Goal: Task Accomplishment & Management: Complete application form

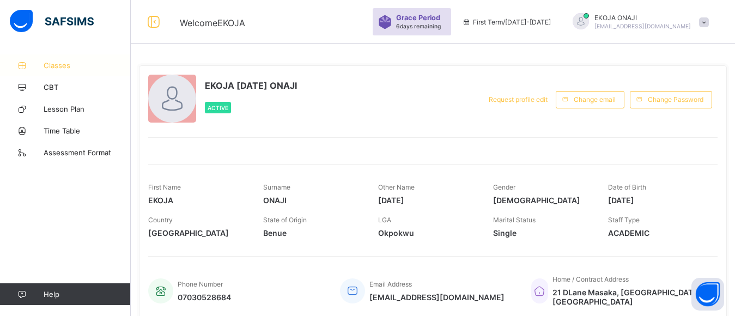
click at [60, 64] on span "Classes" at bounding box center [87, 65] width 87 height 9
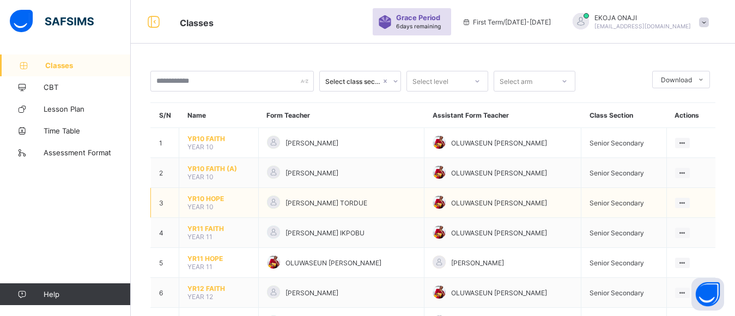
click at [214, 207] on td "YR10 HOPE YEAR 10" at bounding box center [219, 203] width 80 height 30
click at [205, 196] on span "YR10 HOPE" at bounding box center [218, 199] width 63 height 8
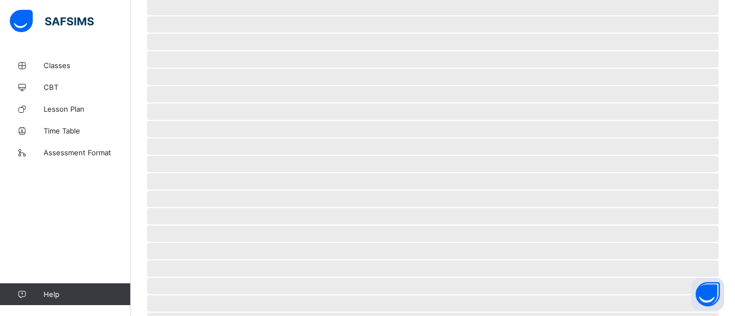
scroll to position [47, 0]
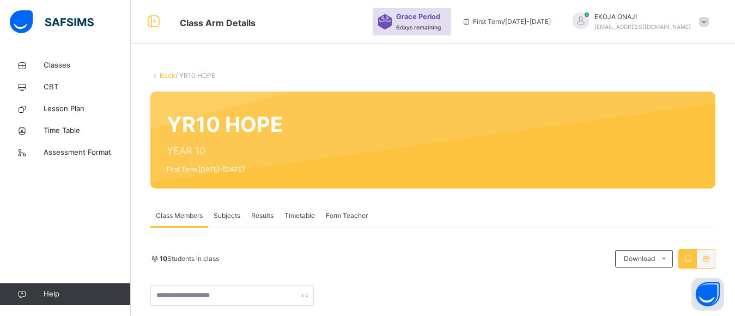
click at [225, 215] on span "Subjects" at bounding box center [227, 216] width 27 height 10
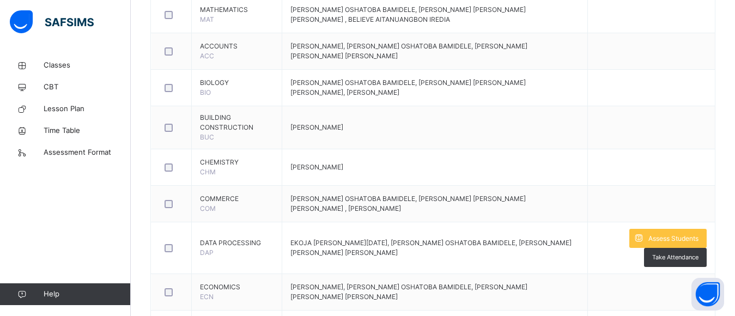
scroll to position [686, 0]
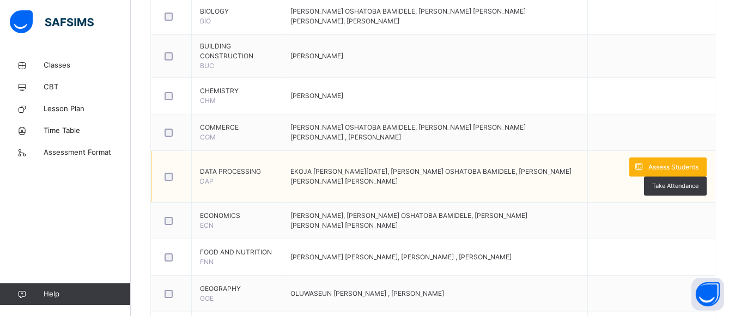
click at [683, 163] on span "Assess Students" at bounding box center [674, 167] width 50 height 10
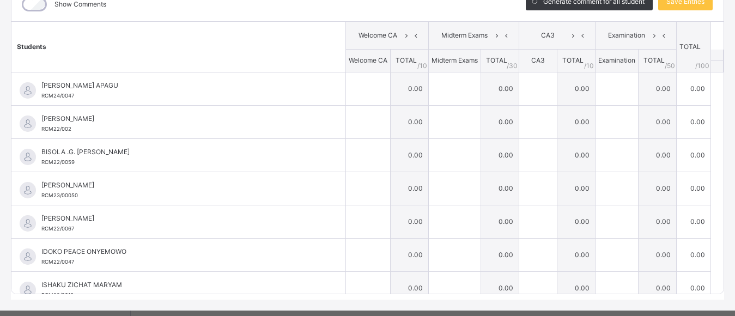
scroll to position [167, 0]
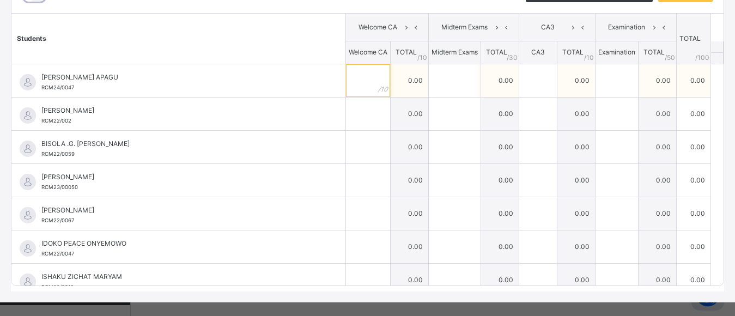
click at [346, 72] on input "text" at bounding box center [368, 80] width 44 height 33
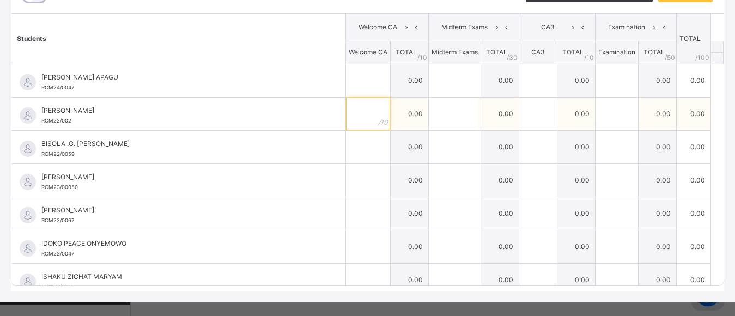
click at [349, 117] on input "text" at bounding box center [368, 114] width 44 height 33
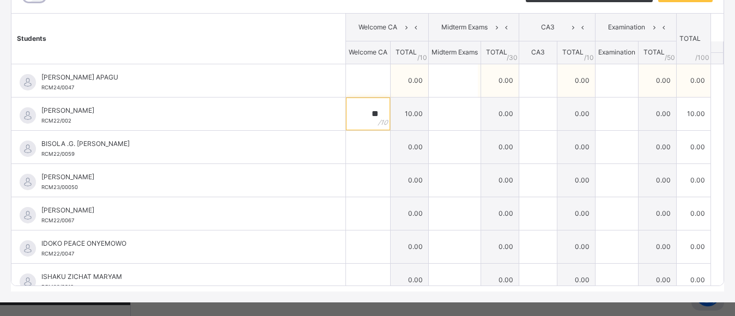
type input "**"
click at [346, 78] on input "text" at bounding box center [368, 80] width 44 height 33
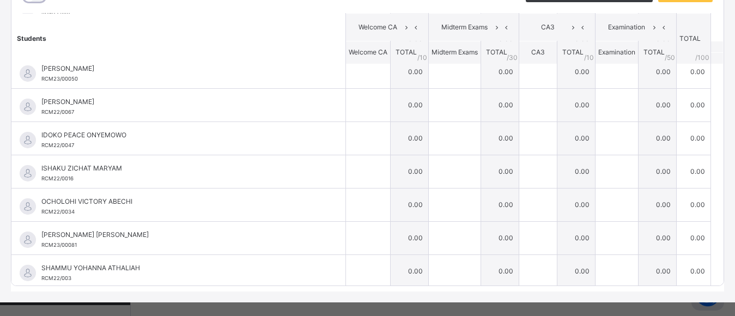
scroll to position [111, 0]
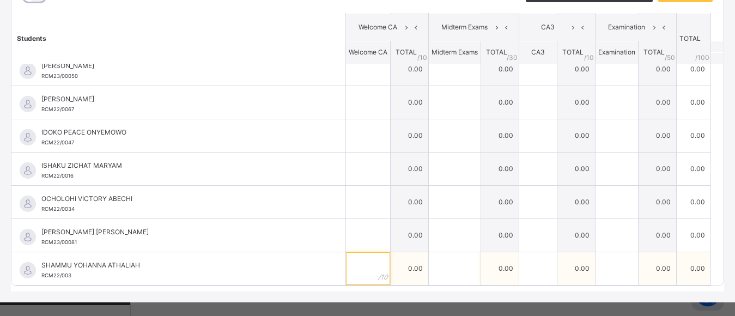
click at [352, 269] on input "text" at bounding box center [368, 268] width 44 height 33
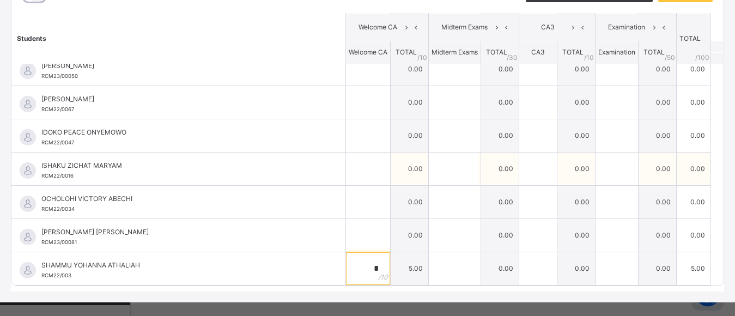
type input "*"
click at [349, 171] on input "text" at bounding box center [368, 169] width 44 height 33
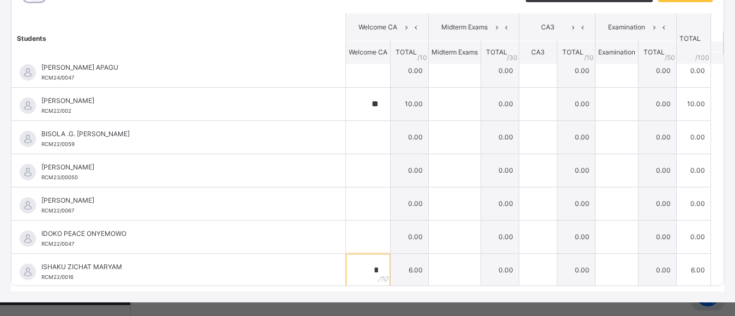
scroll to position [0, 0]
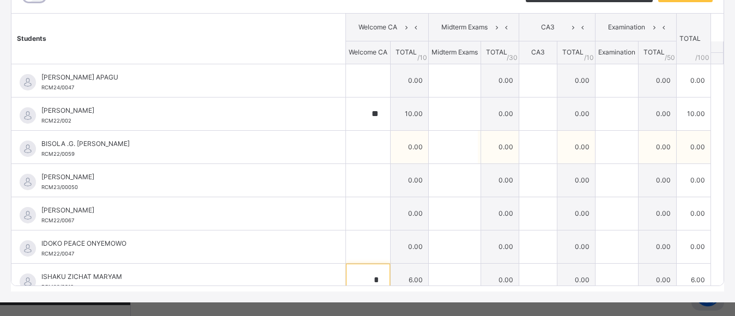
type input "*"
click at [352, 148] on input "text" at bounding box center [368, 147] width 44 height 33
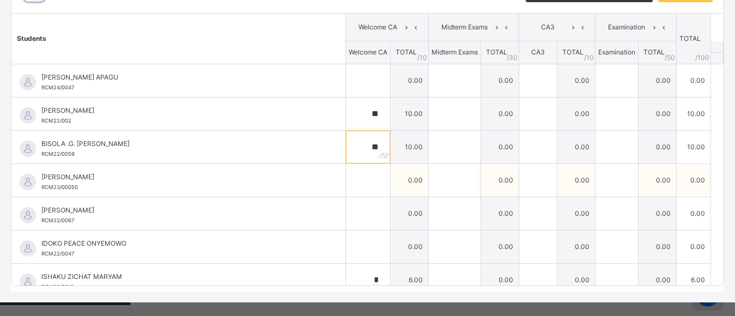
type input "**"
click at [357, 184] on input "text" at bounding box center [368, 180] width 44 height 33
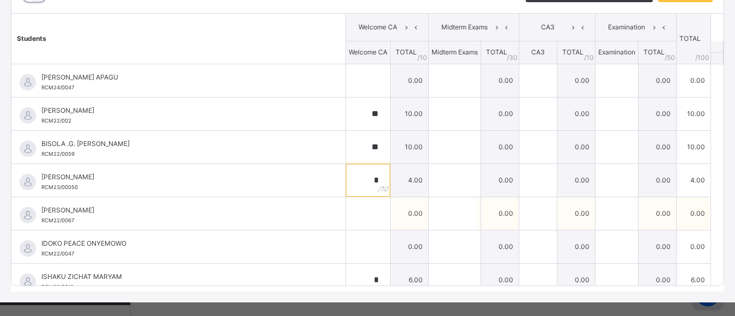
type input "*"
click at [360, 215] on input "text" at bounding box center [368, 213] width 44 height 33
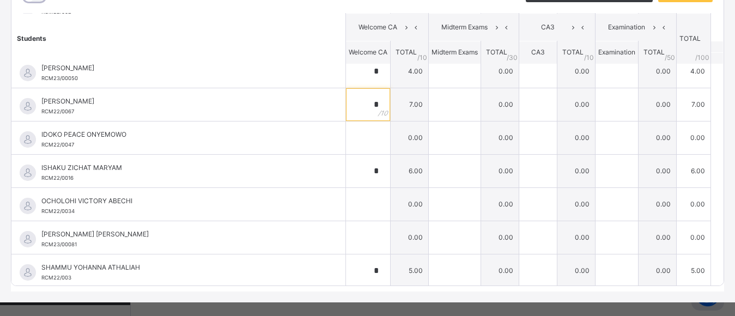
scroll to position [110, 0]
type input "*"
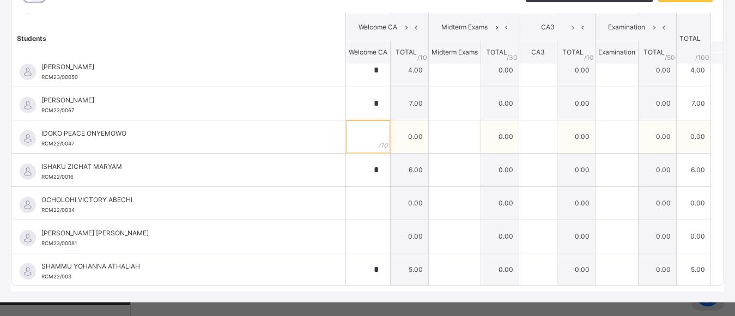
click at [348, 145] on input "text" at bounding box center [368, 136] width 44 height 33
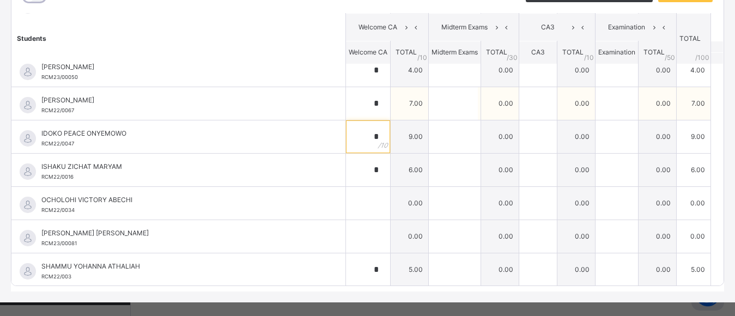
type input "*"
click at [366, 103] on div "*" at bounding box center [368, 103] width 44 height 33
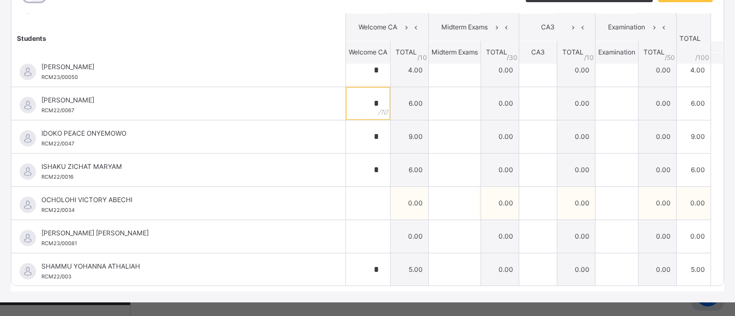
type input "*"
click at [358, 202] on input "text" at bounding box center [368, 203] width 44 height 33
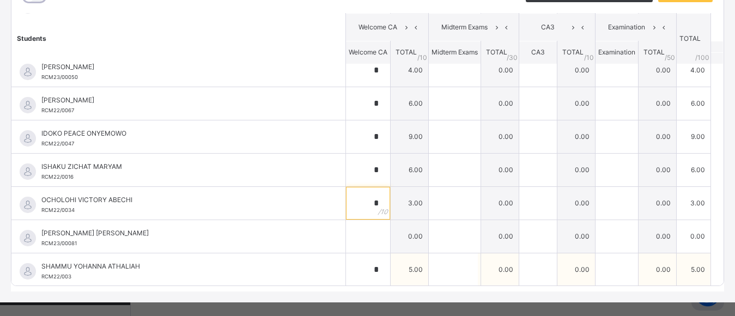
type input "*"
click at [359, 253] on input "*" at bounding box center [368, 269] width 44 height 33
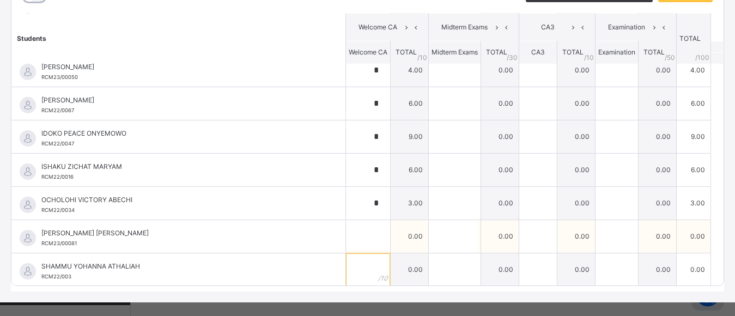
type input "*"
click at [360, 236] on input "text" at bounding box center [368, 236] width 44 height 33
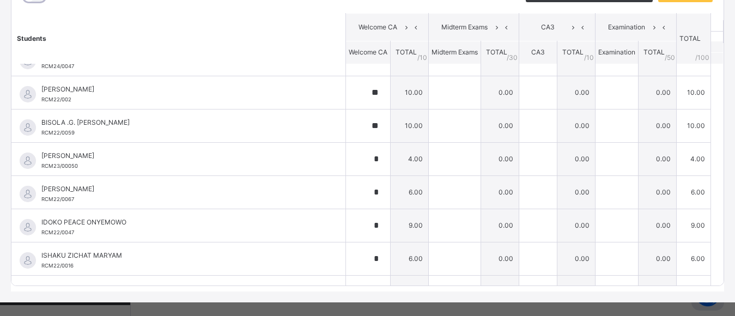
scroll to position [0, 0]
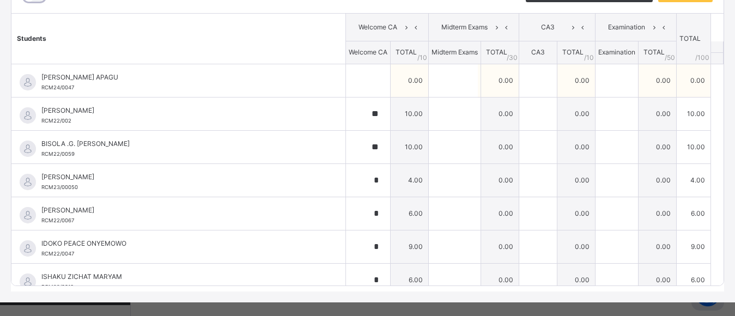
type input "*"
click at [360, 83] on input "text" at bounding box center [368, 80] width 44 height 33
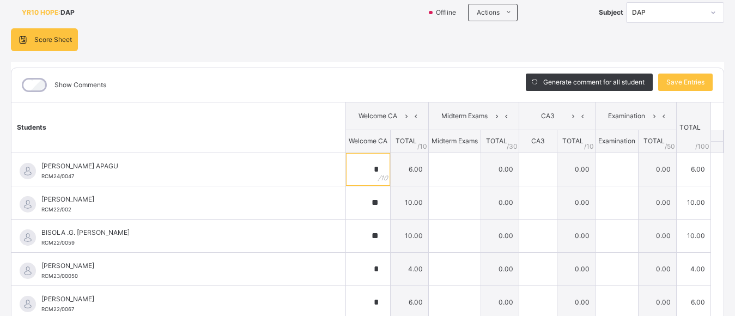
scroll to position [100, 0]
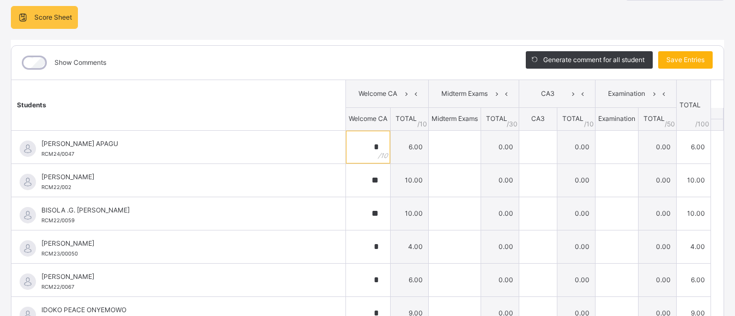
type input "*"
click at [682, 59] on span "Save Entries" at bounding box center [686, 60] width 38 height 10
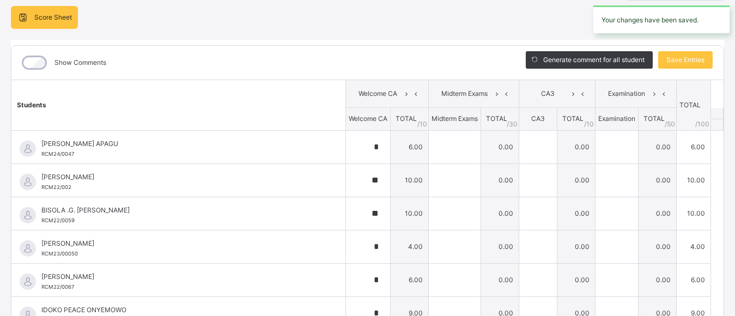
type input "*"
type input "**"
type input "*"
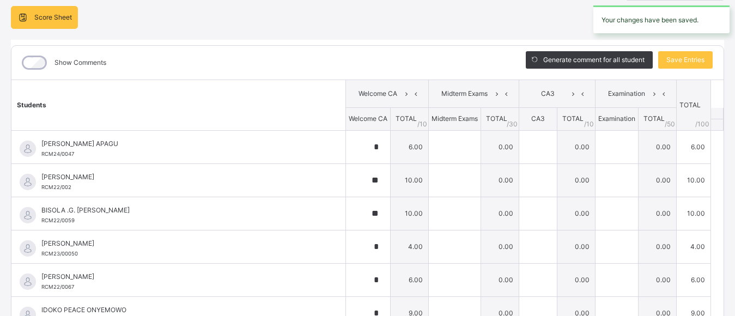
type input "*"
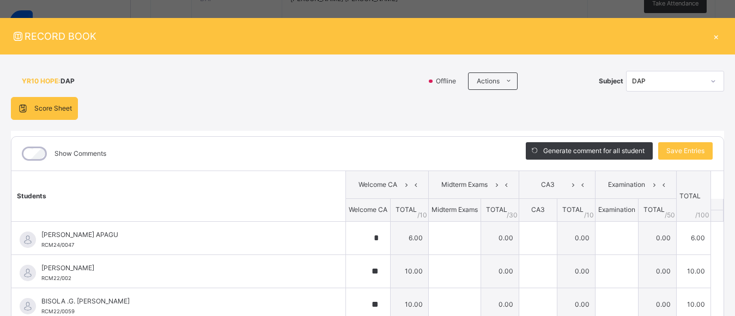
scroll to position [0, 0]
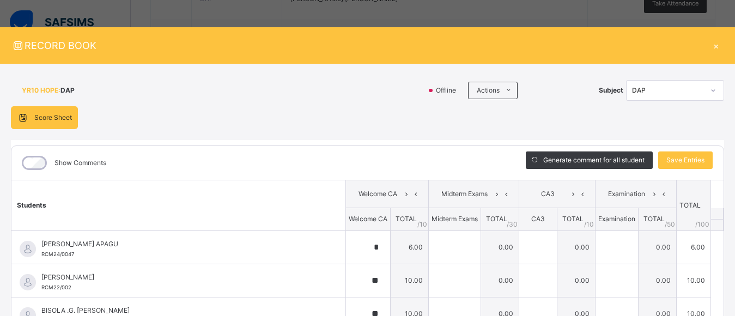
click at [673, 89] on div "DAP" at bounding box center [668, 91] width 72 height 10
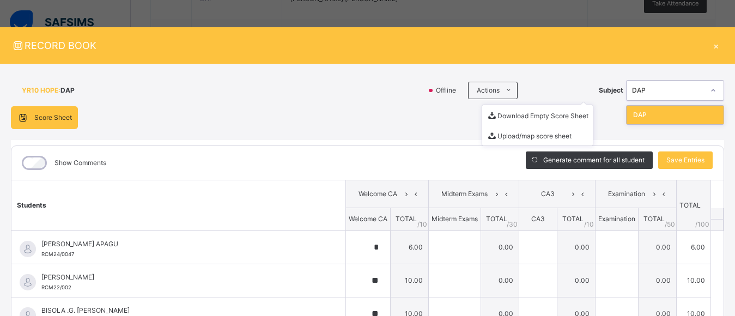
click at [531, 105] on ul "Download Empty Score Sheet Upload/map score sheet" at bounding box center [538, 125] width 112 height 41
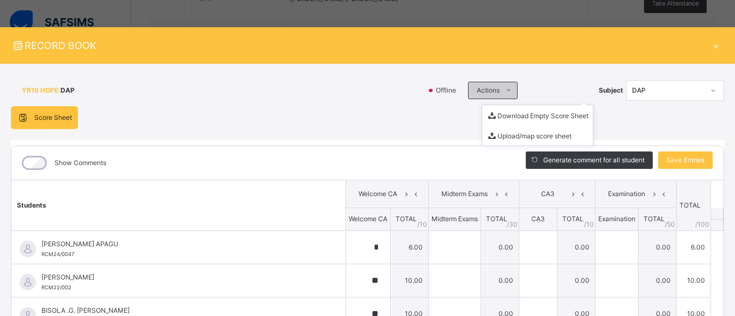
click at [505, 89] on icon at bounding box center [509, 90] width 8 height 9
click at [505, 88] on icon at bounding box center [509, 90] width 8 height 9
click at [368, 99] on div "YR10 HOPE : DAP" at bounding box center [216, 90] width 410 height 21
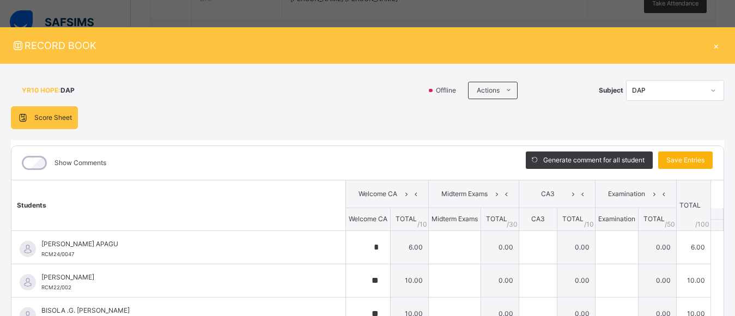
click at [679, 158] on span "Save Entries" at bounding box center [686, 160] width 38 height 10
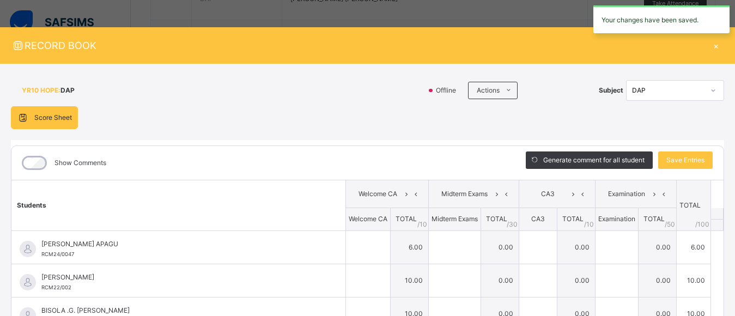
type input "*"
type input "**"
type input "*"
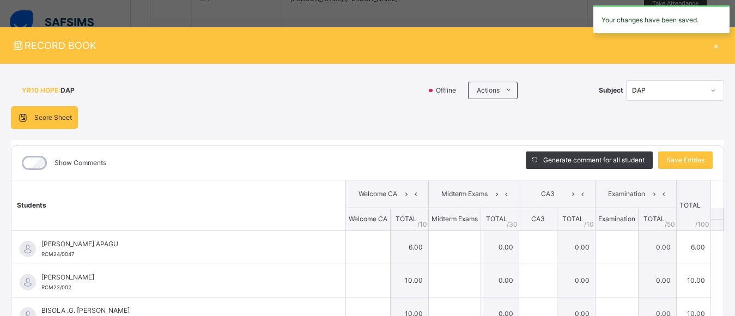
type input "*"
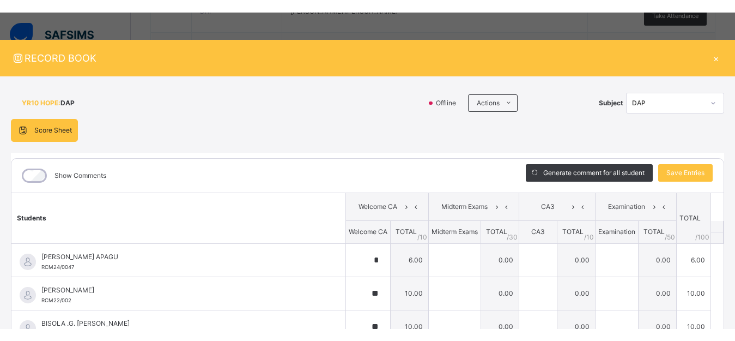
scroll to position [844, 0]
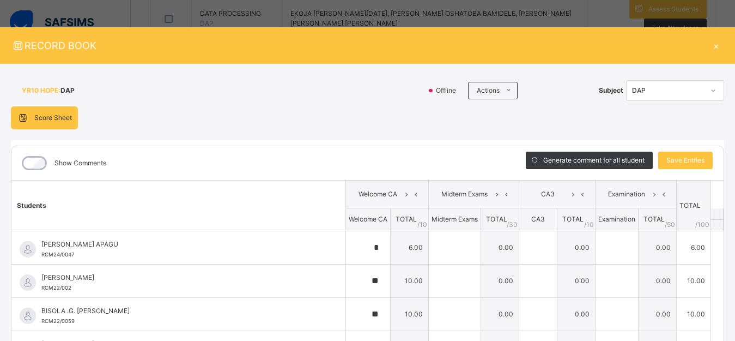
click at [712, 42] on div "×" at bounding box center [716, 45] width 16 height 15
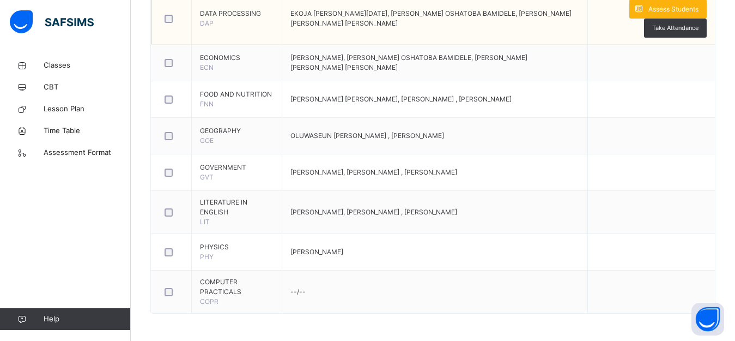
click at [686, 7] on span "Assess Students" at bounding box center [674, 9] width 50 height 10
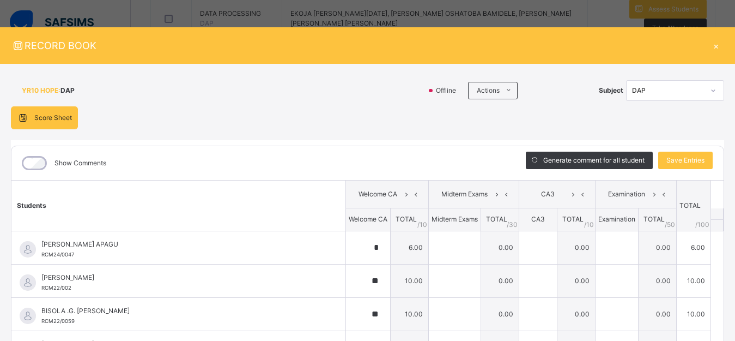
click at [712, 46] on div "×" at bounding box center [716, 45] width 16 height 15
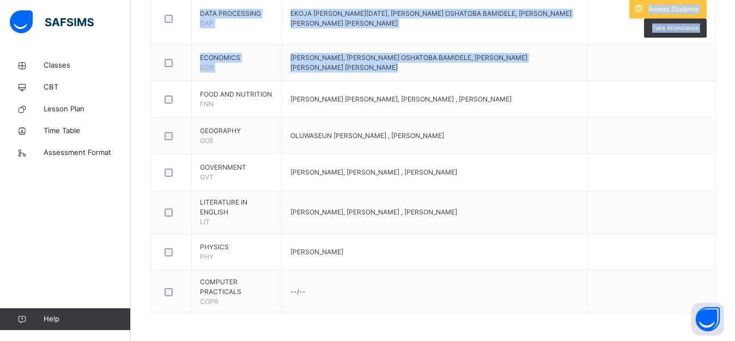
drag, startPoint x: 712, startPoint y: 46, endPoint x: 736, endPoint y: 149, distance: 106.4
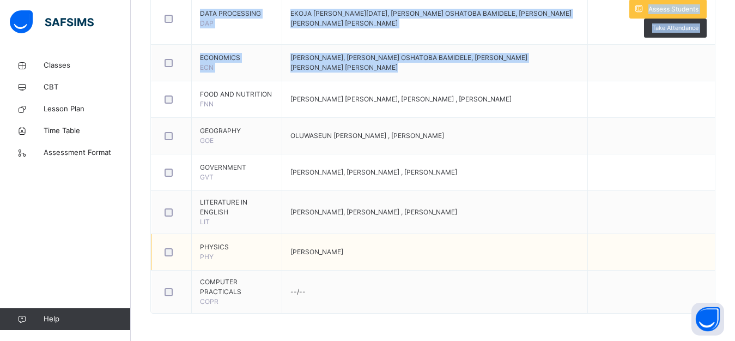
click at [526, 257] on td "[PERSON_NAME]" at bounding box center [434, 252] width 305 height 37
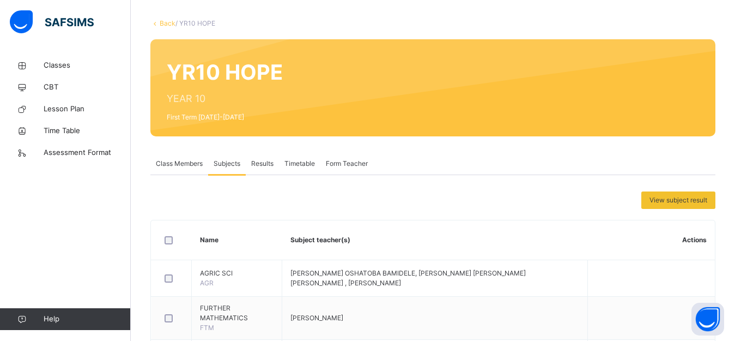
scroll to position [0, 0]
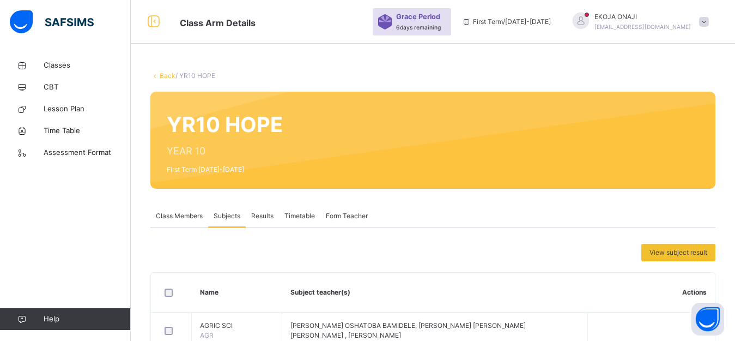
click at [166, 74] on link "Back" at bounding box center [168, 75] width 16 height 8
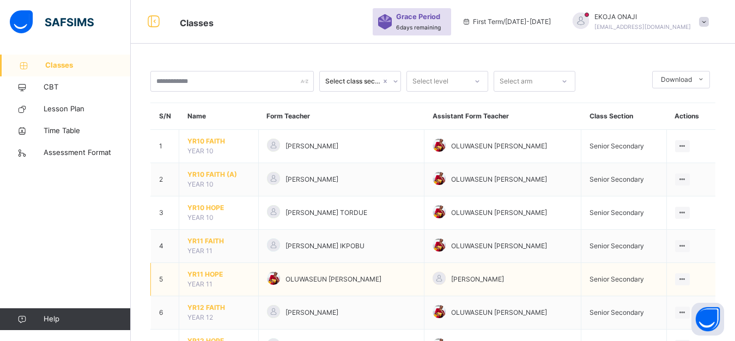
click at [205, 274] on span "YR11 HOPE" at bounding box center [218, 274] width 63 height 10
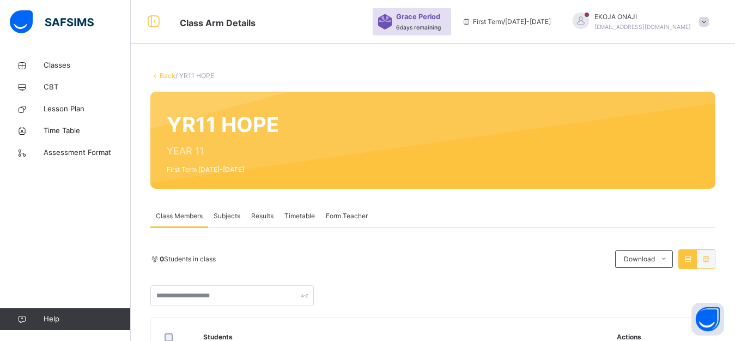
drag, startPoint x: 422, startPoint y: 173, endPoint x: 355, endPoint y: 235, distance: 91.0
click at [355, 235] on div "Back / YR11 HOPE YR11 HOPE YEAR 11 First Term [DATE]-[DATE] Class Members Subje…" at bounding box center [433, 326] width 604 height 545
click at [263, 219] on span "Results" at bounding box center [262, 216] width 22 height 10
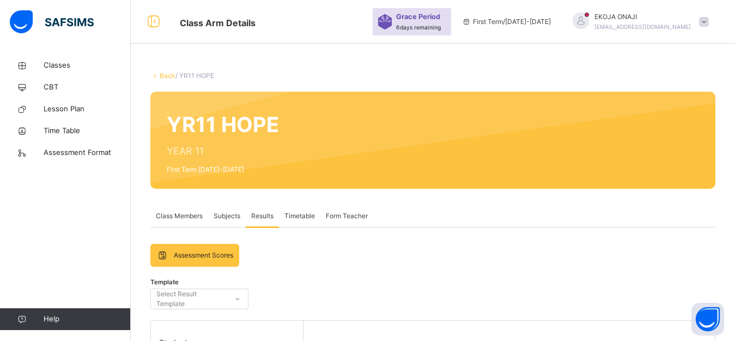
click at [259, 214] on span "Results" at bounding box center [262, 216] width 22 height 10
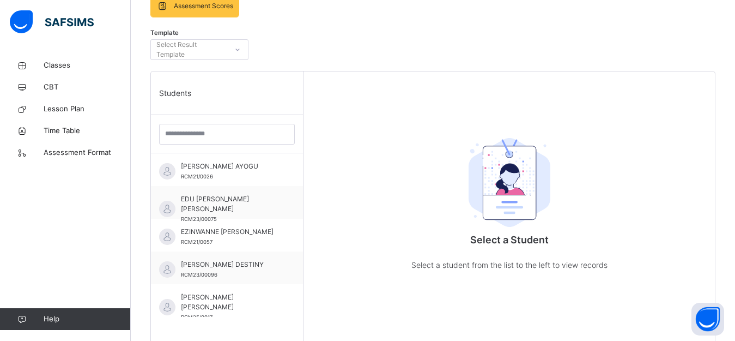
scroll to position [26, 0]
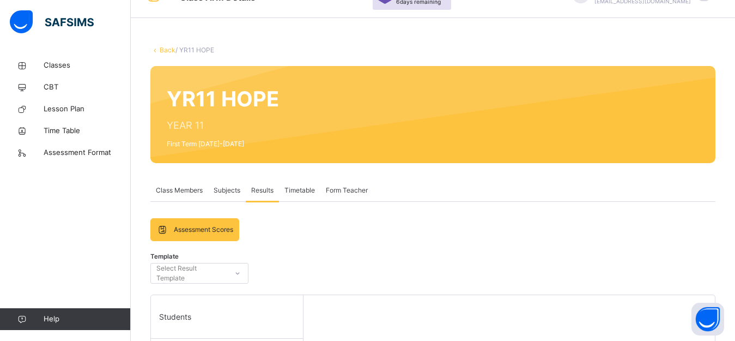
click at [225, 187] on span "Subjects" at bounding box center [227, 190] width 27 height 10
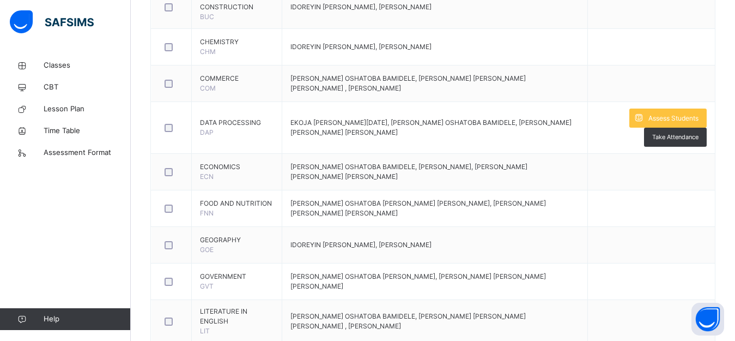
scroll to position [733, 0]
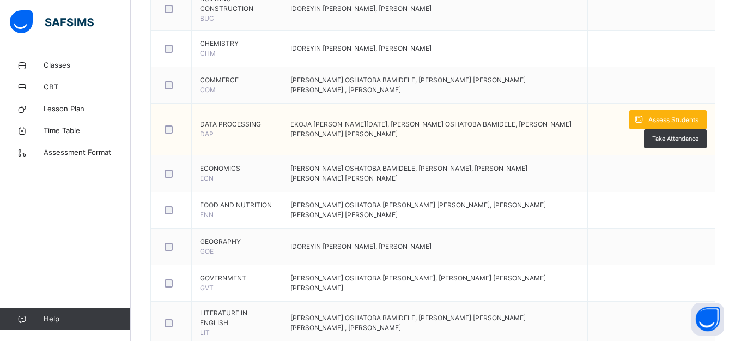
click at [681, 115] on span "Assess Students" at bounding box center [674, 120] width 50 height 10
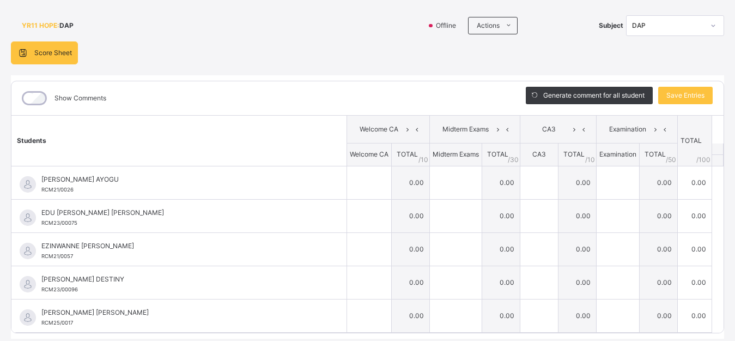
scroll to position [101, 0]
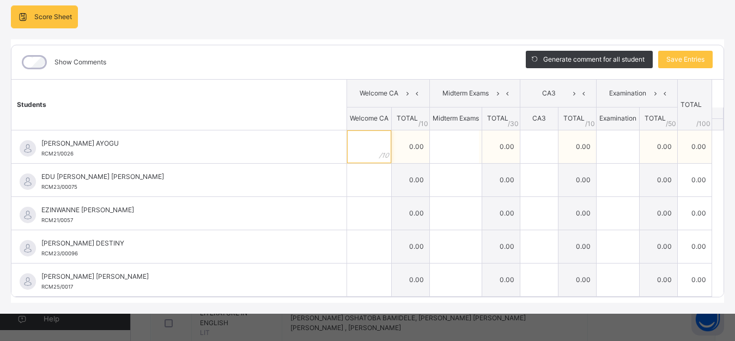
click at [367, 147] on input "text" at bounding box center [369, 146] width 44 height 33
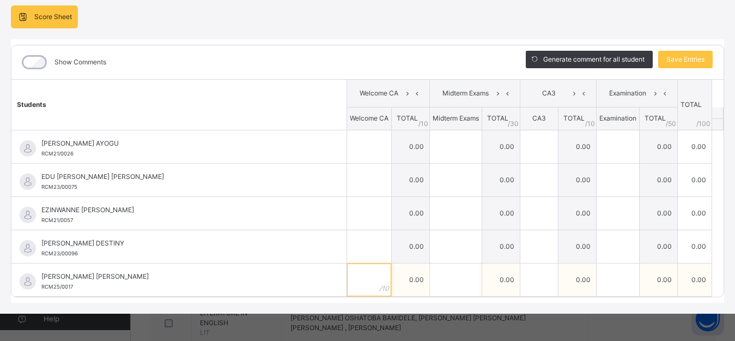
click at [362, 278] on input "text" at bounding box center [369, 279] width 44 height 33
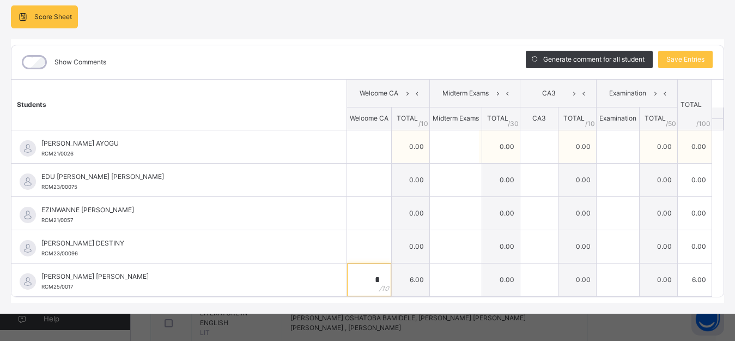
type input "*"
click at [367, 153] on input "text" at bounding box center [369, 146] width 44 height 33
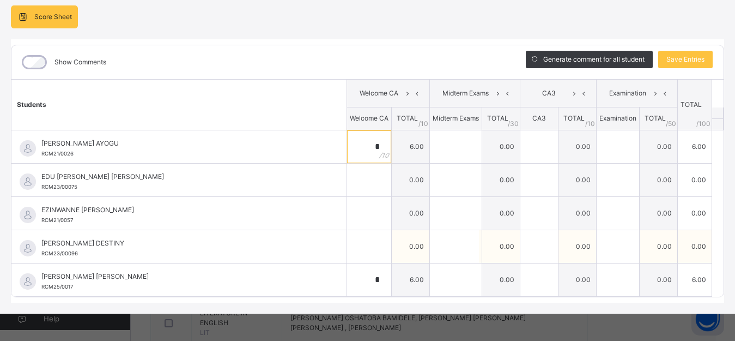
type input "*"
click at [367, 246] on input "text" at bounding box center [369, 246] width 44 height 33
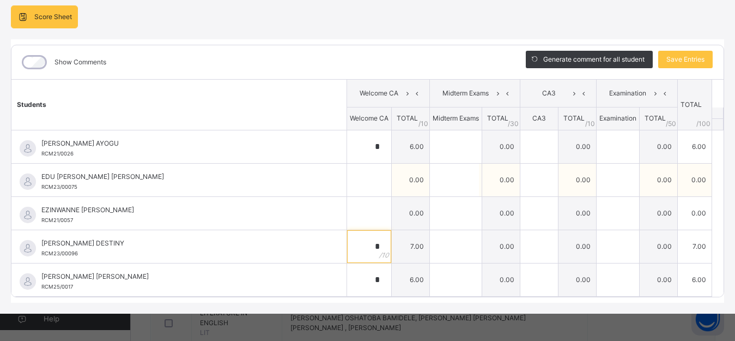
type input "*"
click at [362, 175] on input "text" at bounding box center [369, 179] width 44 height 33
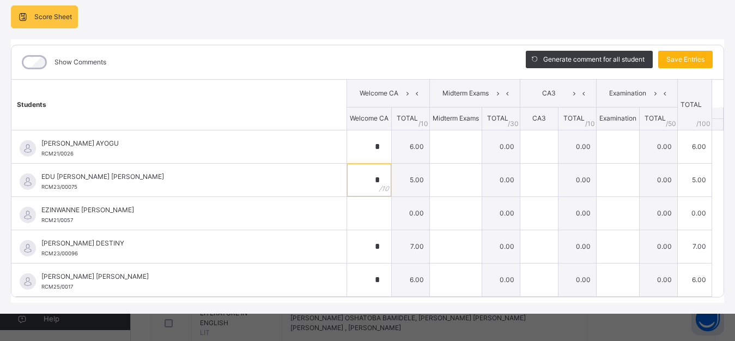
type input "*"
click at [682, 58] on span "Save Entries" at bounding box center [686, 59] width 38 height 10
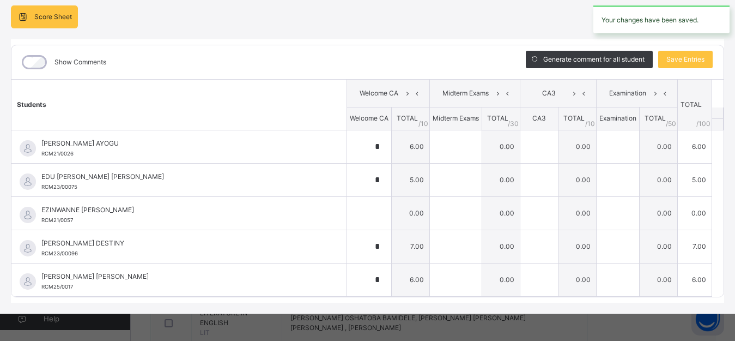
type input "*"
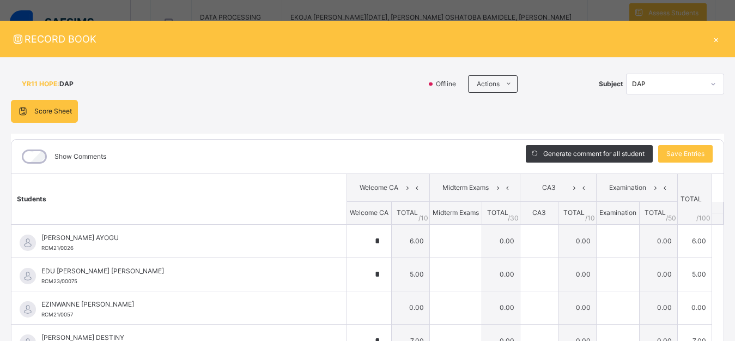
scroll to position [0, 0]
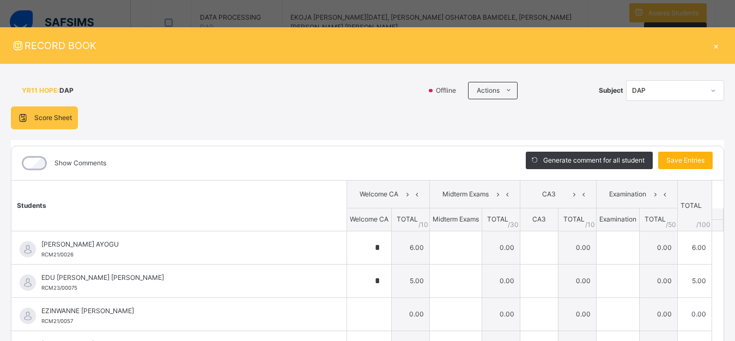
click at [679, 159] on span "Save Entries" at bounding box center [686, 160] width 38 height 10
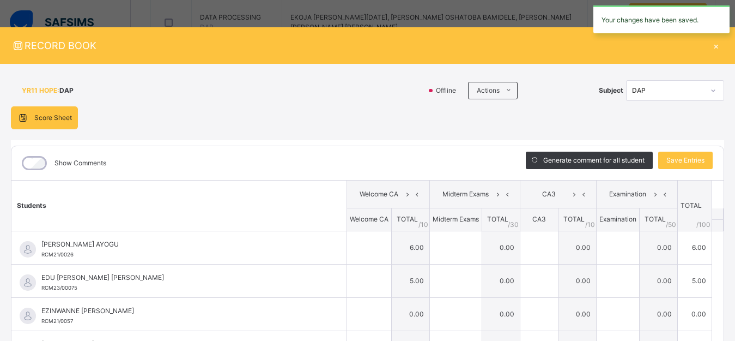
type input "*"
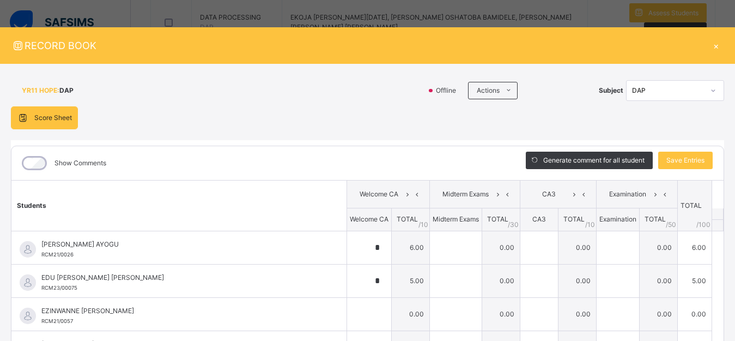
click at [709, 46] on div "×" at bounding box center [716, 45] width 16 height 15
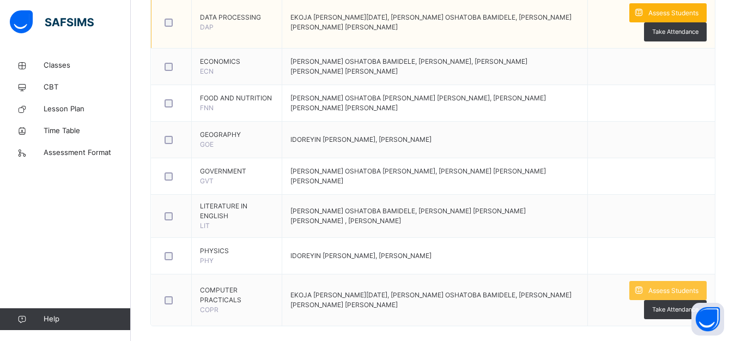
click at [679, 9] on span "Assess Students" at bounding box center [674, 13] width 50 height 10
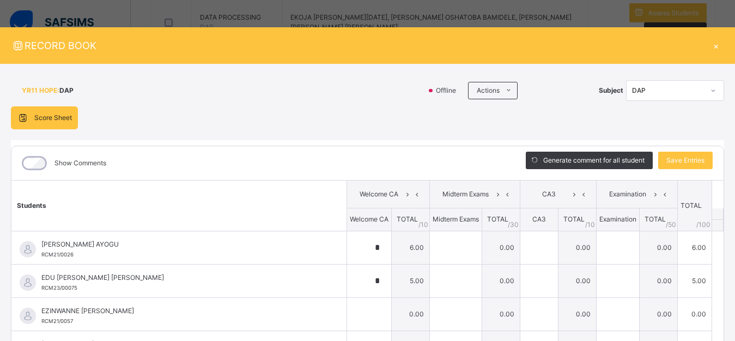
click at [709, 47] on div "×" at bounding box center [716, 45] width 16 height 15
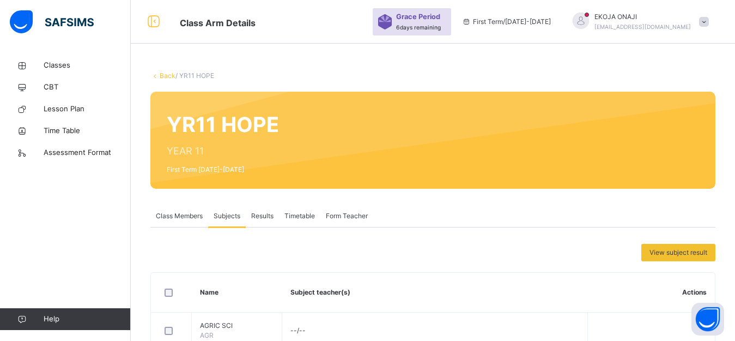
click at [165, 76] on link "Back" at bounding box center [168, 75] width 16 height 8
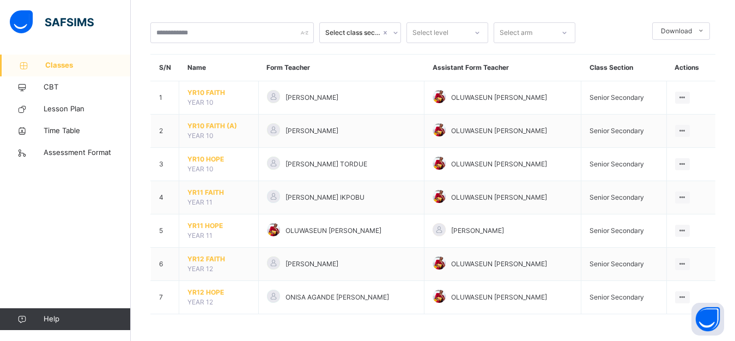
scroll to position [49, 0]
click at [204, 190] on span "YR11 FAITH" at bounding box center [218, 192] width 63 height 10
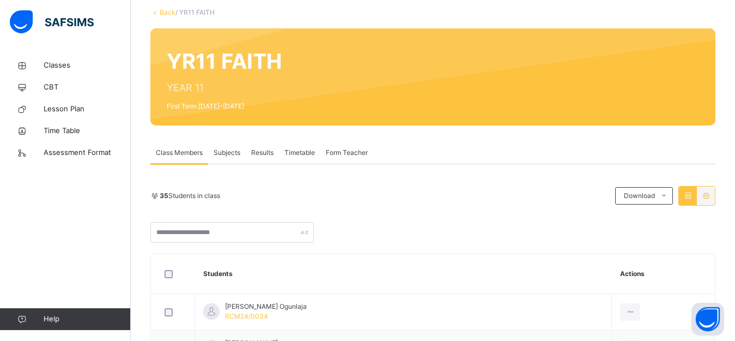
scroll to position [29, 0]
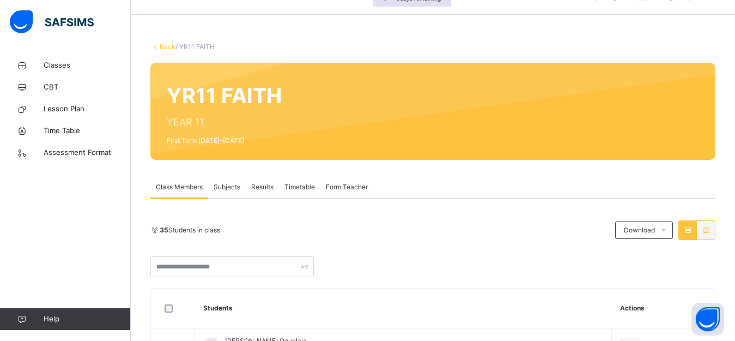
click at [224, 189] on span "Subjects" at bounding box center [227, 187] width 27 height 10
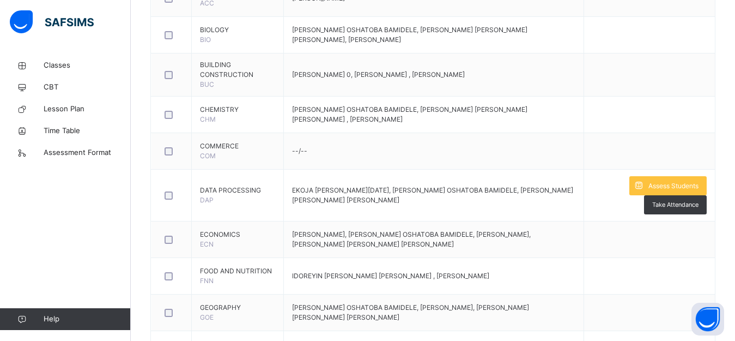
scroll to position [685, 0]
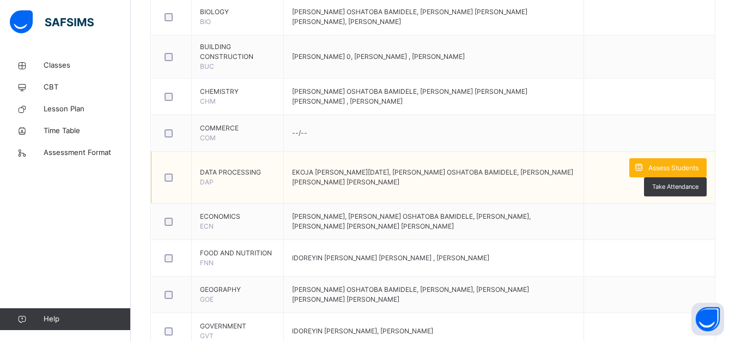
click at [680, 163] on span "Assess Students" at bounding box center [674, 168] width 50 height 10
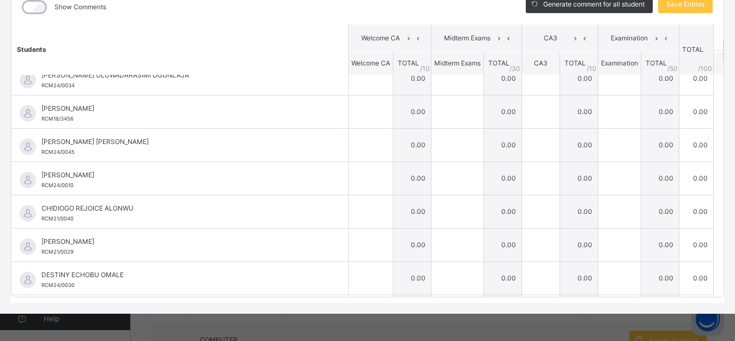
scroll to position [0, 0]
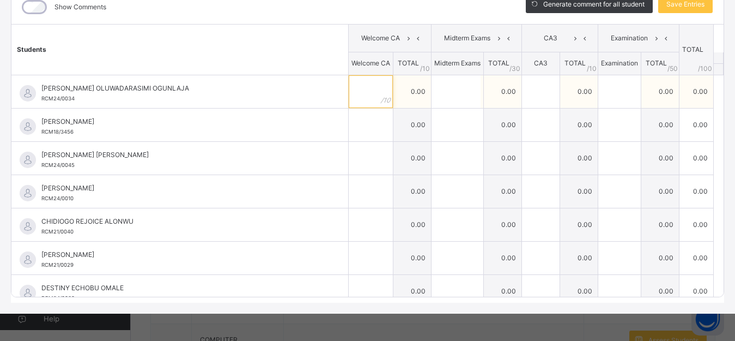
click at [349, 84] on input "text" at bounding box center [371, 91] width 44 height 33
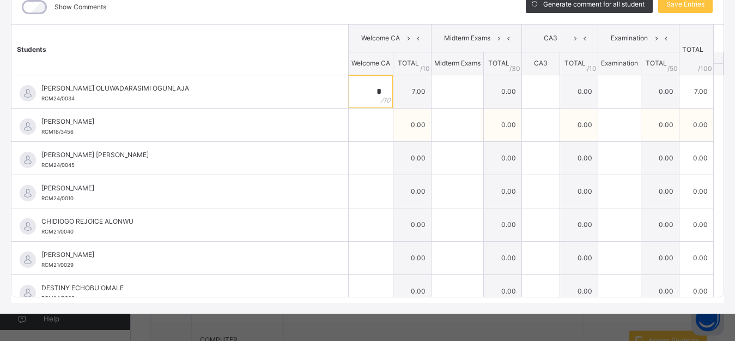
type input "*"
click at [355, 133] on input "text" at bounding box center [371, 124] width 44 height 33
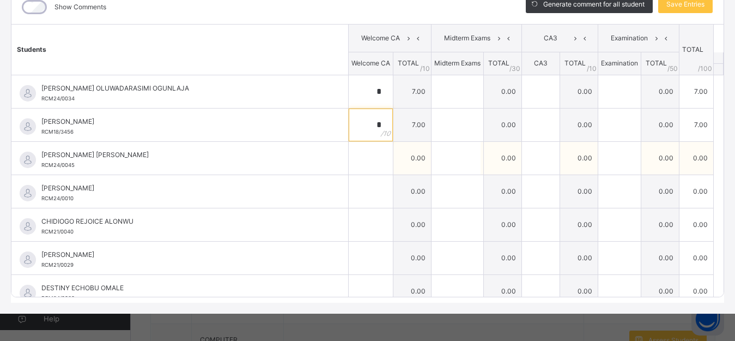
type input "*"
click at [359, 159] on input "text" at bounding box center [371, 158] width 44 height 33
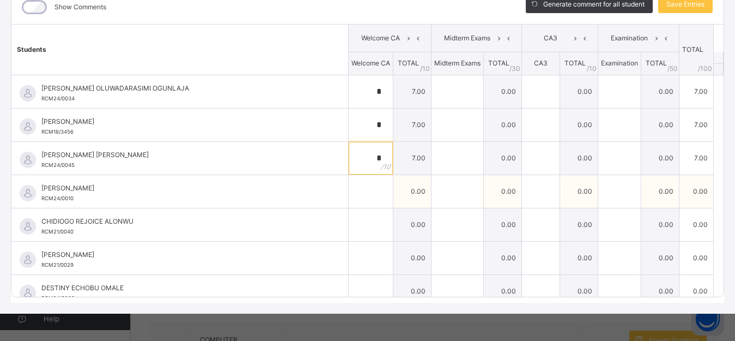
type input "*"
click at [357, 194] on input "text" at bounding box center [371, 191] width 44 height 33
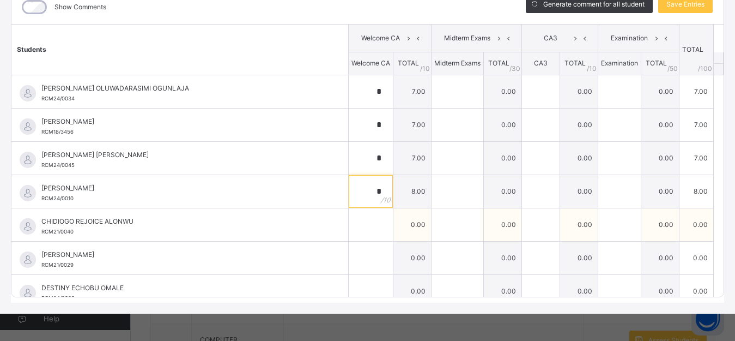
type input "*"
click at [361, 226] on input "text" at bounding box center [371, 224] width 44 height 33
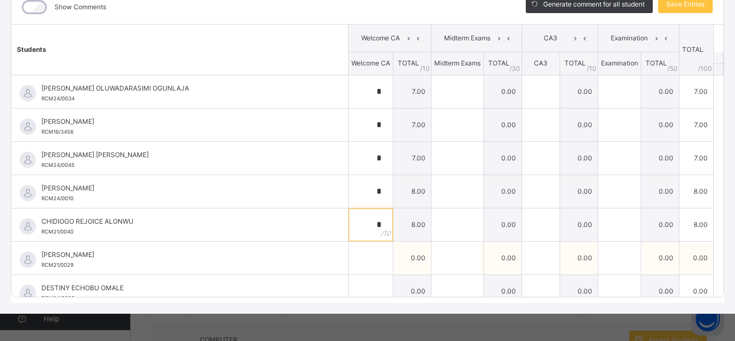
type input "*"
click at [354, 262] on input "text" at bounding box center [371, 257] width 44 height 33
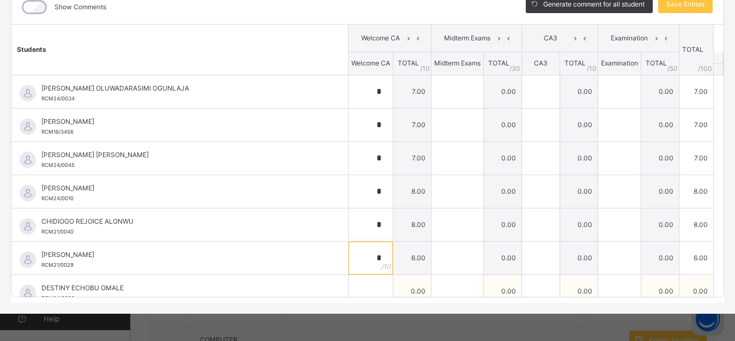
type input "*"
click at [355, 288] on input "text" at bounding box center [371, 291] width 44 height 33
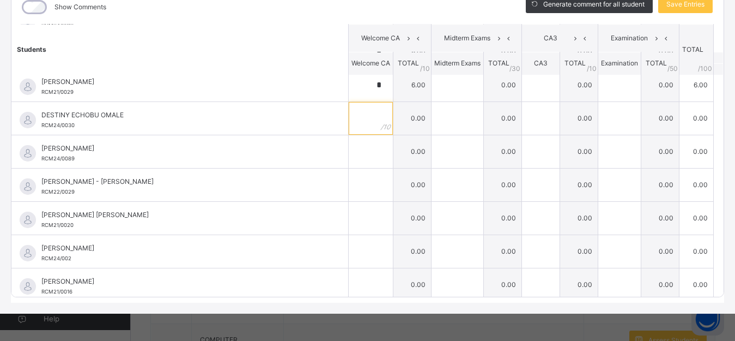
scroll to position [165, 0]
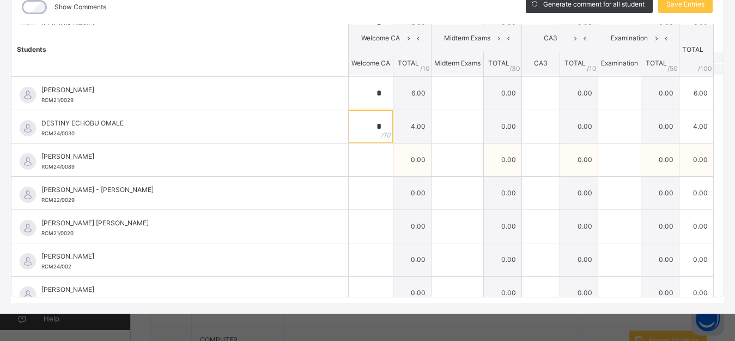
type input "*"
click at [349, 156] on input "text" at bounding box center [371, 159] width 44 height 33
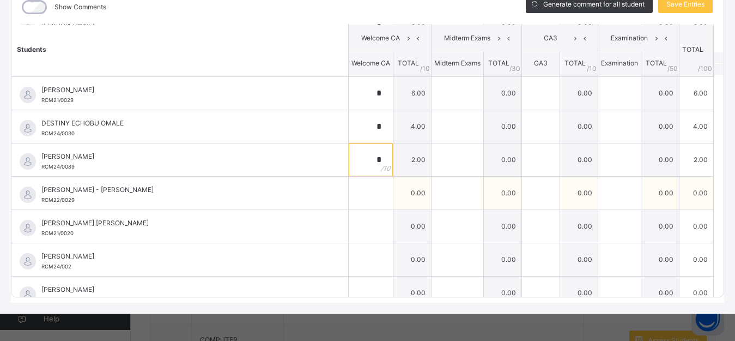
type input "*"
click at [358, 191] on input "text" at bounding box center [371, 193] width 44 height 33
type input "*"
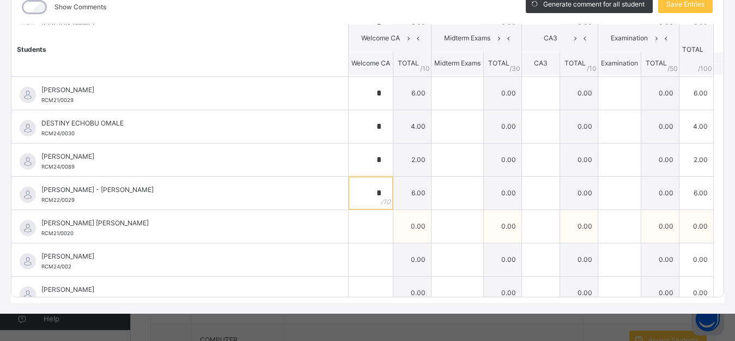
type input "*"
click at [366, 237] on div at bounding box center [371, 226] width 44 height 33
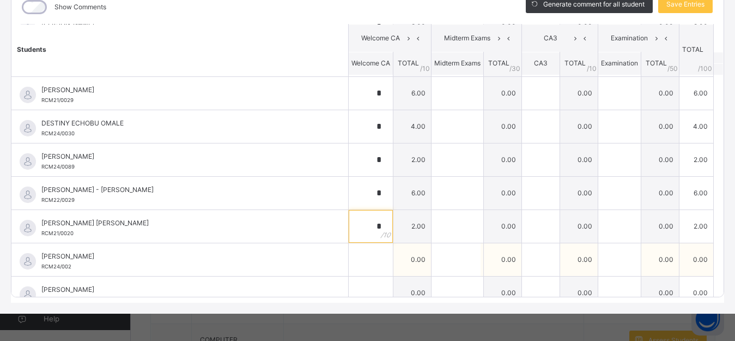
type input "*"
click at [361, 259] on input "text" at bounding box center [371, 259] width 44 height 33
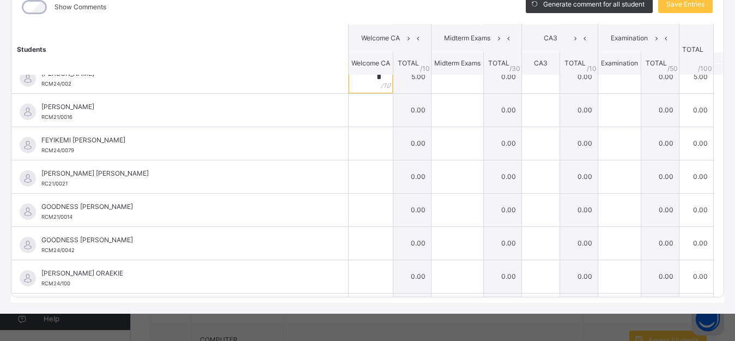
scroll to position [339, 0]
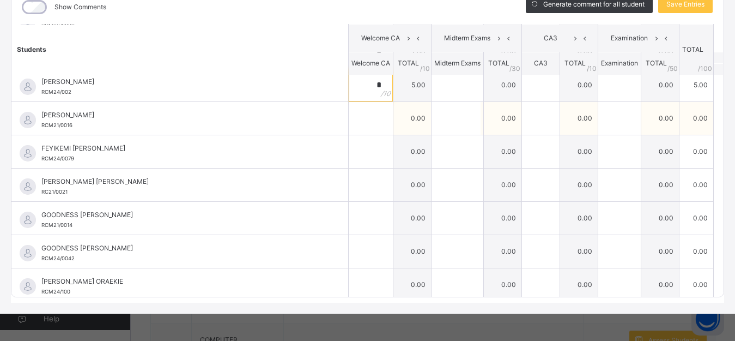
type input "*"
click at [371, 113] on div at bounding box center [371, 118] width 44 height 33
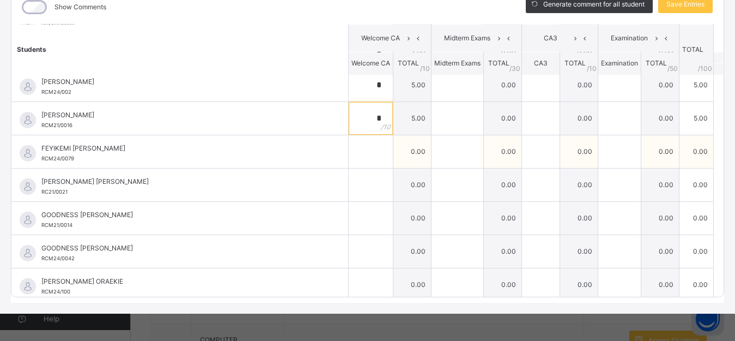
type input "*"
click at [364, 152] on div at bounding box center [371, 151] width 44 height 33
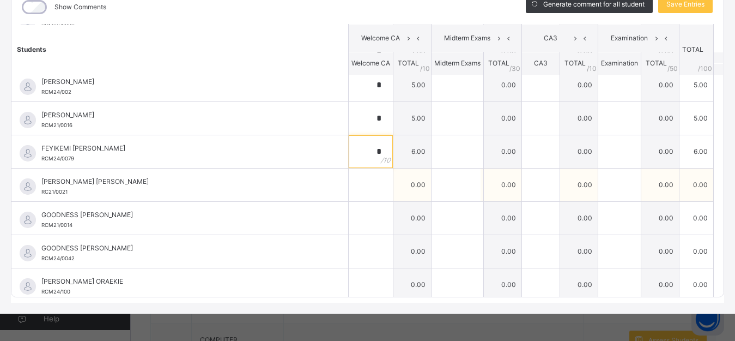
type input "*"
click at [362, 180] on input "text" at bounding box center [371, 184] width 44 height 33
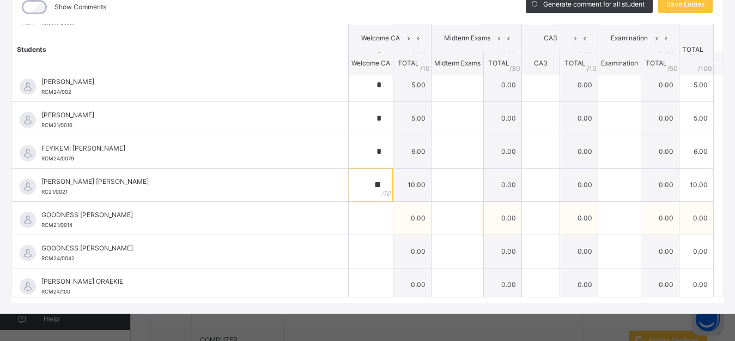
type input "**"
click at [354, 224] on input "text" at bounding box center [371, 218] width 44 height 33
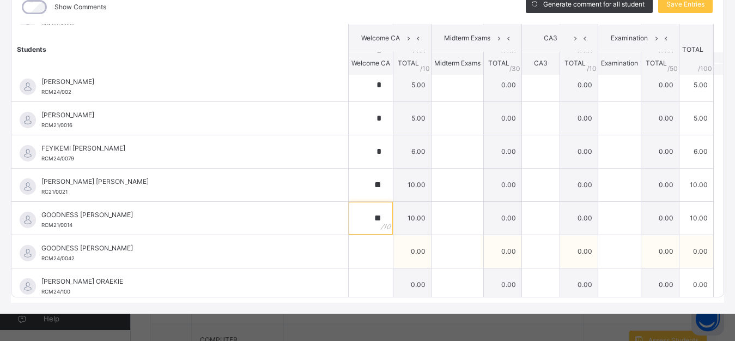
type input "**"
click at [353, 258] on input "text" at bounding box center [371, 251] width 44 height 33
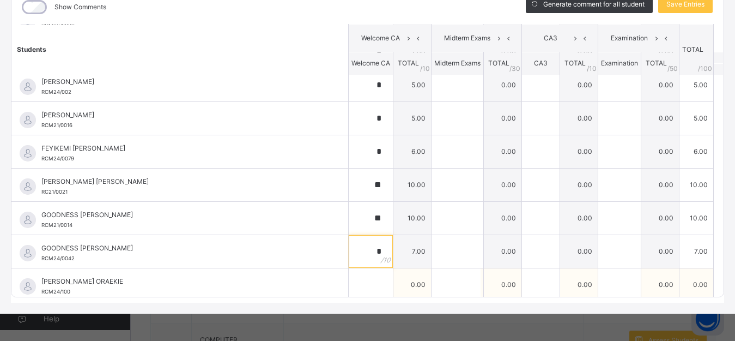
type input "*"
click at [355, 287] on input "text" at bounding box center [371, 284] width 44 height 33
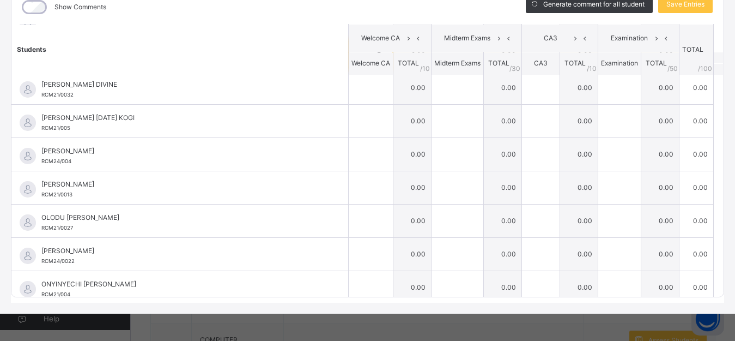
scroll to position [514, 0]
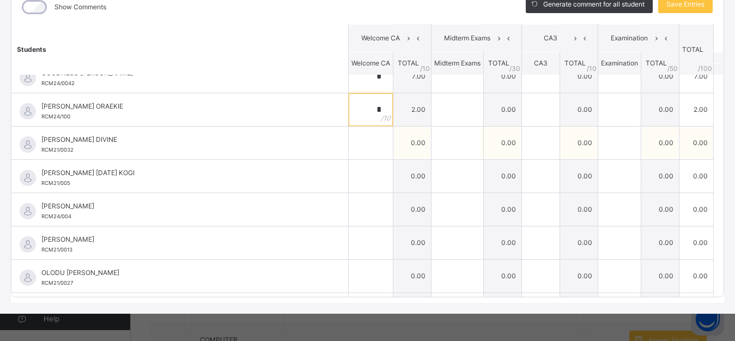
type input "*"
click at [353, 140] on input "text" at bounding box center [371, 142] width 44 height 33
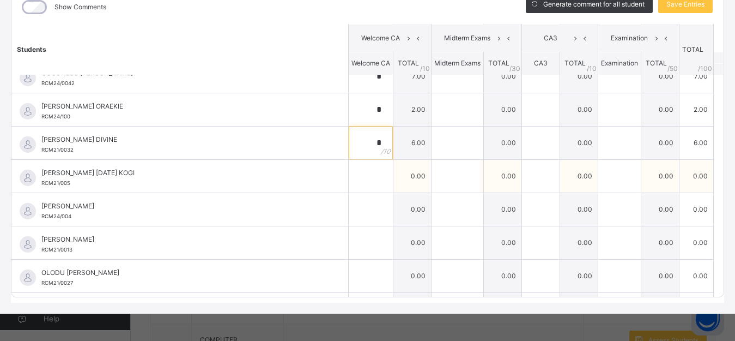
type input "*"
click at [358, 180] on input "text" at bounding box center [371, 176] width 44 height 33
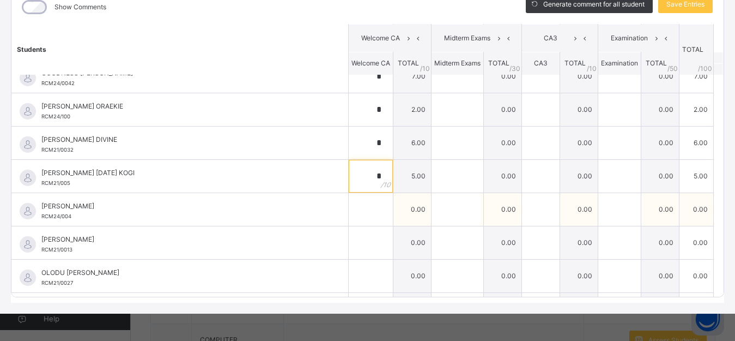
type input "*"
click at [365, 210] on div at bounding box center [371, 209] width 44 height 33
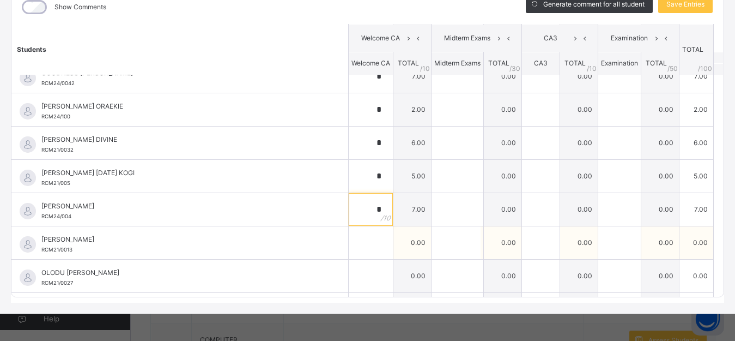
type input "*"
click at [357, 246] on input "text" at bounding box center [371, 242] width 44 height 33
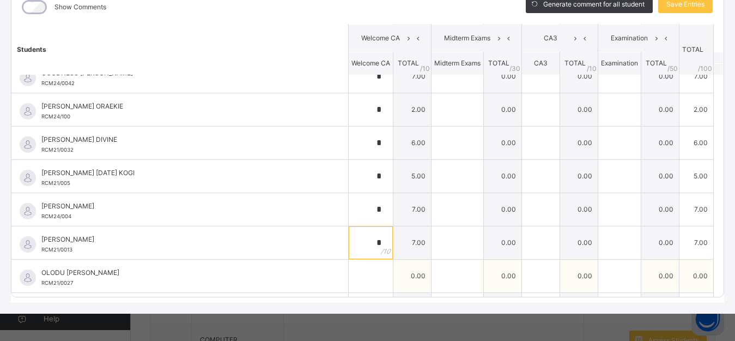
type input "*"
click at [355, 285] on input "text" at bounding box center [371, 275] width 44 height 33
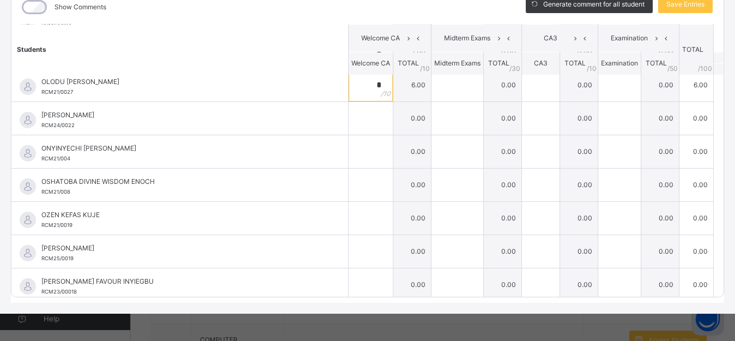
scroll to position [707, 0]
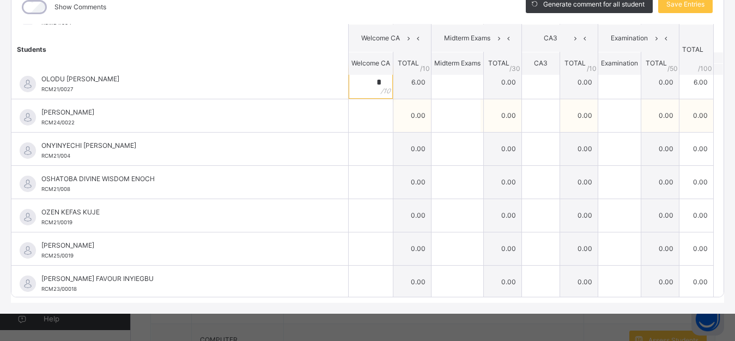
type input "*"
click at [354, 113] on input "text" at bounding box center [371, 115] width 44 height 33
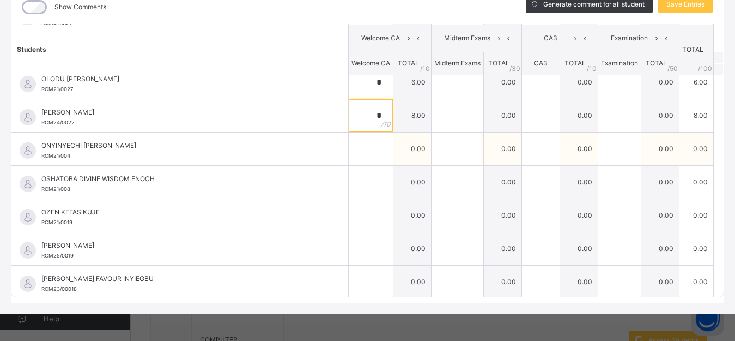
type input "*"
click at [349, 154] on input "text" at bounding box center [371, 148] width 44 height 33
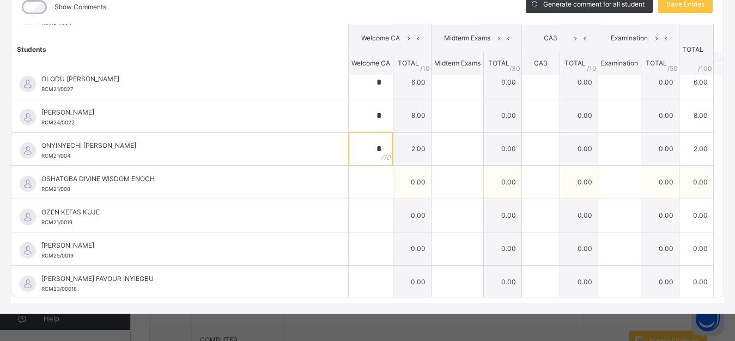
type input "*"
click at [357, 183] on input "text" at bounding box center [371, 182] width 44 height 33
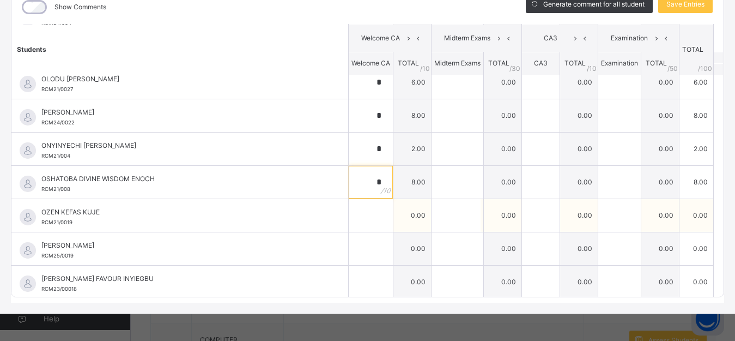
type input "*"
click at [357, 216] on input "text" at bounding box center [371, 215] width 44 height 33
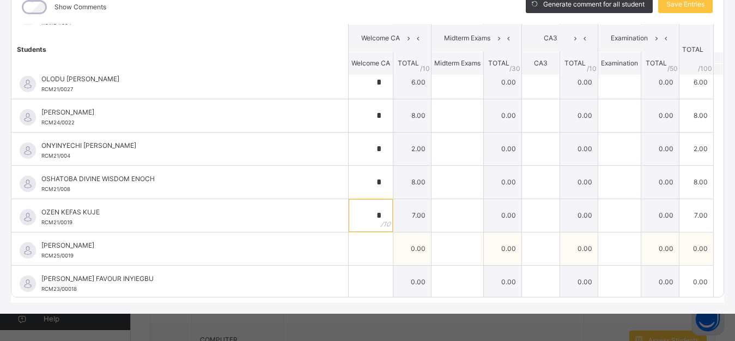
type input "*"
click at [356, 246] on input "text" at bounding box center [371, 248] width 44 height 33
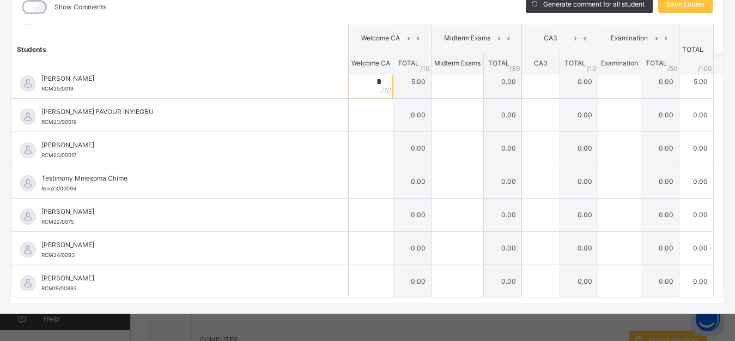
scroll to position [867, 0]
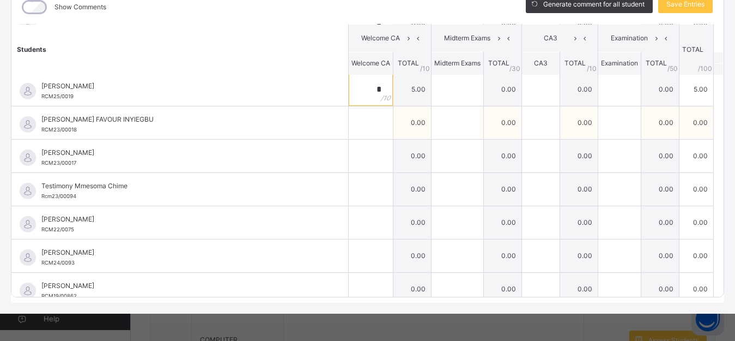
type input "*"
click at [350, 129] on input "text" at bounding box center [371, 122] width 44 height 33
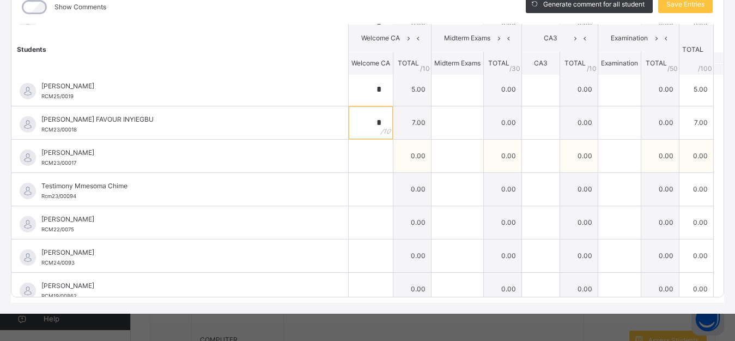
type input "*"
click at [355, 160] on input "text" at bounding box center [371, 156] width 44 height 33
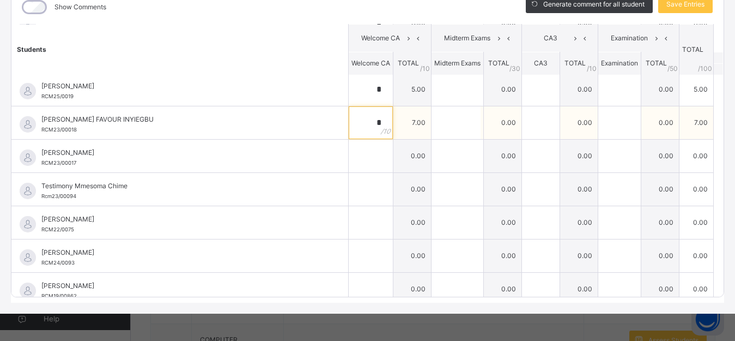
click at [369, 119] on div "*" at bounding box center [371, 122] width 44 height 33
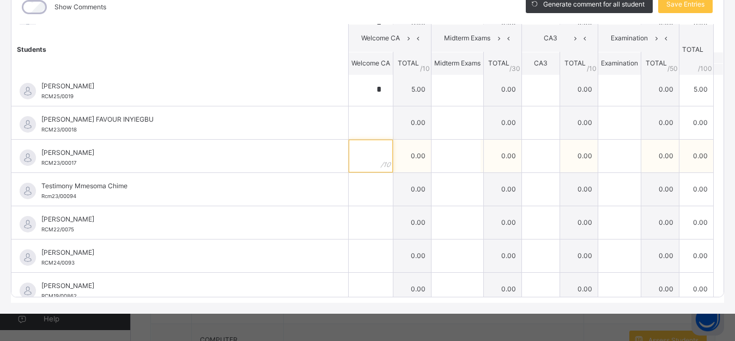
click at [358, 155] on input "text" at bounding box center [371, 156] width 44 height 33
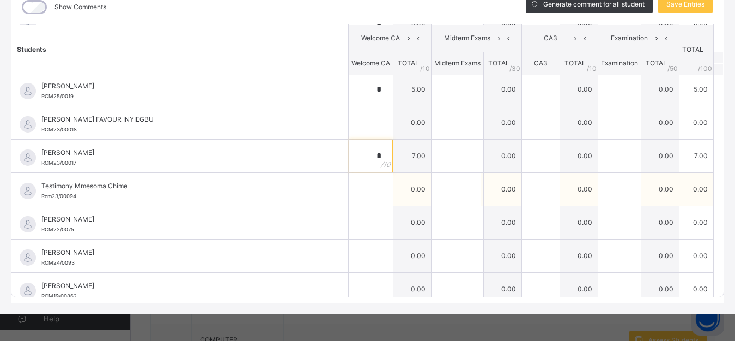
type input "*"
click at [356, 185] on input "text" at bounding box center [371, 189] width 44 height 33
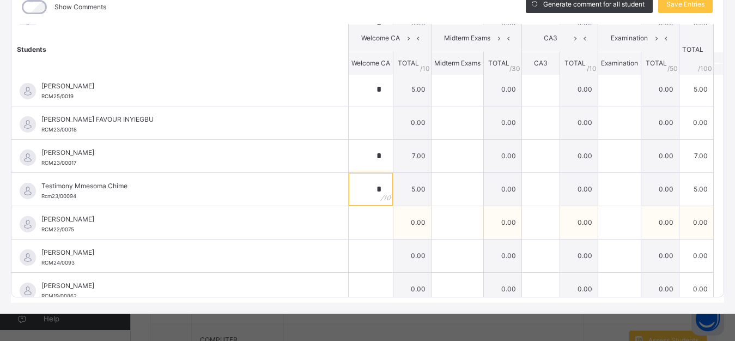
type input "*"
click at [360, 223] on input "text" at bounding box center [371, 222] width 44 height 33
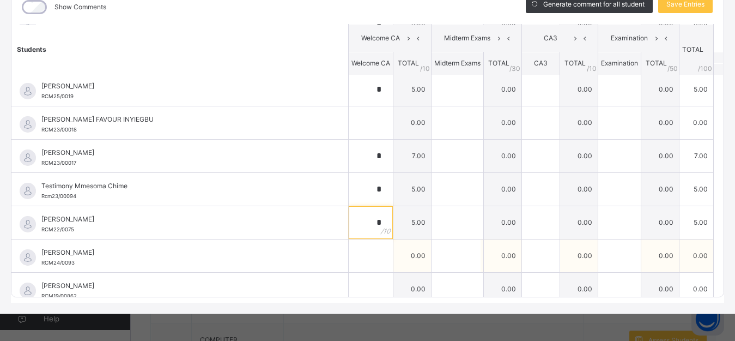
type input "*"
click at [354, 259] on input "text" at bounding box center [371, 255] width 44 height 33
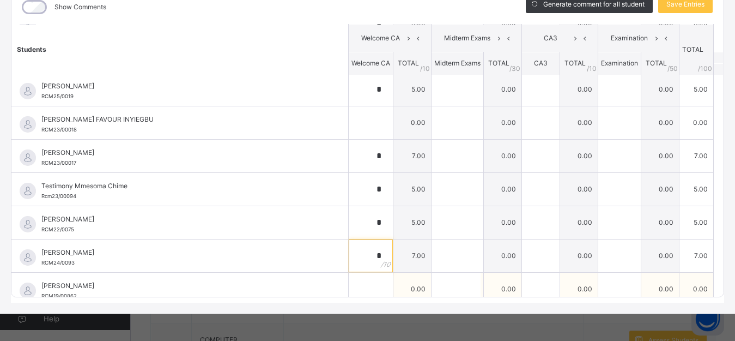
type input "*"
click at [355, 289] on input "text" at bounding box center [371, 288] width 44 height 33
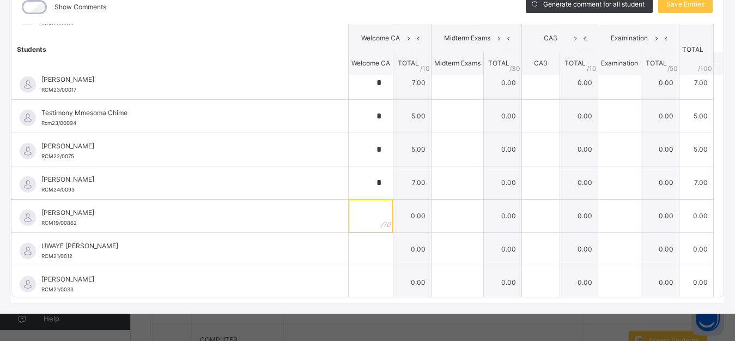
scroll to position [942, 0]
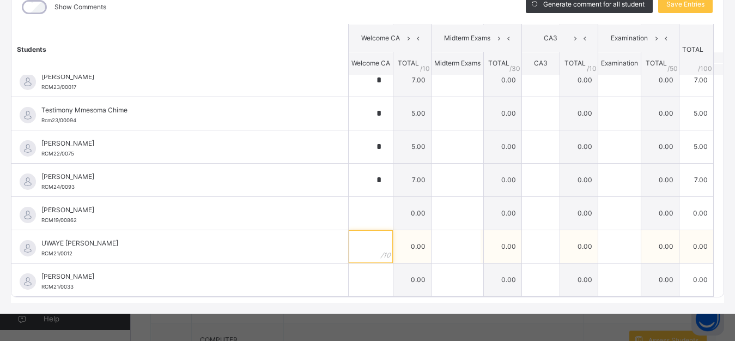
click at [359, 251] on input "text" at bounding box center [371, 246] width 44 height 33
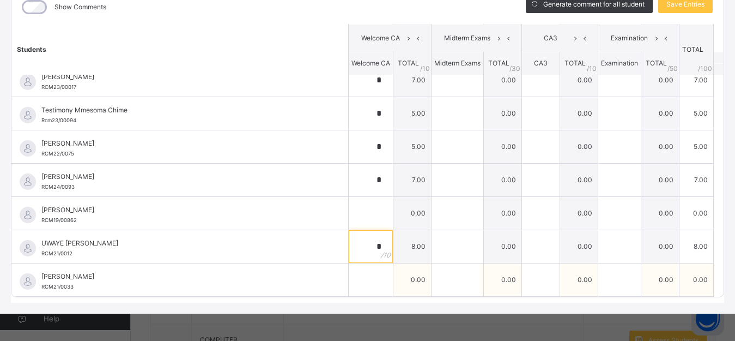
type input "*"
click at [360, 280] on input "text" at bounding box center [371, 279] width 44 height 33
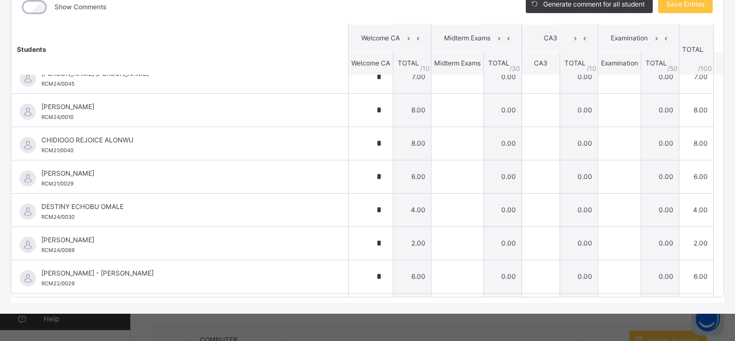
scroll to position [50, 0]
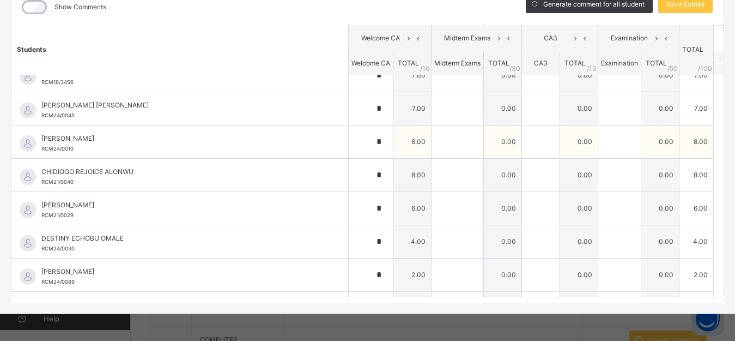
type input "*"
drag, startPoint x: 358, startPoint y: 140, endPoint x: 371, endPoint y: 141, distance: 13.1
click at [371, 141] on div "*" at bounding box center [371, 141] width 44 height 33
click at [370, 142] on div "*" at bounding box center [371, 141] width 44 height 33
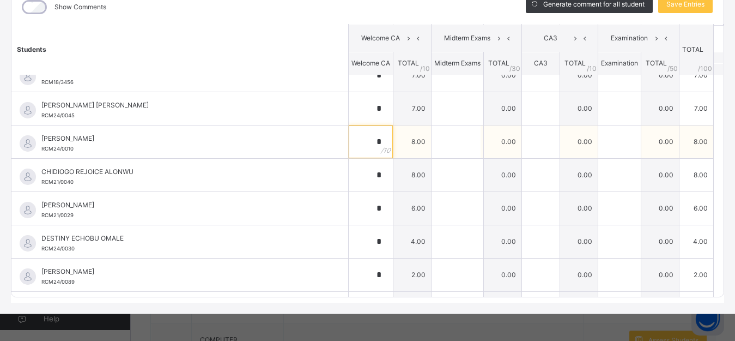
click at [349, 136] on input "*" at bounding box center [371, 141] width 44 height 33
type input "*"
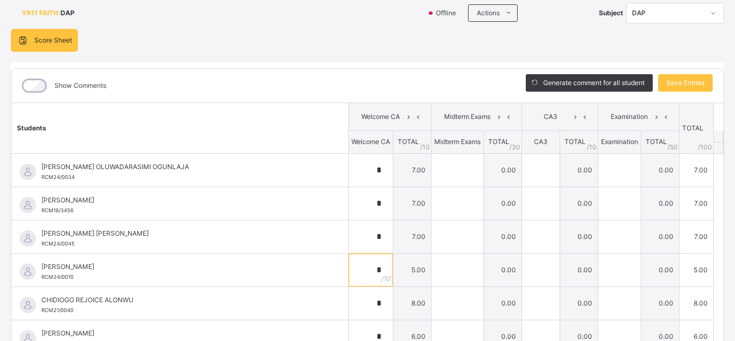
scroll to position [76, 0]
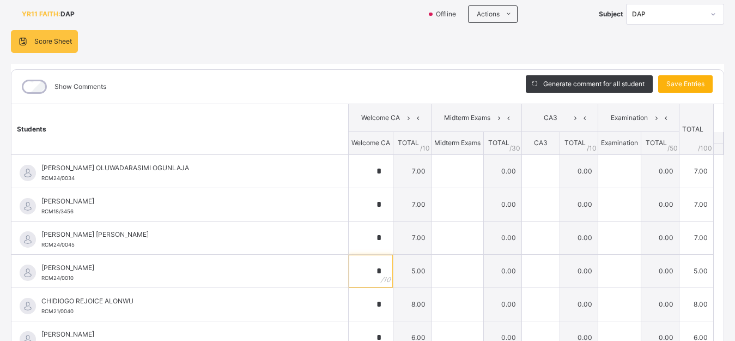
type input "*"
click at [682, 83] on span "Save Entries" at bounding box center [686, 84] width 38 height 10
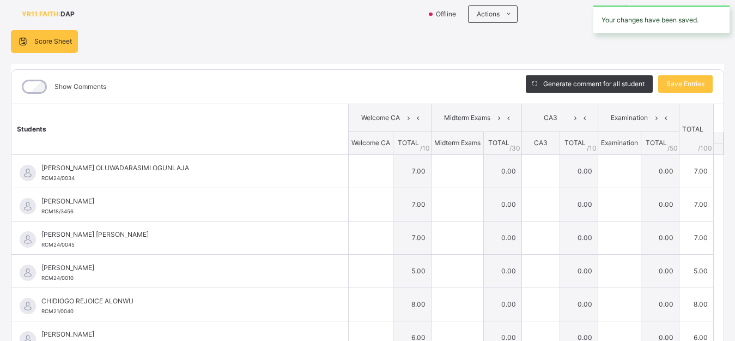
type input "*"
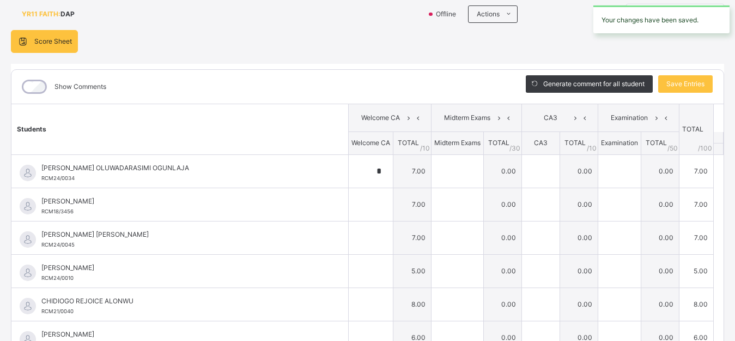
type input "*"
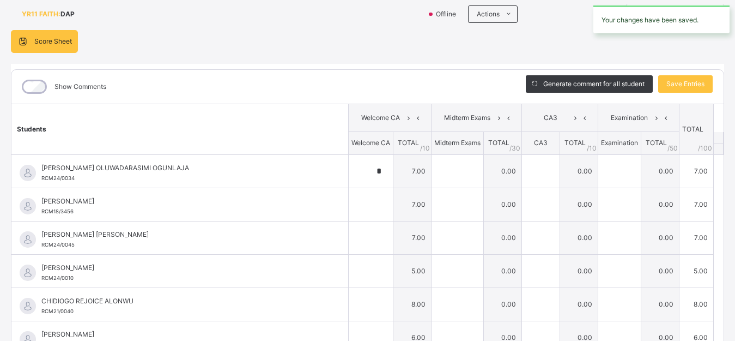
type input "*"
type input "**"
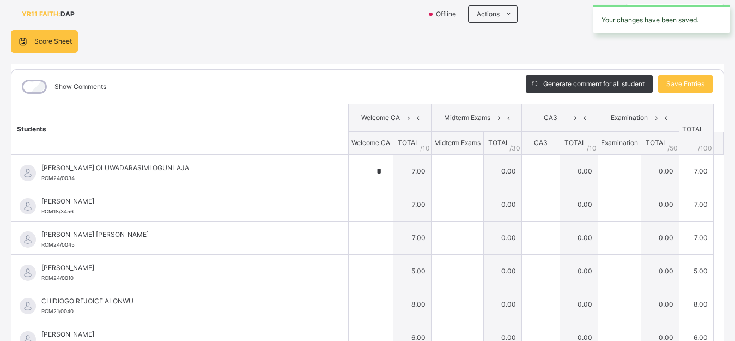
type input "*"
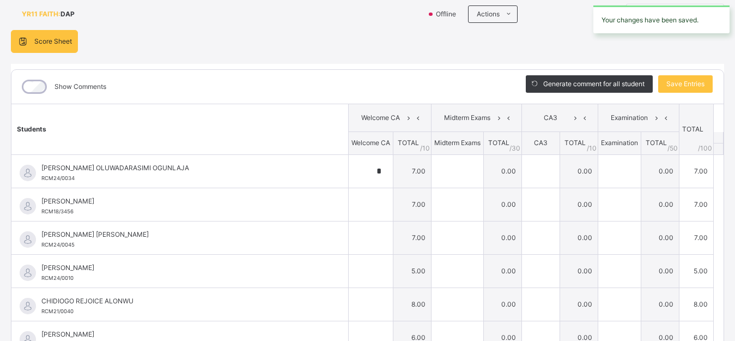
type input "*"
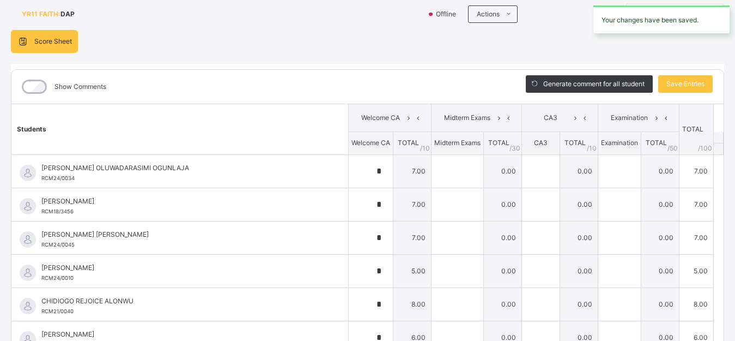
type input "*"
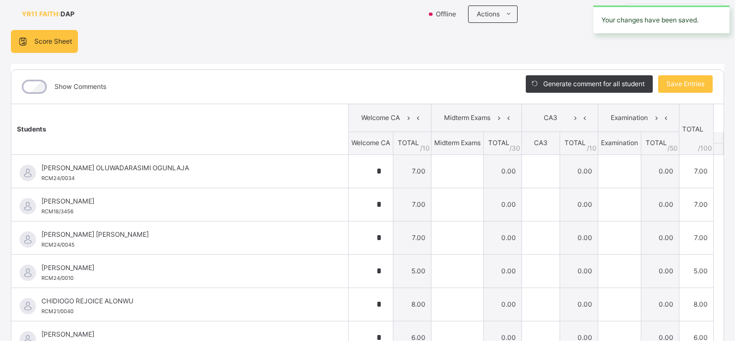
type input "*"
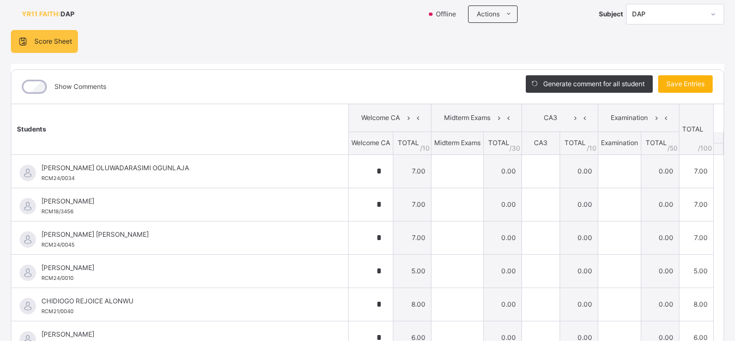
click at [675, 81] on span "Save Entries" at bounding box center [686, 84] width 38 height 10
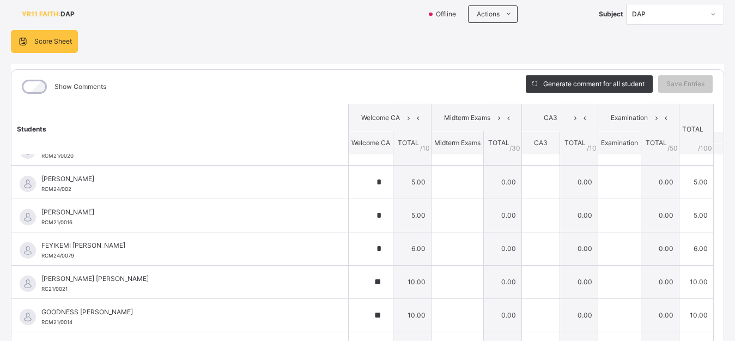
scroll to position [525, 0]
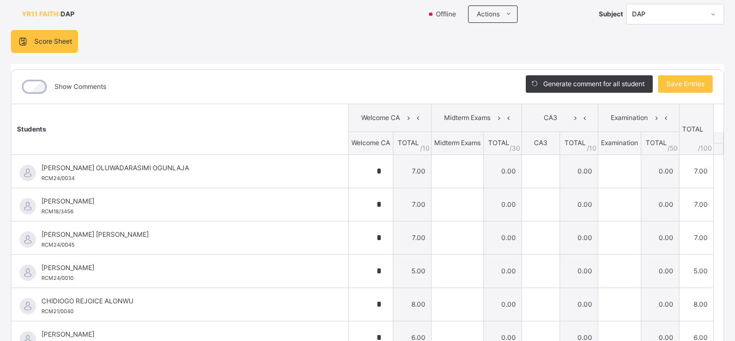
type input "*"
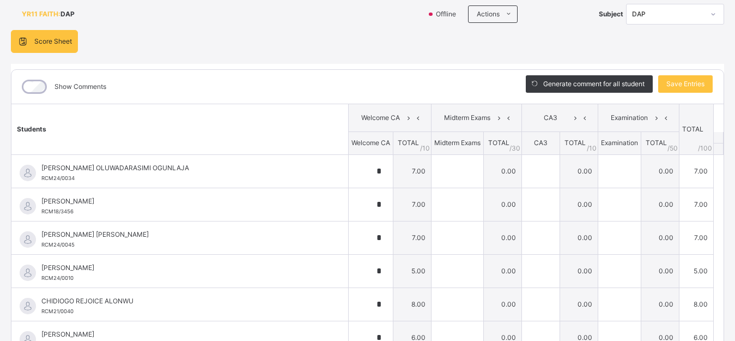
type input "*"
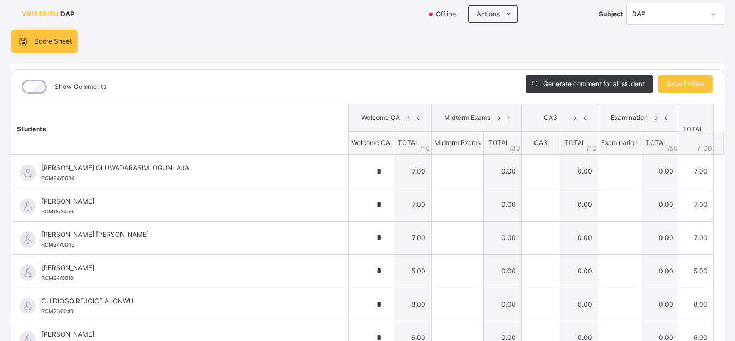
type input "*"
type input "**"
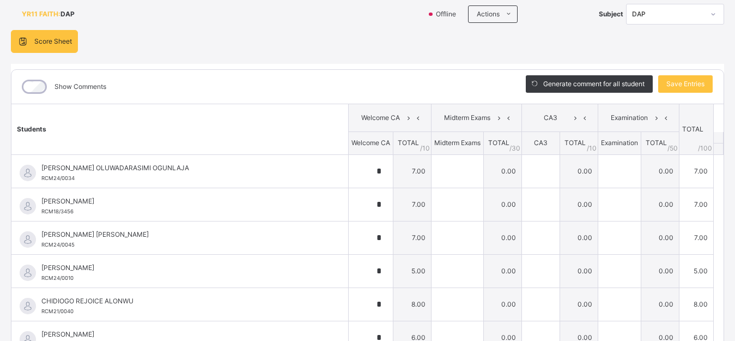
type input "*"
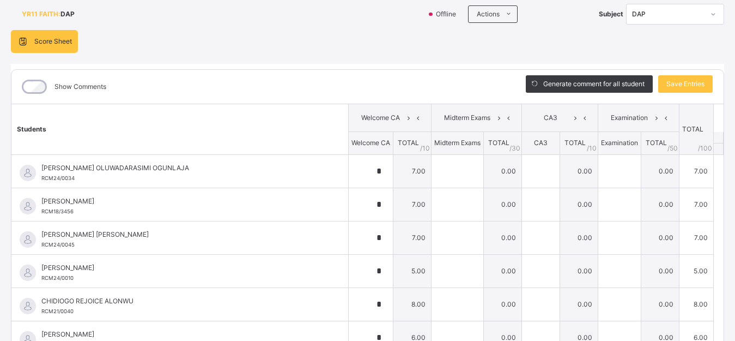
type input "*"
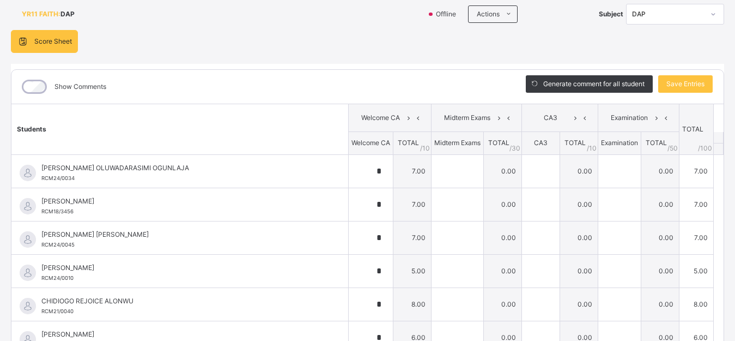
type input "*"
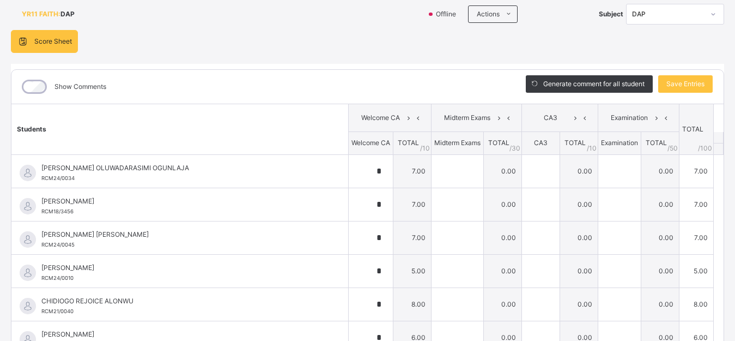
type input "*"
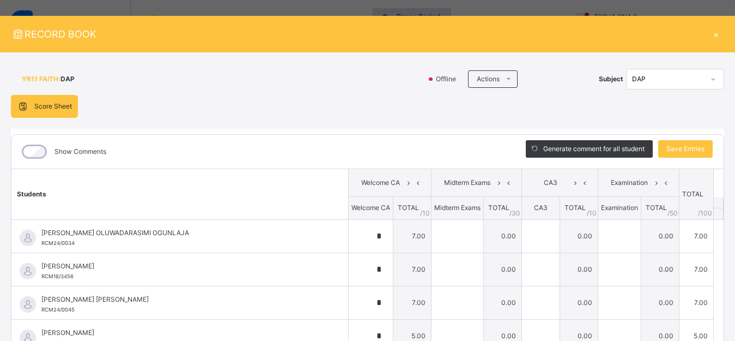
scroll to position [0, 0]
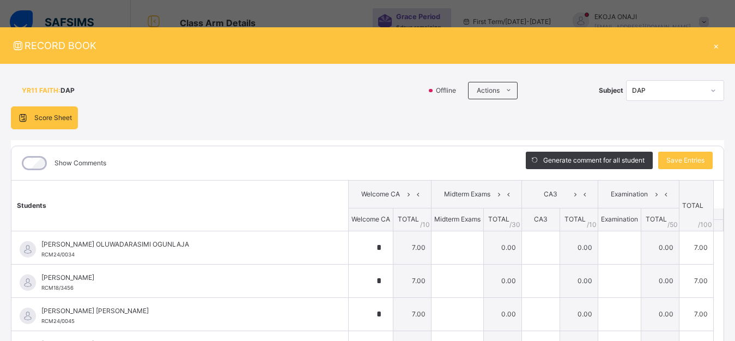
click at [711, 43] on div "×" at bounding box center [716, 45] width 16 height 15
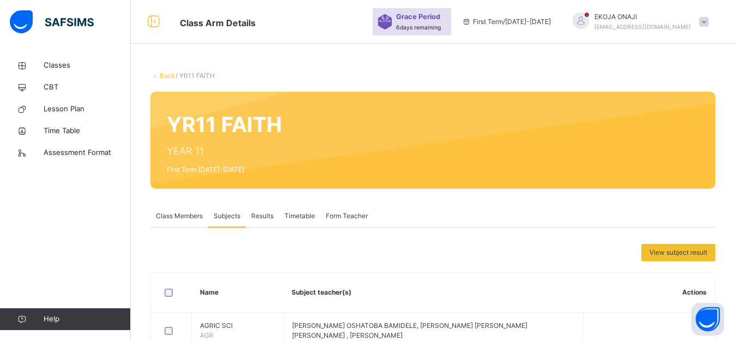
click at [163, 73] on link "Back" at bounding box center [168, 75] width 16 height 8
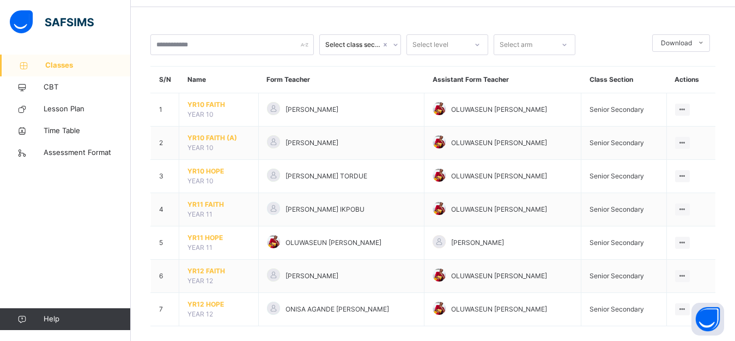
scroll to position [49, 0]
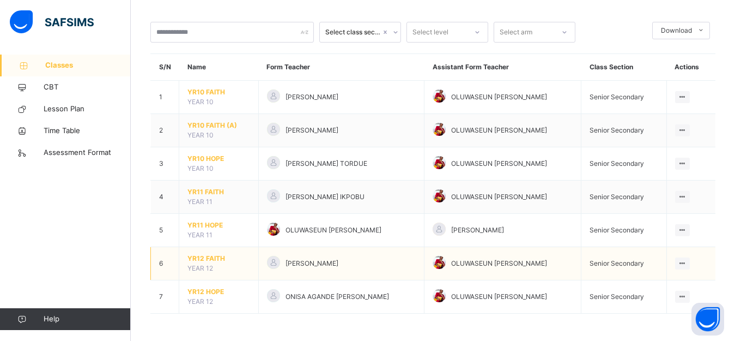
click at [208, 255] on span "YR12 FAITH" at bounding box center [218, 258] width 63 height 10
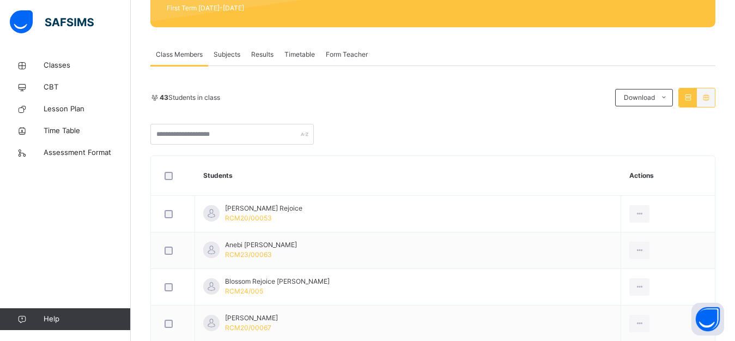
scroll to position [74, 0]
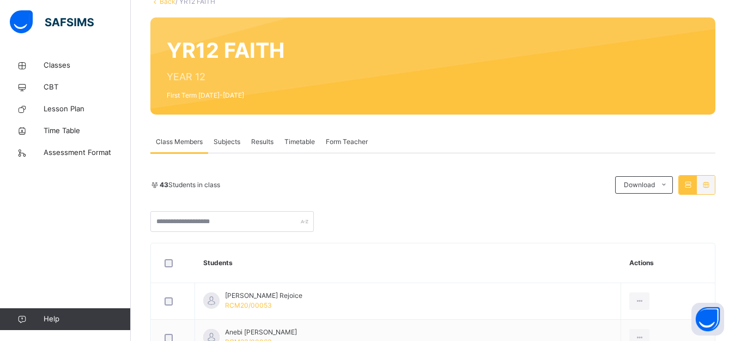
click at [222, 142] on span "Subjects" at bounding box center [227, 142] width 27 height 10
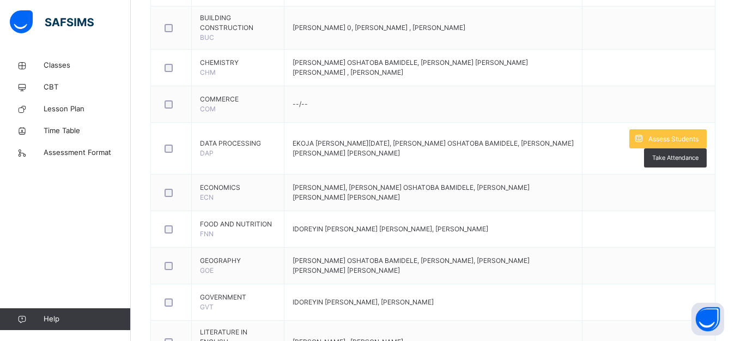
scroll to position [747, 0]
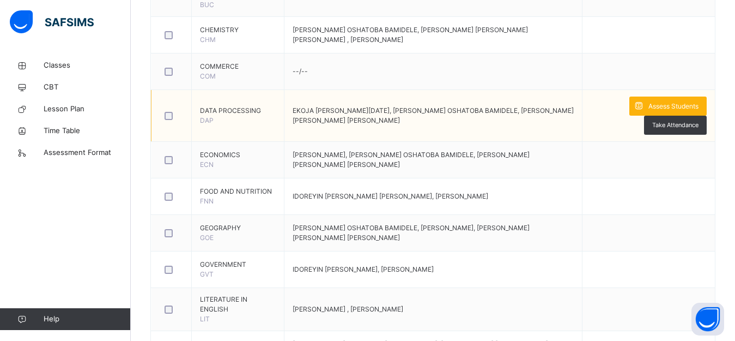
click at [687, 104] on span "Assess Students" at bounding box center [674, 106] width 50 height 10
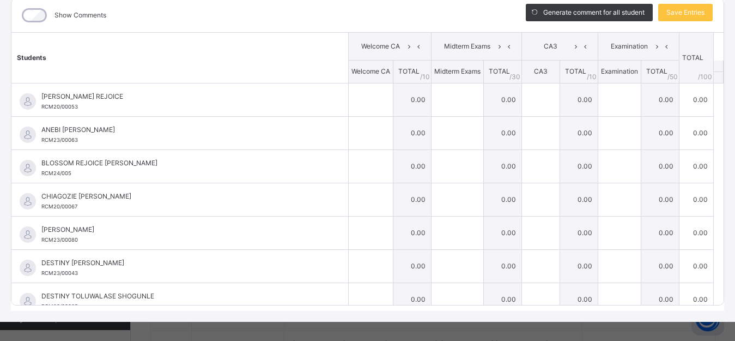
scroll to position [156, 0]
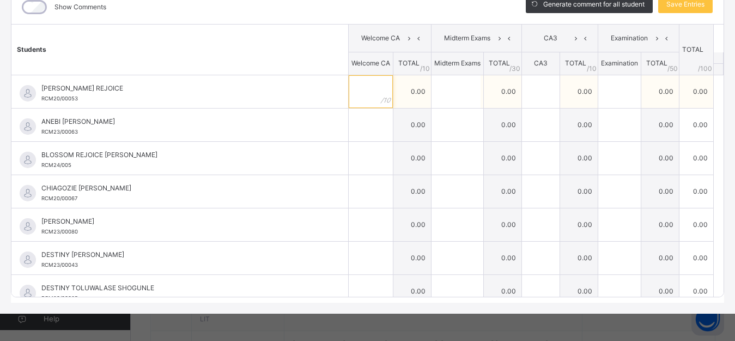
click at [379, 93] on div at bounding box center [371, 91] width 44 height 33
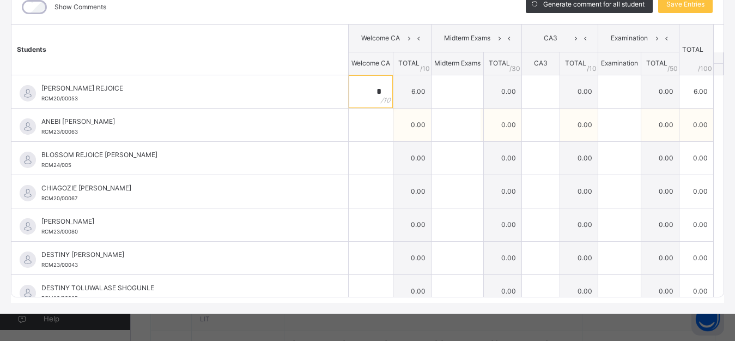
type input "*"
click at [360, 128] on input "text" at bounding box center [371, 124] width 44 height 33
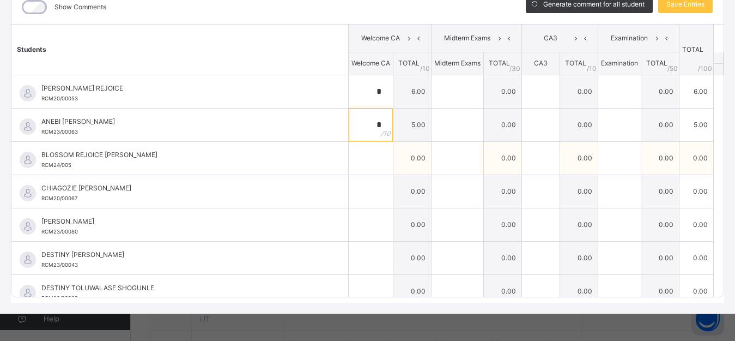
type input "*"
click at [355, 163] on input "text" at bounding box center [371, 158] width 44 height 33
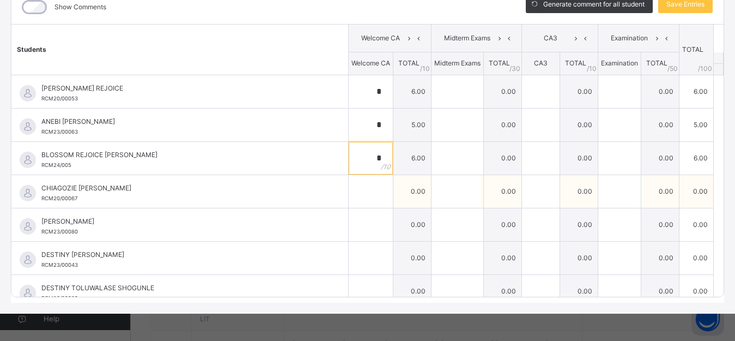
type input "*"
click at [360, 195] on input "text" at bounding box center [371, 191] width 44 height 33
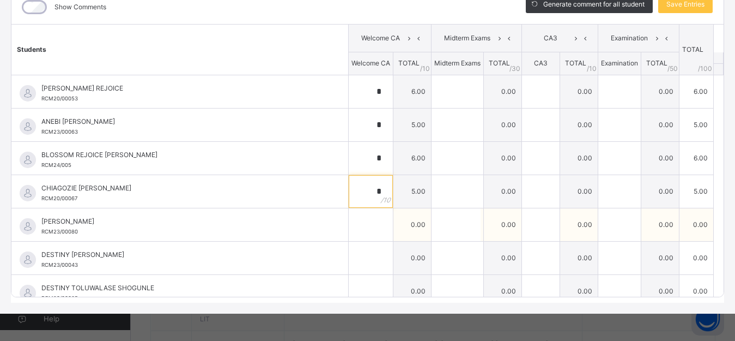
type input "*"
click at [358, 225] on input "text" at bounding box center [371, 224] width 44 height 33
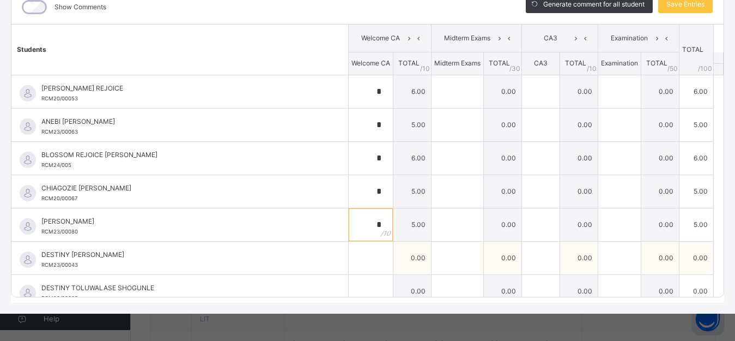
type input "*"
click at [364, 257] on input "text" at bounding box center [371, 257] width 44 height 33
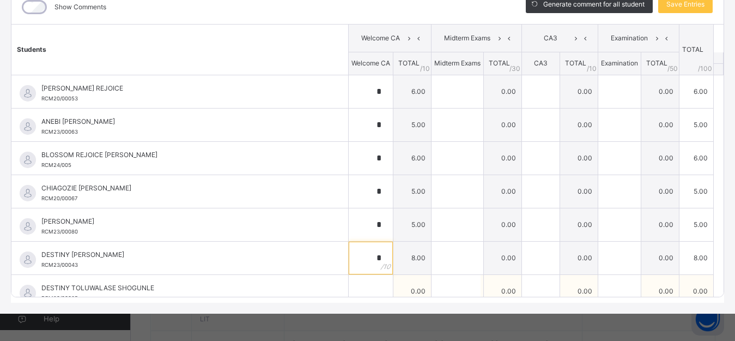
type input "*"
click at [360, 284] on input "text" at bounding box center [371, 291] width 44 height 33
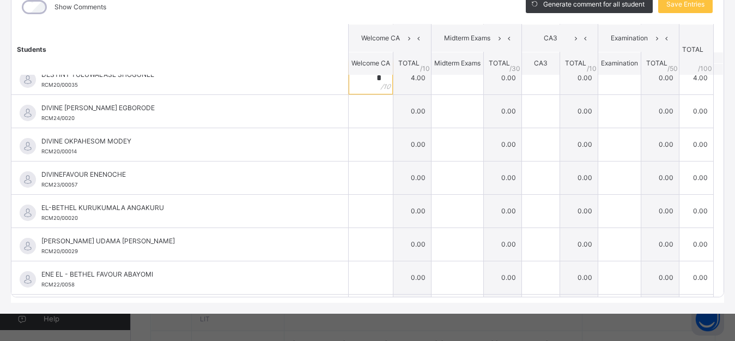
scroll to position [210, 0]
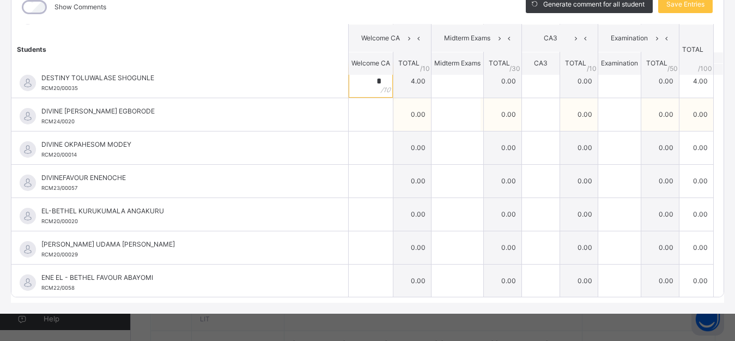
type input "*"
click at [363, 119] on input "text" at bounding box center [371, 114] width 44 height 33
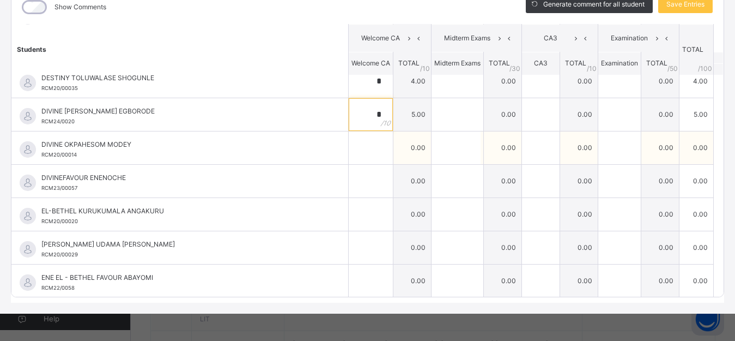
type input "*"
click at [350, 153] on input "text" at bounding box center [371, 147] width 44 height 33
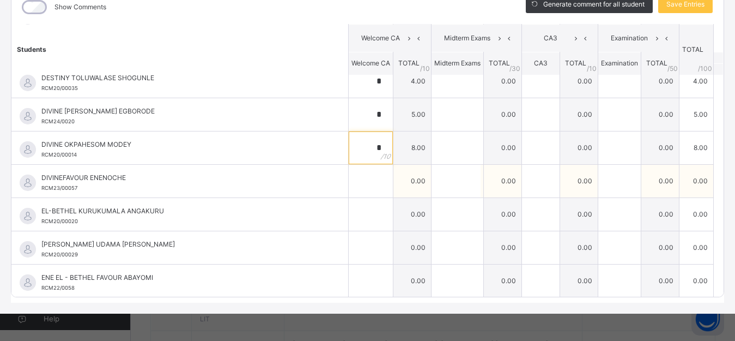
type input "*"
click at [360, 181] on input "text" at bounding box center [371, 181] width 44 height 33
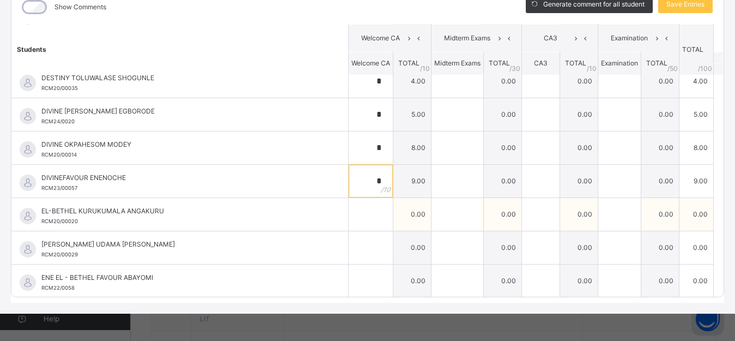
type input "*"
click at [353, 214] on input "text" at bounding box center [371, 214] width 44 height 33
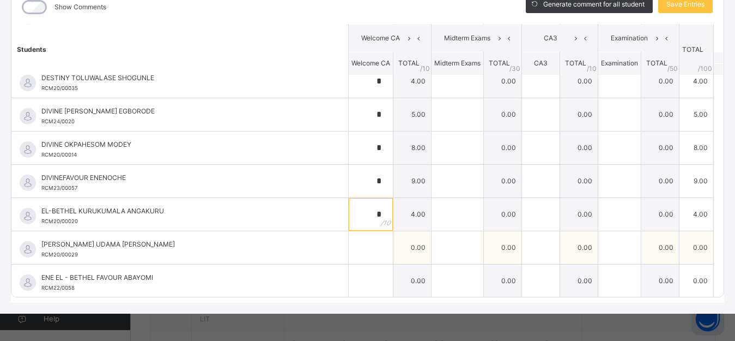
type input "*"
click at [350, 249] on input "text" at bounding box center [371, 247] width 44 height 33
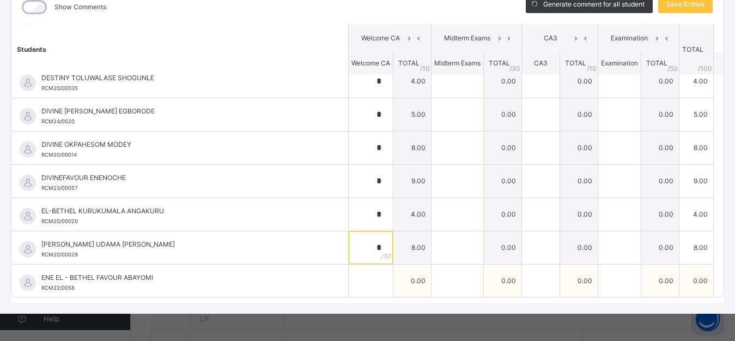
type input "*"
click at [355, 281] on input "text" at bounding box center [371, 280] width 44 height 33
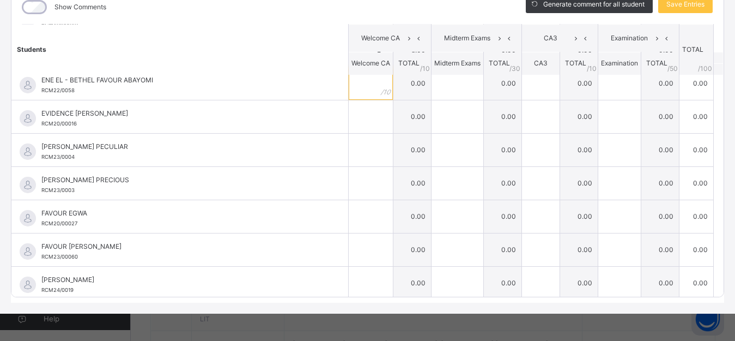
scroll to position [410, 0]
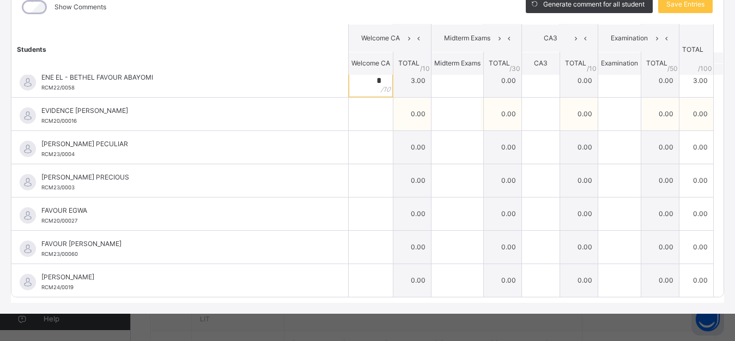
type input "*"
click at [362, 107] on input "text" at bounding box center [371, 114] width 44 height 33
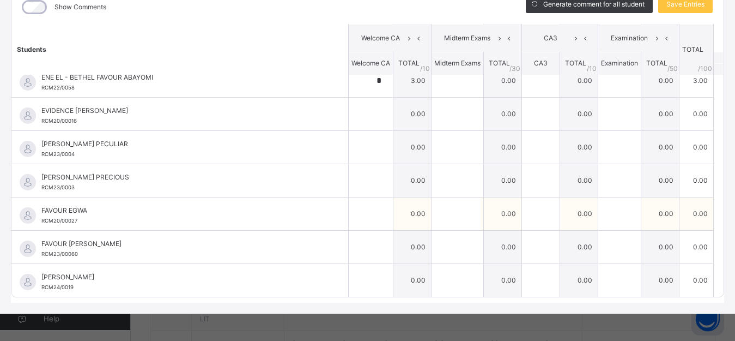
click at [329, 211] on div "FAVOUR EGWA RCM20/00027" at bounding box center [179, 213] width 337 height 33
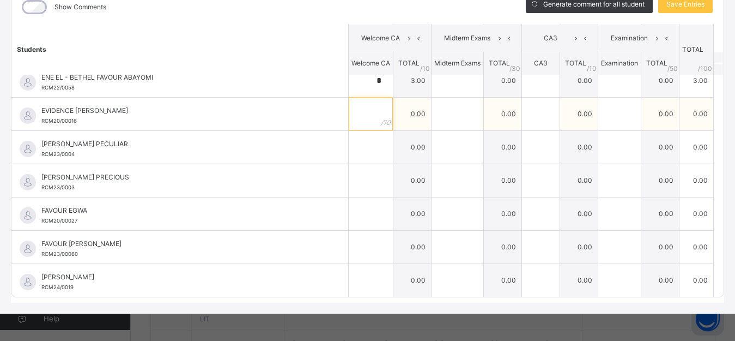
click at [364, 116] on input "text" at bounding box center [371, 114] width 44 height 33
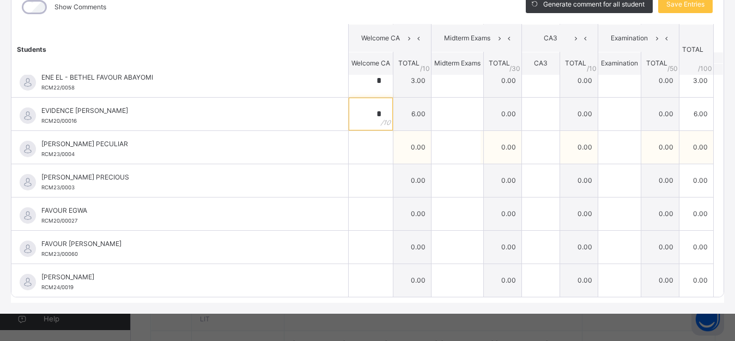
type input "*"
click at [362, 151] on input "text" at bounding box center [371, 147] width 44 height 33
click at [351, 144] on input "text" at bounding box center [371, 147] width 44 height 33
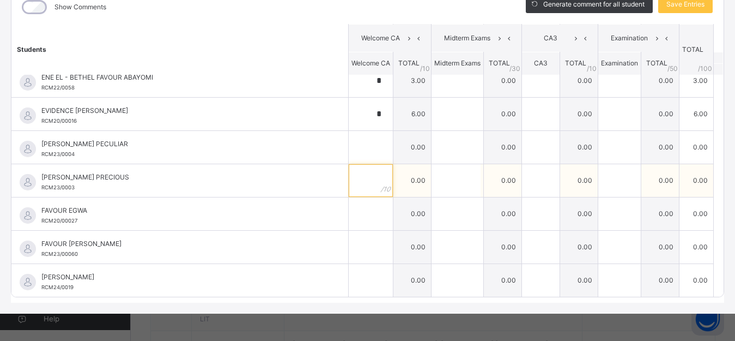
click at [352, 177] on input "text" at bounding box center [371, 180] width 44 height 33
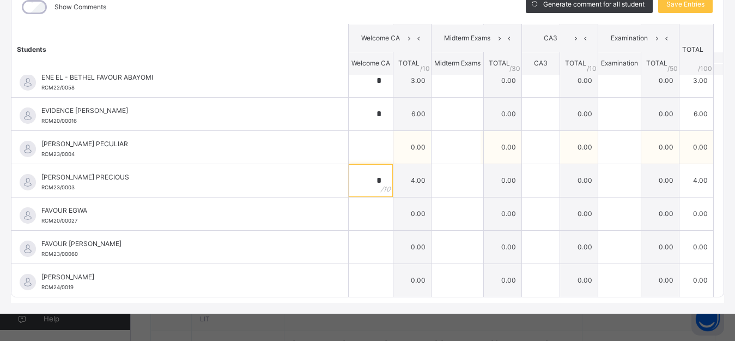
drag, startPoint x: 352, startPoint y: 177, endPoint x: 373, endPoint y: 149, distance: 35.0
type input "*"
click at [373, 149] on div at bounding box center [371, 147] width 44 height 33
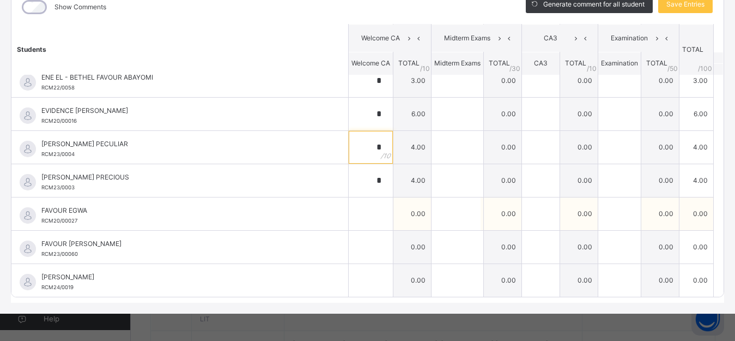
type input "*"
click at [350, 214] on input "text" at bounding box center [371, 213] width 44 height 33
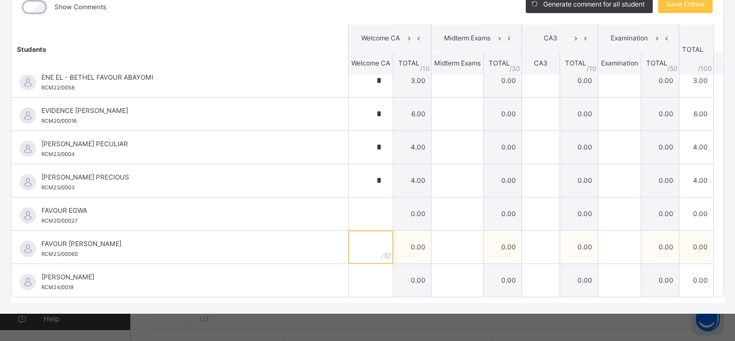
click at [356, 240] on input "text" at bounding box center [371, 247] width 44 height 33
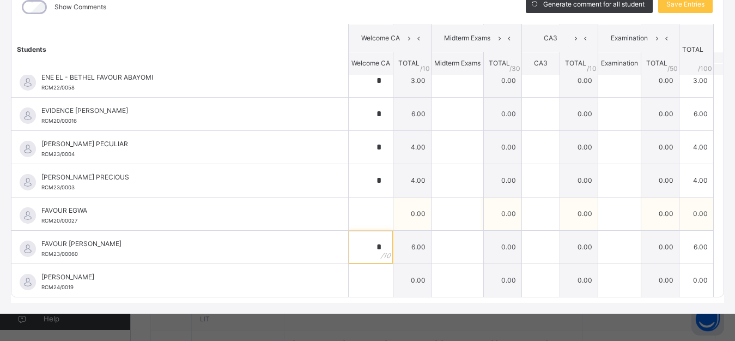
type input "*"
click at [360, 215] on input "text" at bounding box center [371, 213] width 44 height 33
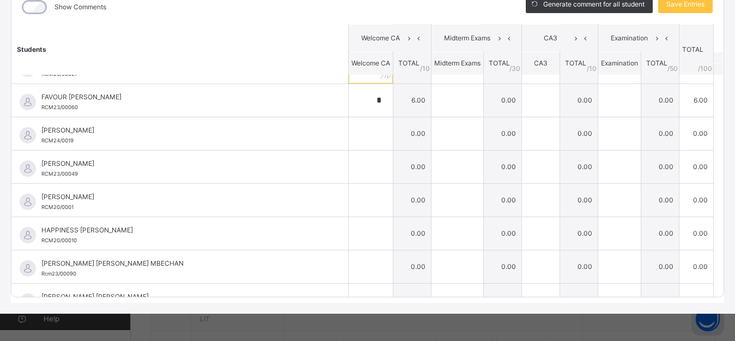
scroll to position [579, 0]
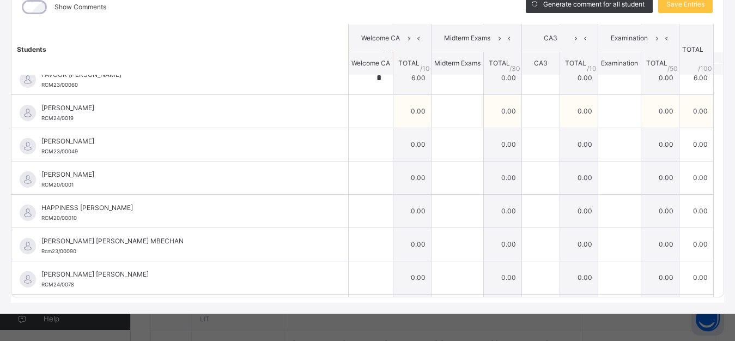
type input "*"
click at [360, 112] on input "text" at bounding box center [371, 111] width 44 height 33
type input "*"
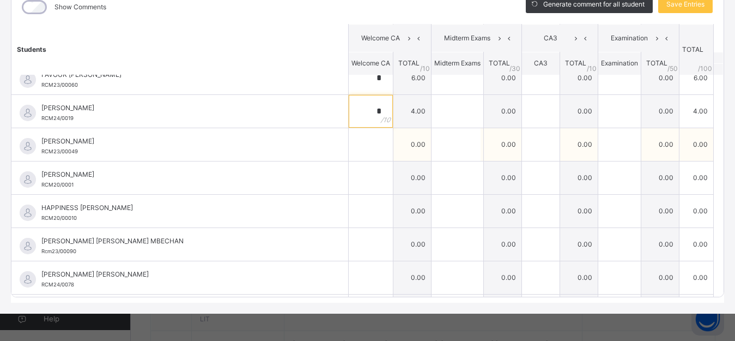
type input "*"
click at [358, 150] on input "text" at bounding box center [371, 144] width 44 height 33
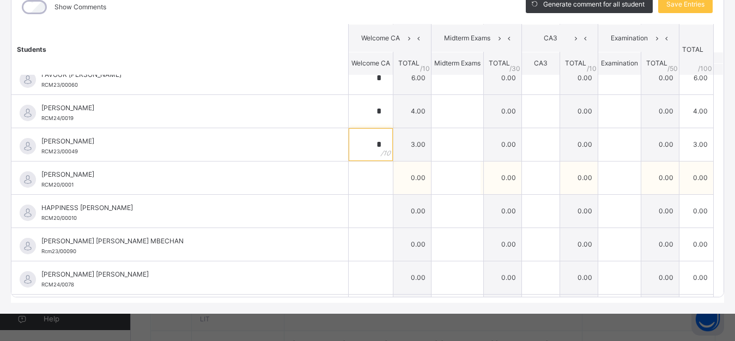
type input "*"
click at [359, 180] on input "text" at bounding box center [371, 177] width 44 height 33
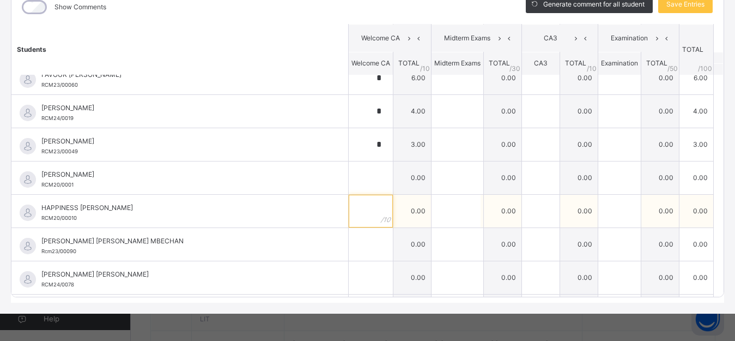
click at [357, 214] on input "text" at bounding box center [371, 211] width 44 height 33
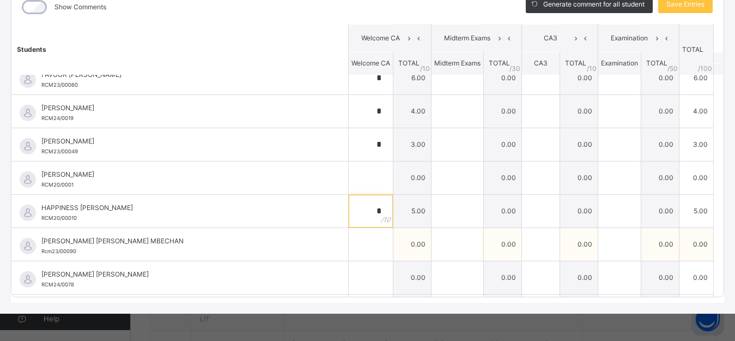
type input "*"
click at [367, 251] on div at bounding box center [371, 244] width 44 height 33
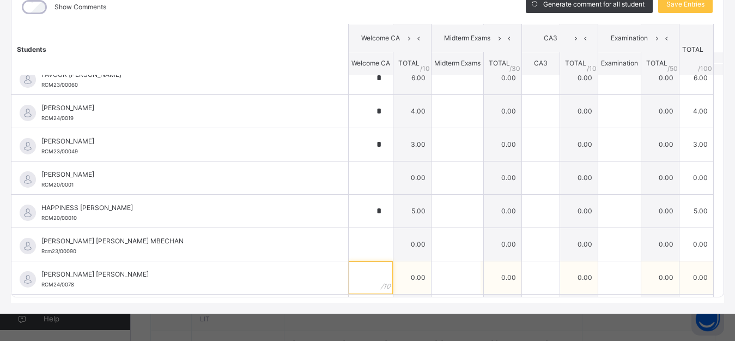
click at [355, 282] on input "text" at bounding box center [371, 277] width 44 height 33
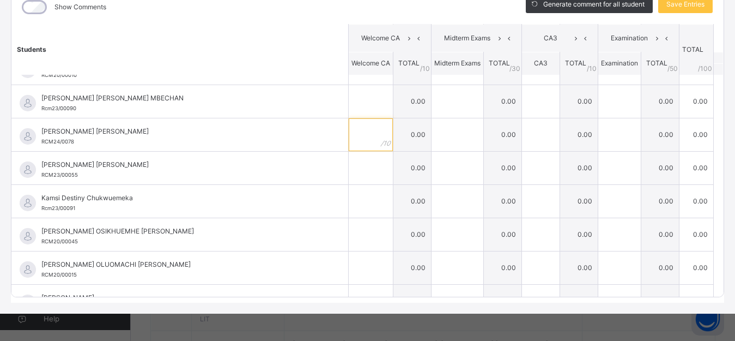
scroll to position [709, 0]
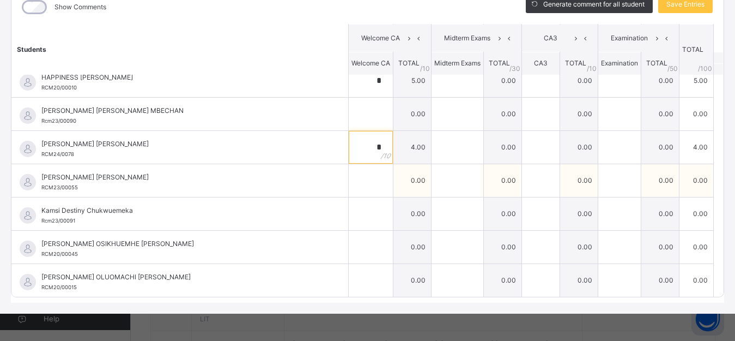
type input "*"
click at [371, 181] on div at bounding box center [371, 180] width 44 height 33
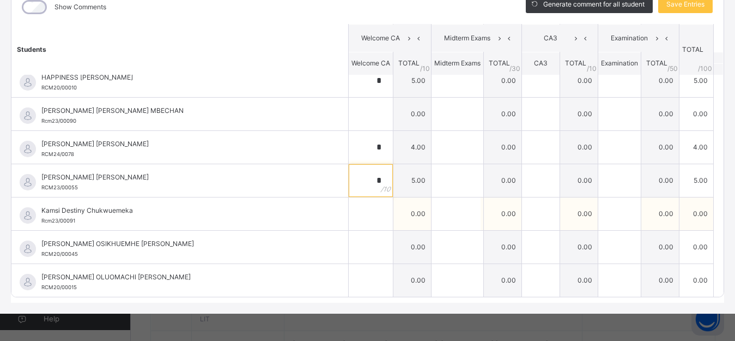
type input "*"
click at [361, 213] on input "text" at bounding box center [371, 213] width 44 height 33
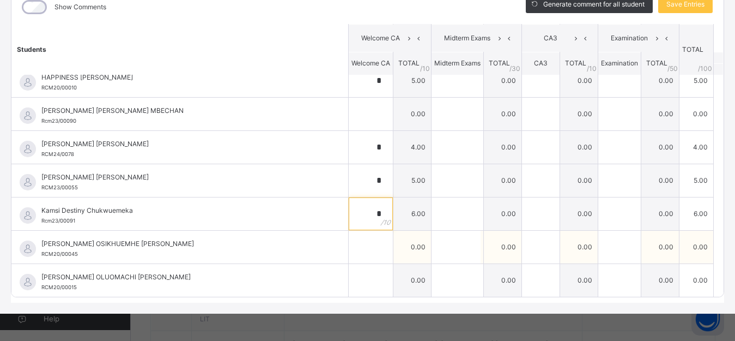
type input "*"
click at [361, 247] on input "text" at bounding box center [371, 247] width 44 height 33
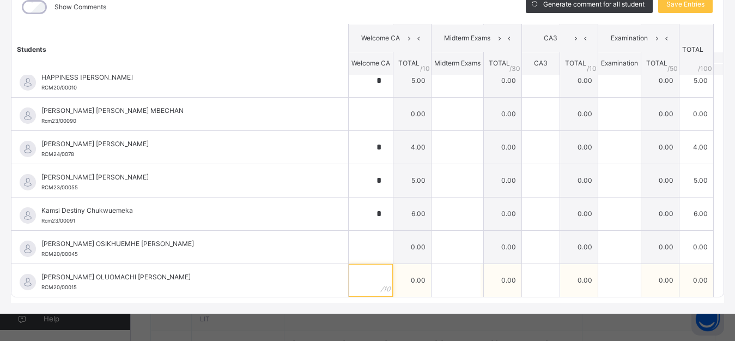
click at [355, 280] on input "text" at bounding box center [371, 280] width 44 height 33
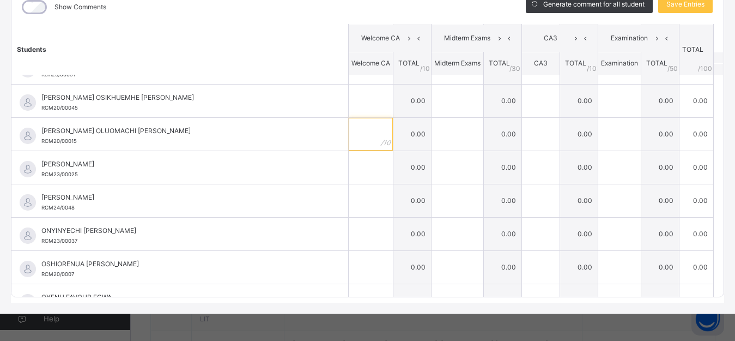
scroll to position [859, 0]
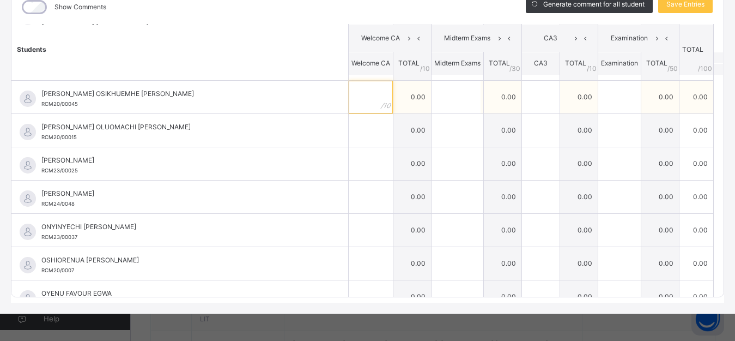
click at [367, 105] on div at bounding box center [371, 97] width 44 height 33
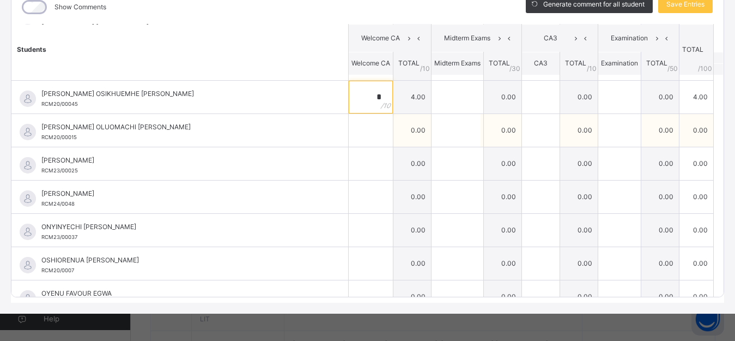
type input "*"
click at [361, 130] on input "text" at bounding box center [371, 130] width 44 height 33
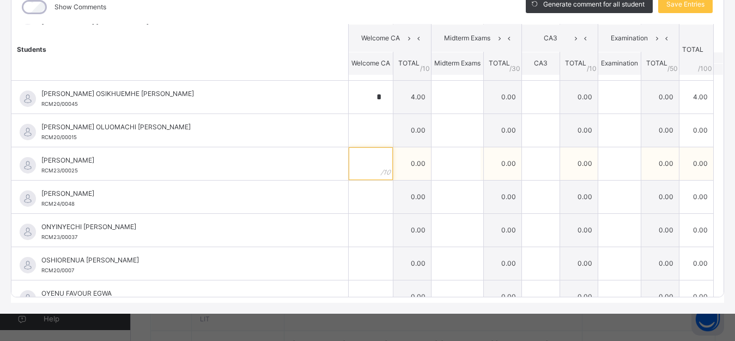
click at [361, 163] on input "text" at bounding box center [371, 163] width 44 height 33
click at [353, 160] on input "text" at bounding box center [371, 163] width 44 height 33
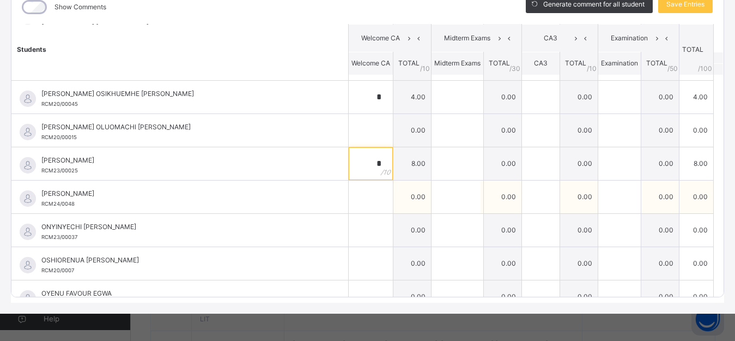
type input "*"
click at [362, 198] on input "text" at bounding box center [371, 196] width 44 height 33
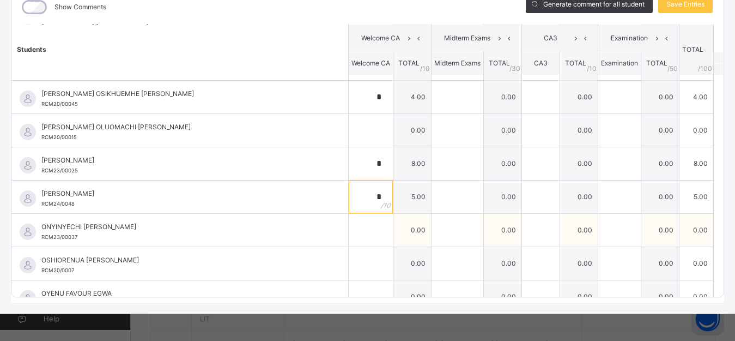
drag, startPoint x: 362, startPoint y: 198, endPoint x: 365, endPoint y: 233, distance: 35.0
type input "*"
click at [365, 233] on div at bounding box center [371, 230] width 44 height 33
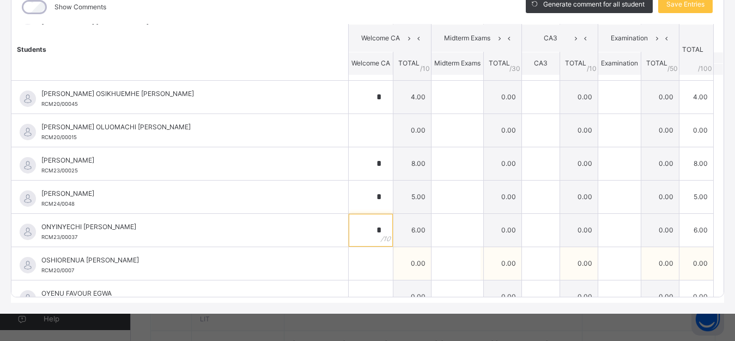
type input "*"
click at [362, 267] on input "text" at bounding box center [371, 263] width 44 height 33
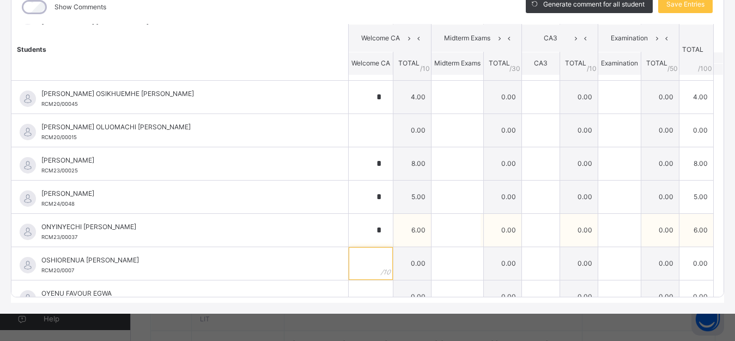
type input "*"
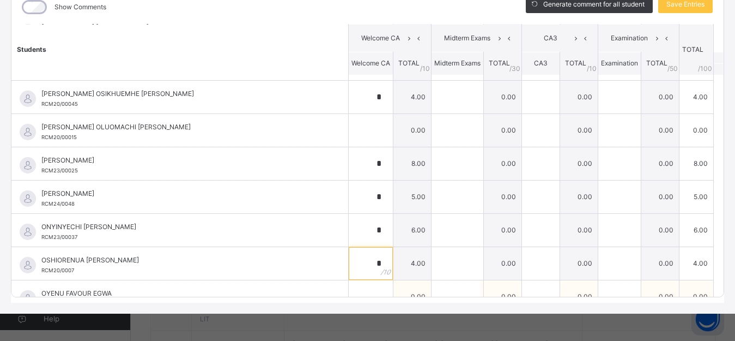
type input "*"
click at [358, 288] on input "text" at bounding box center [371, 296] width 44 height 33
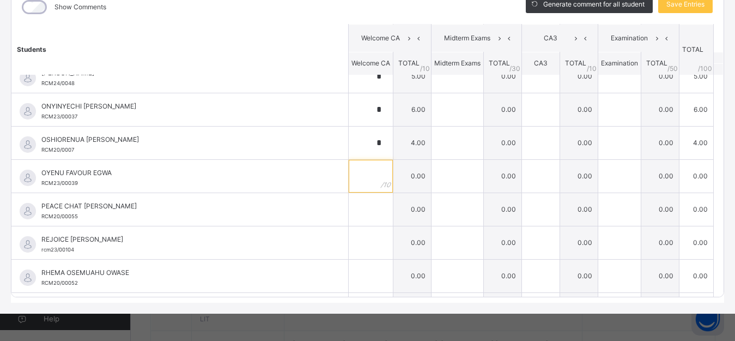
scroll to position [982, 0]
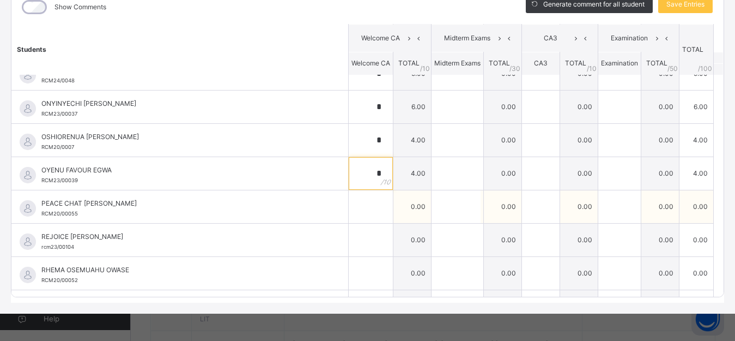
type input "*"
click at [359, 212] on input "text" at bounding box center [371, 206] width 44 height 33
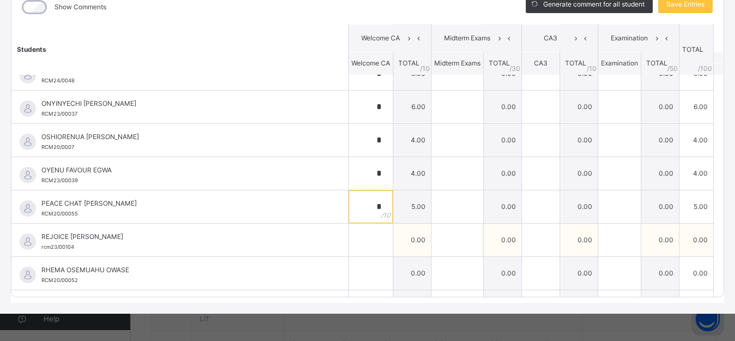
type input "*"
click at [357, 244] on input "text" at bounding box center [371, 239] width 44 height 33
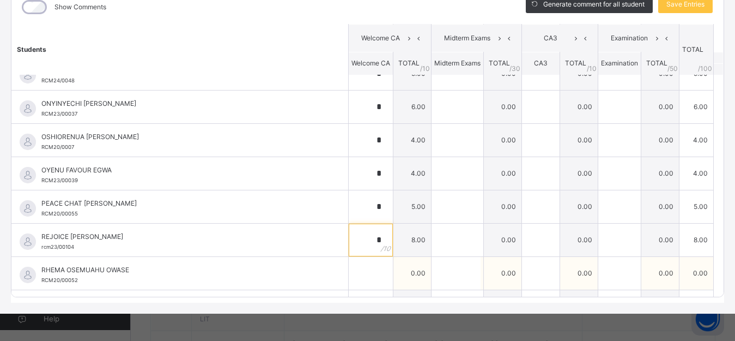
type input "*"
click at [361, 274] on input "text" at bounding box center [371, 273] width 44 height 33
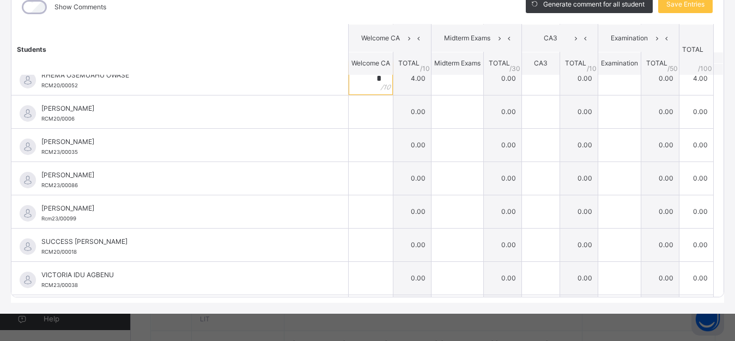
scroll to position [1157, 0]
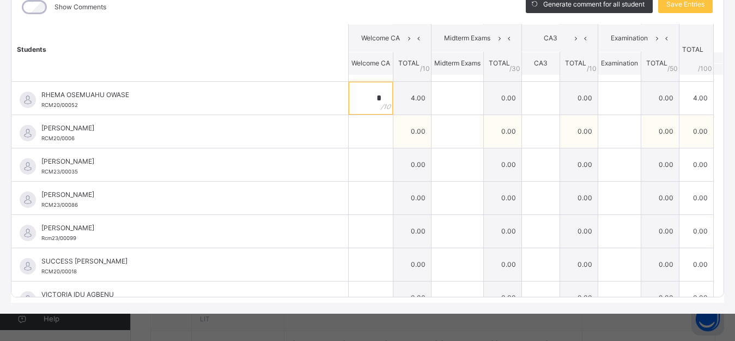
type input "*"
click at [352, 135] on input "text" at bounding box center [371, 131] width 44 height 33
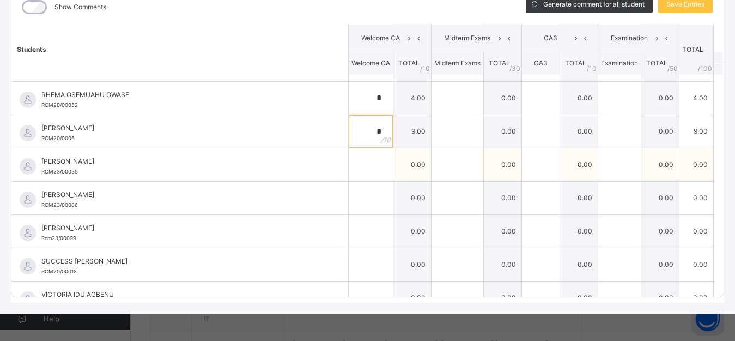
type input "*"
click at [359, 168] on input "text" at bounding box center [371, 164] width 44 height 33
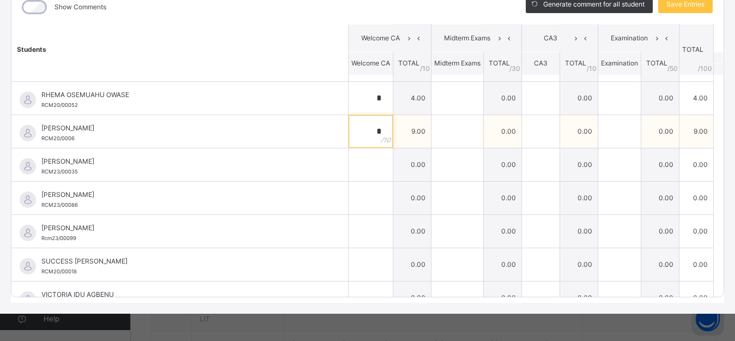
click at [366, 131] on div "*" at bounding box center [371, 131] width 44 height 33
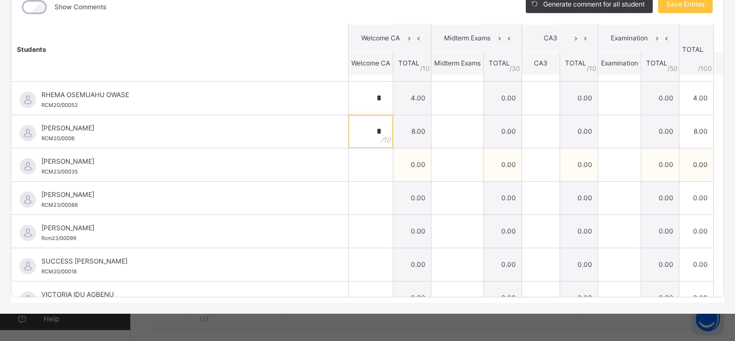
type input "*"
click at [364, 172] on div at bounding box center [371, 164] width 44 height 33
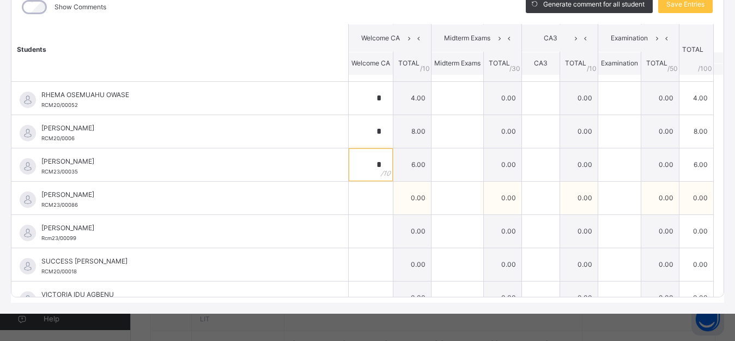
type input "*"
click at [361, 199] on input "text" at bounding box center [371, 197] width 44 height 33
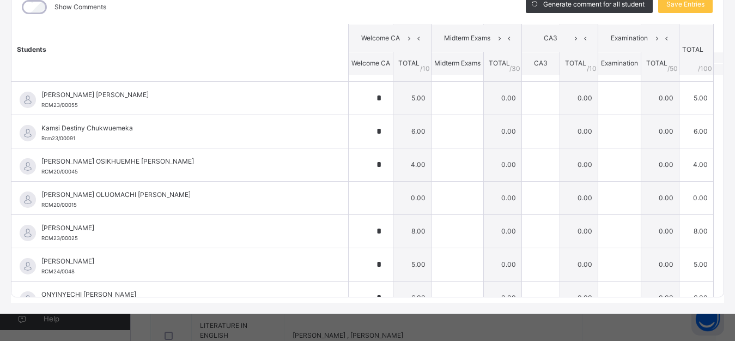
scroll to position [801, 0]
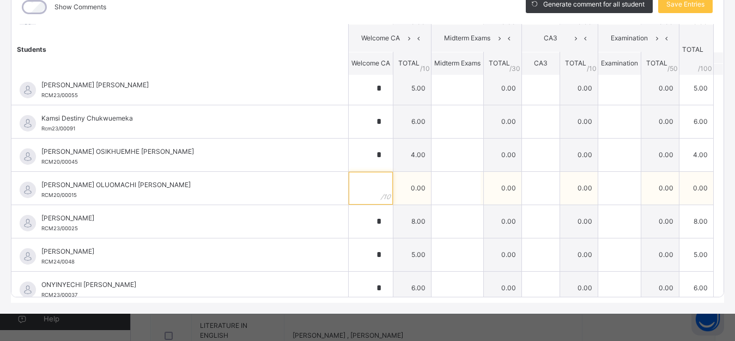
click at [366, 192] on div at bounding box center [371, 188] width 44 height 33
type input "*"
click at [366, 192] on div "*" at bounding box center [371, 188] width 44 height 33
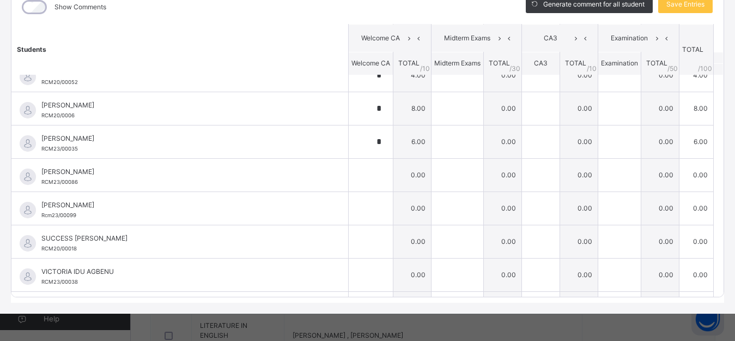
scroll to position [1189, 0]
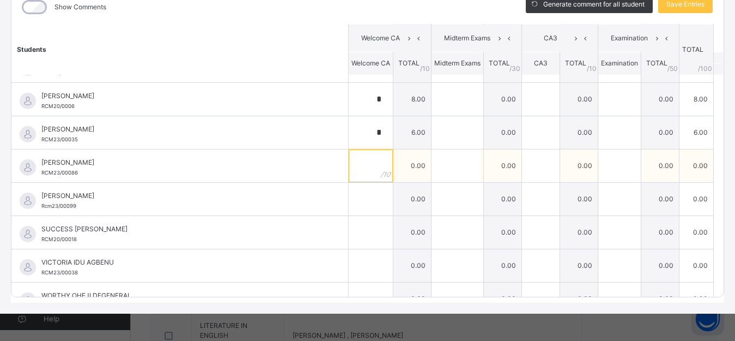
click at [360, 170] on input "text" at bounding box center [371, 165] width 44 height 33
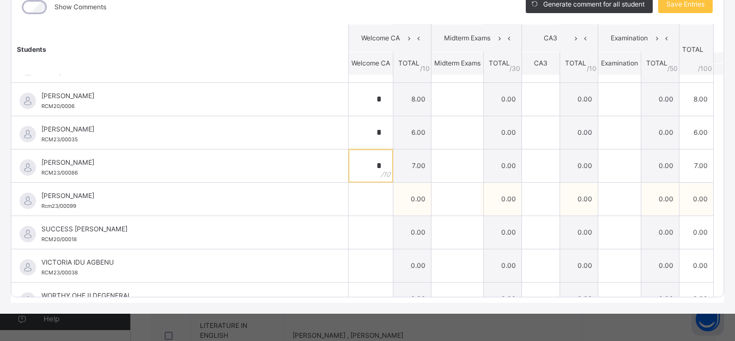
type input "*"
click at [355, 208] on input "text" at bounding box center [371, 199] width 44 height 33
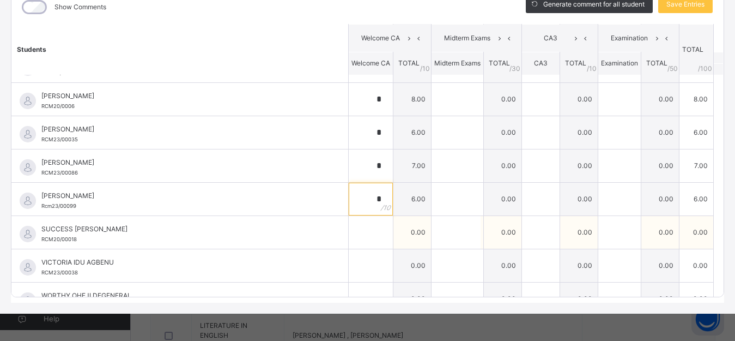
type input "*"
click at [361, 237] on input "text" at bounding box center [371, 232] width 44 height 33
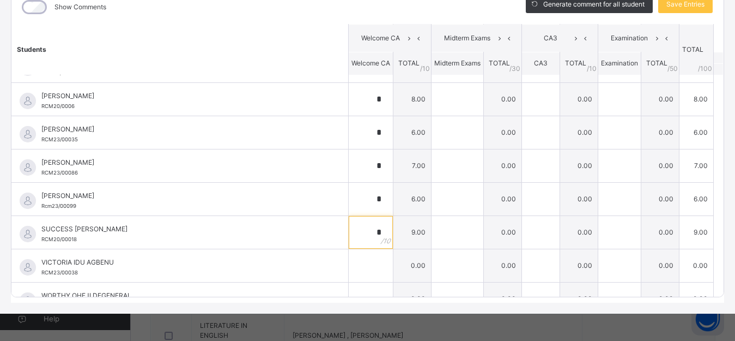
scroll to position [1208, 0]
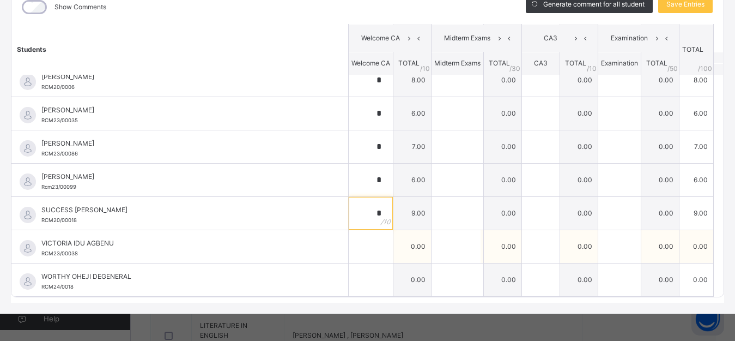
type input "*"
click at [349, 249] on input "text" at bounding box center [371, 246] width 44 height 33
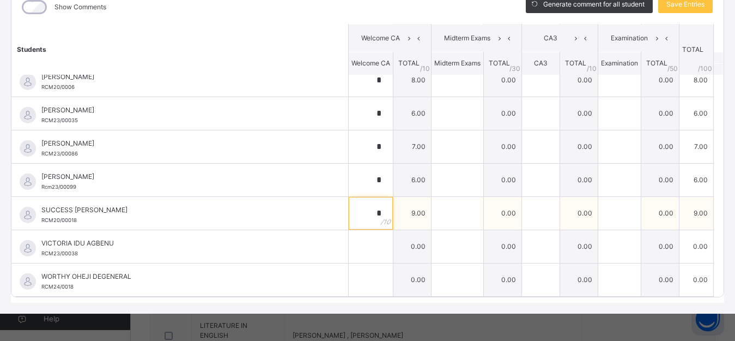
click at [370, 212] on div "*" at bounding box center [371, 213] width 44 height 33
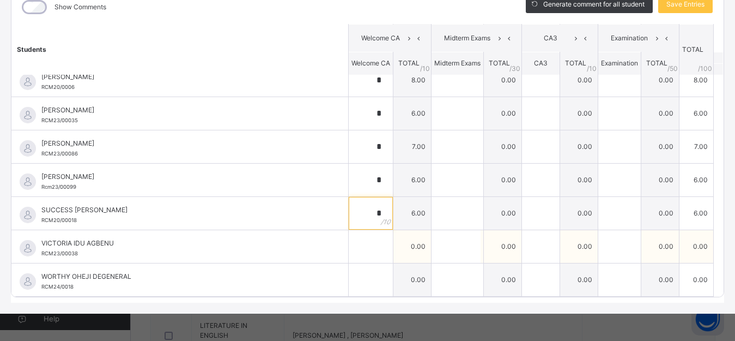
type input "*"
click at [361, 248] on input "text" at bounding box center [371, 246] width 44 height 33
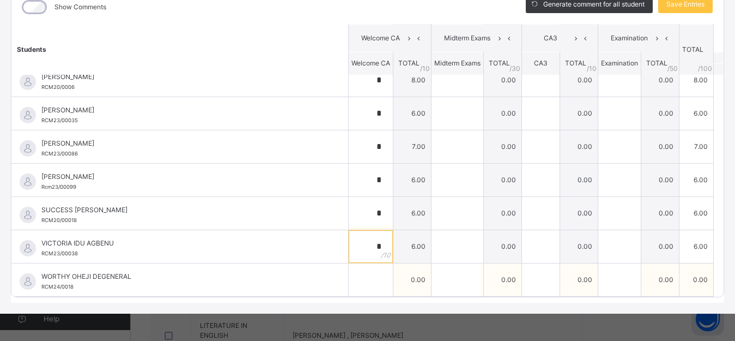
type input "*"
click at [354, 286] on input "text" at bounding box center [371, 279] width 44 height 33
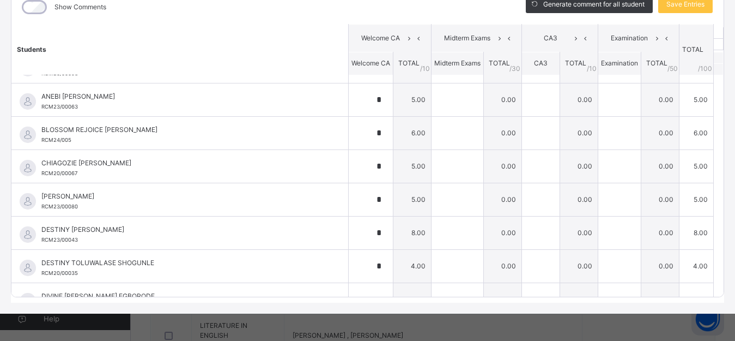
scroll to position [0, 0]
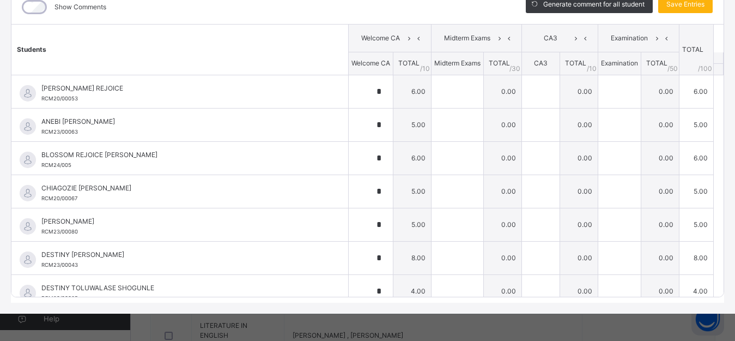
type input "*"
click at [690, 2] on span "Save Entries" at bounding box center [686, 4] width 38 height 10
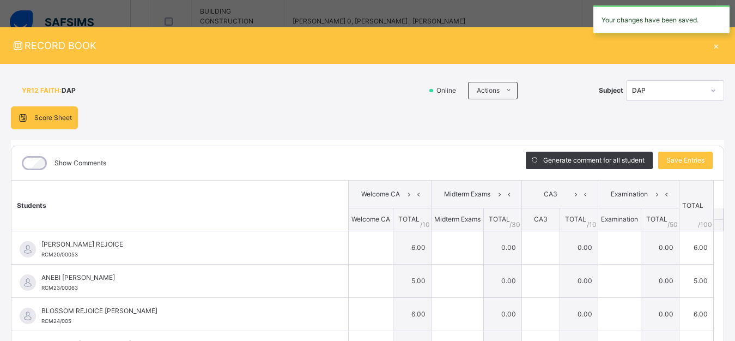
type input "*"
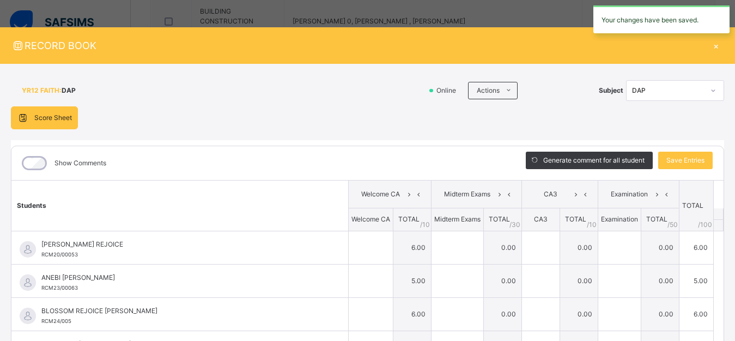
type input "*"
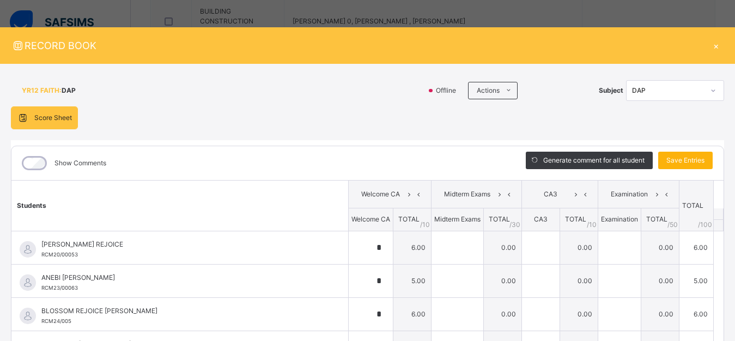
click at [679, 155] on span "Save Entries" at bounding box center [686, 160] width 38 height 10
click at [710, 44] on div "×" at bounding box center [716, 45] width 16 height 15
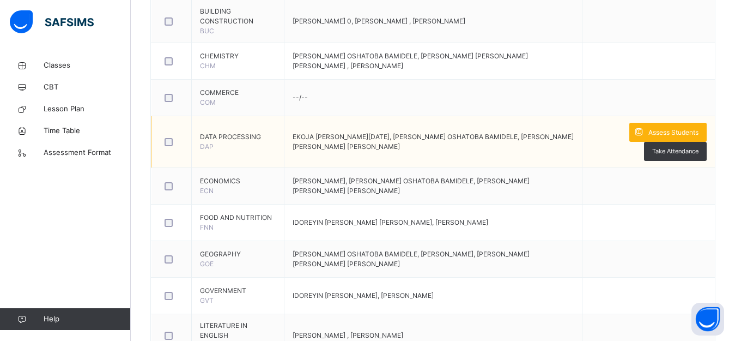
click at [679, 128] on span "Assess Students" at bounding box center [674, 133] width 50 height 10
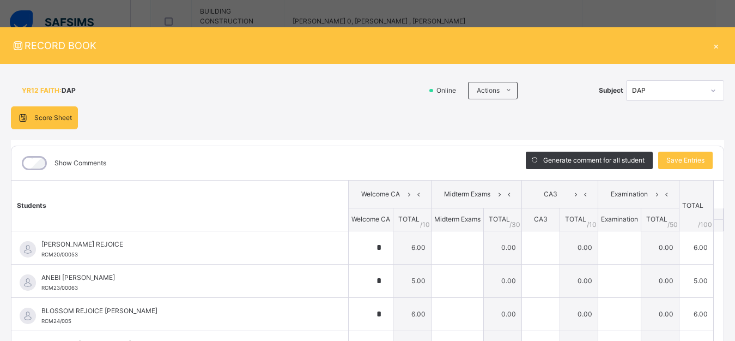
click at [710, 45] on div "×" at bounding box center [716, 45] width 16 height 15
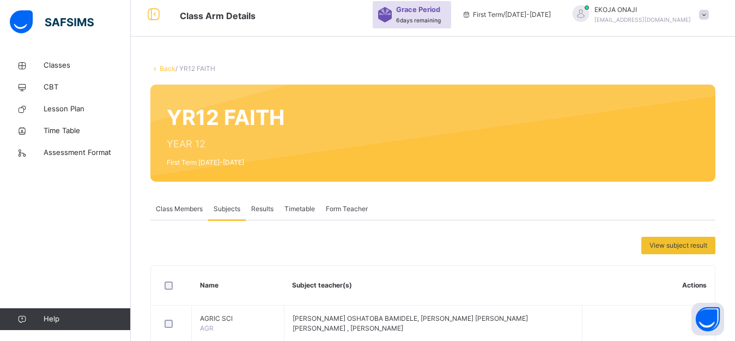
scroll to position [5, 0]
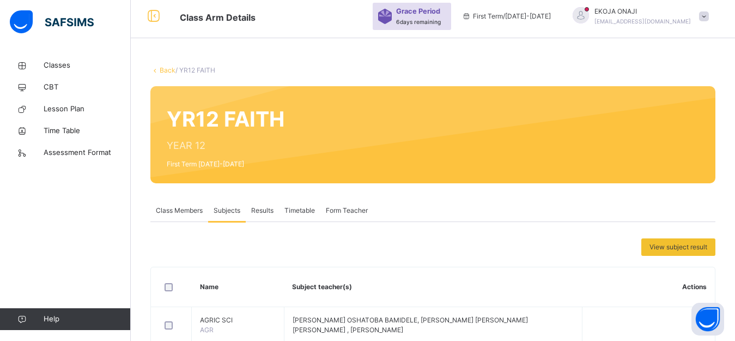
click at [167, 69] on link "Back" at bounding box center [168, 70] width 16 height 8
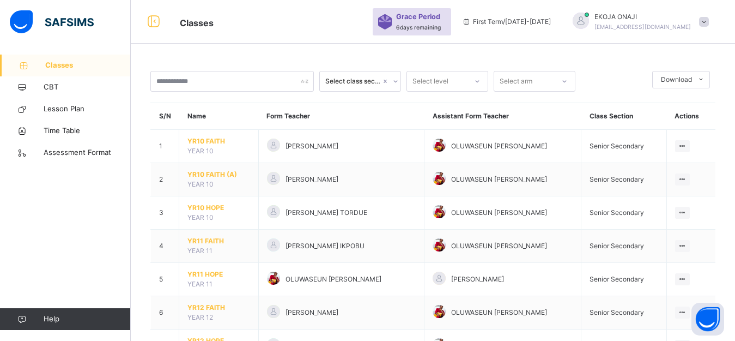
scroll to position [49, 0]
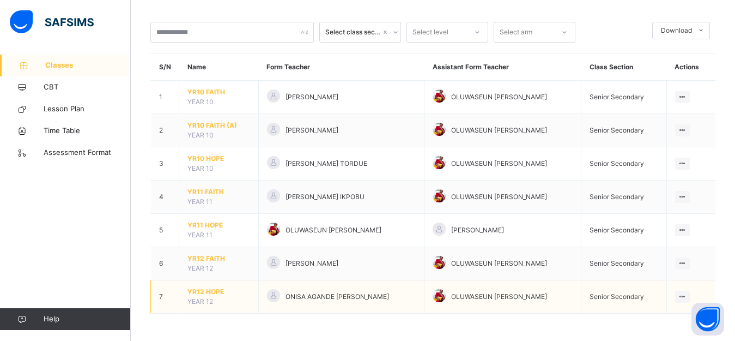
click at [214, 290] on span "YR12 HOPE" at bounding box center [218, 292] width 63 height 10
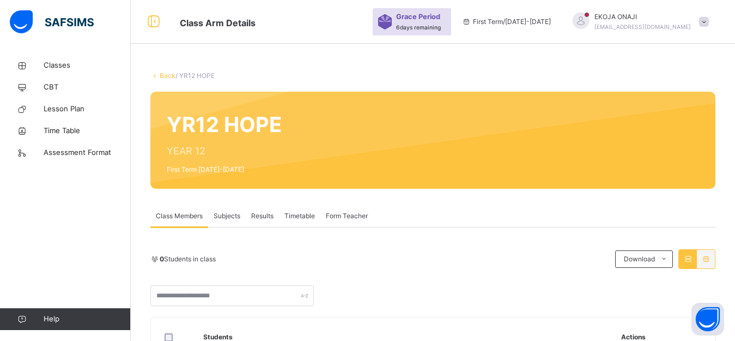
click at [225, 216] on span "Subjects" at bounding box center [227, 216] width 27 height 10
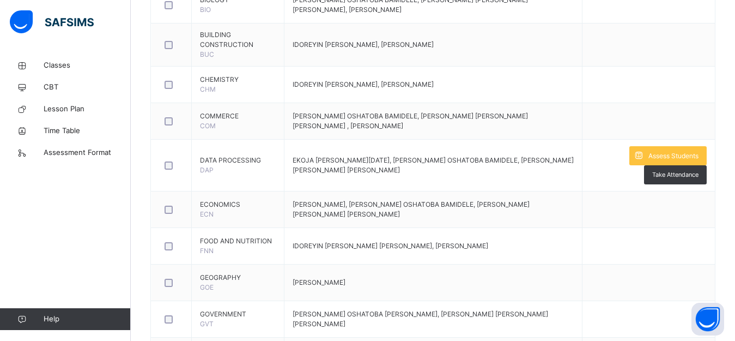
scroll to position [699, 0]
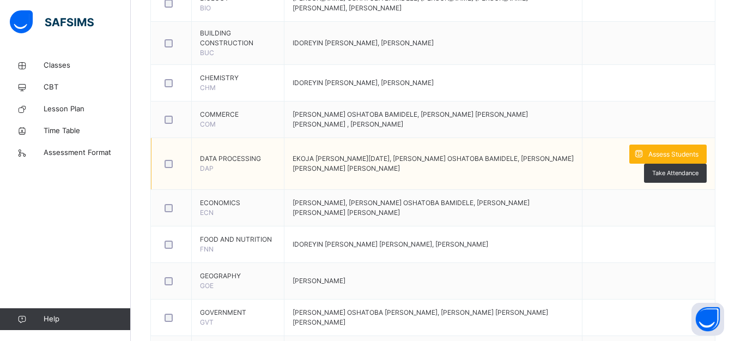
click at [670, 153] on span "Assess Students" at bounding box center [674, 154] width 50 height 10
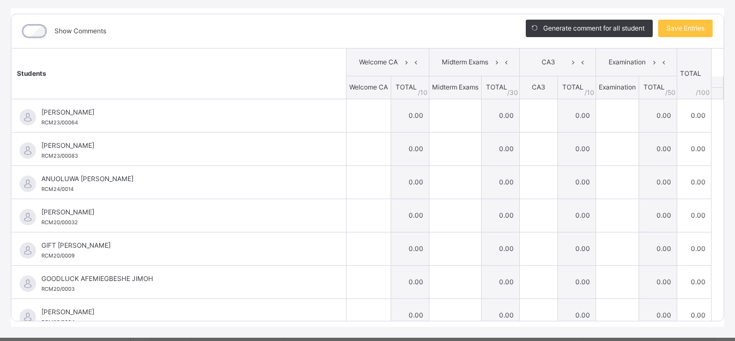
scroll to position [156, 0]
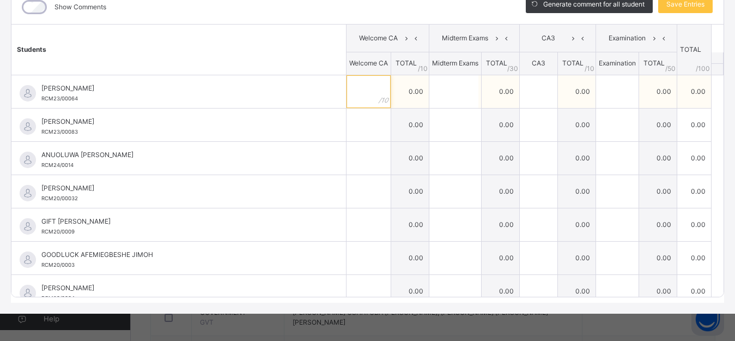
click at [347, 95] on input "text" at bounding box center [369, 91] width 44 height 33
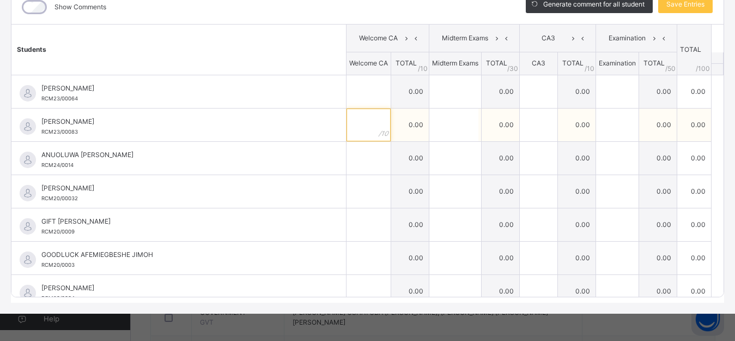
click at [357, 135] on input "text" at bounding box center [369, 124] width 44 height 33
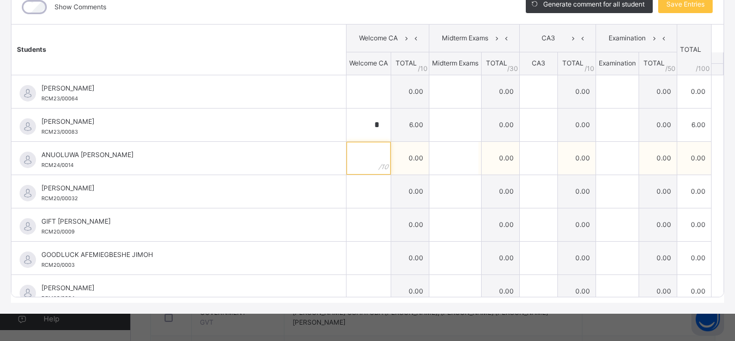
click at [353, 161] on input "text" at bounding box center [369, 158] width 44 height 33
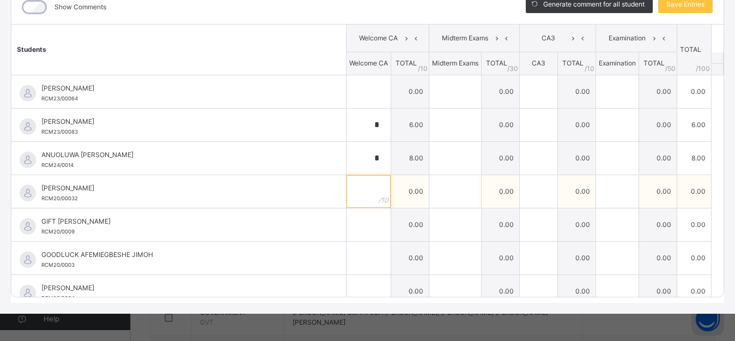
click at [358, 197] on input "text" at bounding box center [369, 191] width 44 height 33
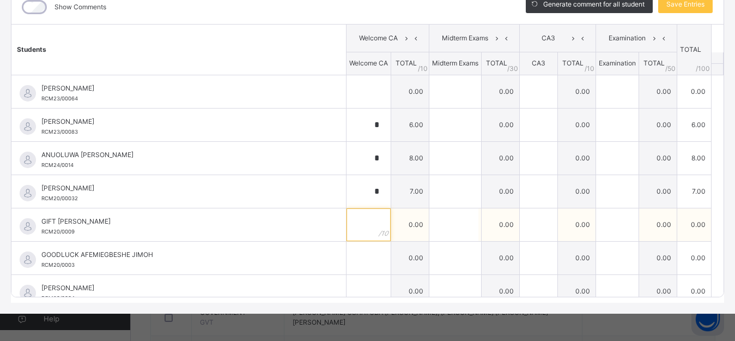
click at [356, 228] on input "text" at bounding box center [369, 224] width 44 height 33
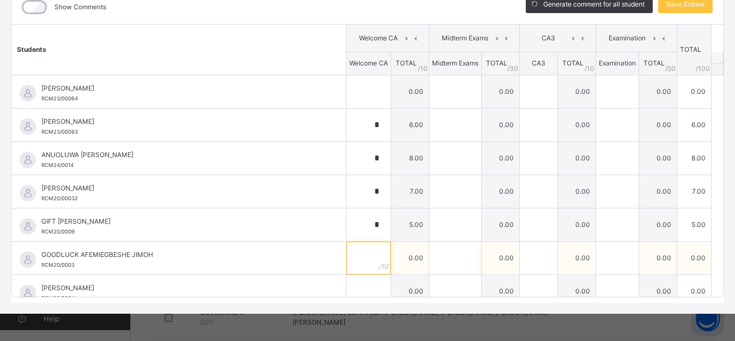
click at [359, 262] on input "text" at bounding box center [369, 257] width 44 height 33
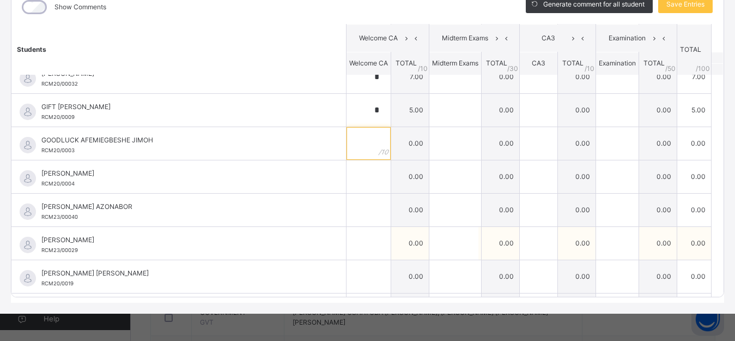
scroll to position [135, 0]
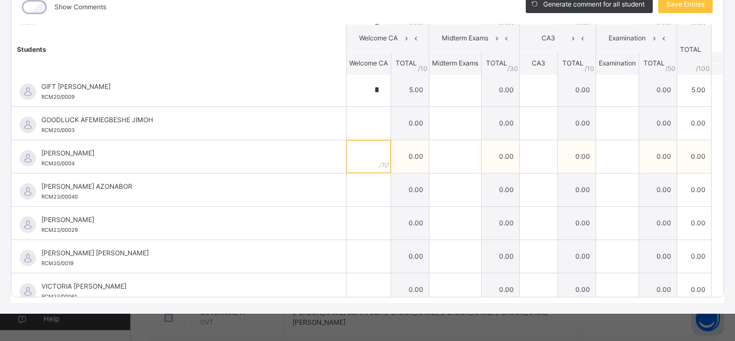
click at [353, 165] on input "text" at bounding box center [369, 156] width 44 height 33
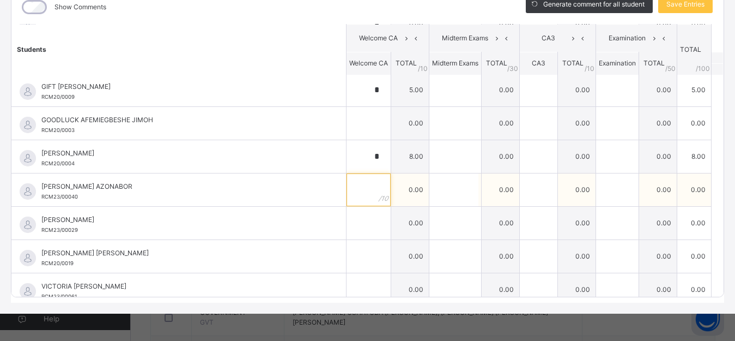
click at [353, 191] on input "text" at bounding box center [369, 189] width 44 height 33
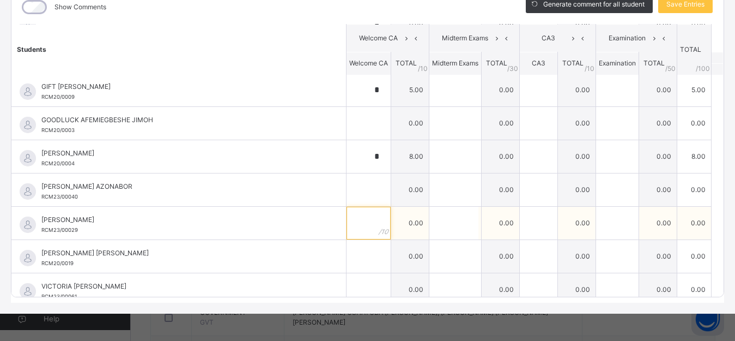
click at [357, 226] on input "text" at bounding box center [369, 223] width 44 height 33
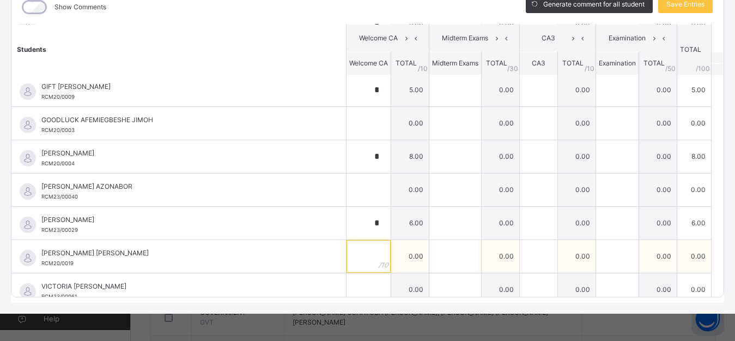
click at [354, 265] on input "text" at bounding box center [369, 256] width 44 height 33
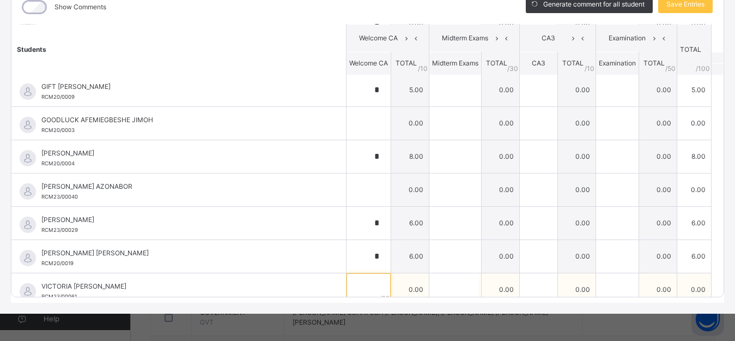
click at [359, 290] on input "text" at bounding box center [369, 289] width 44 height 33
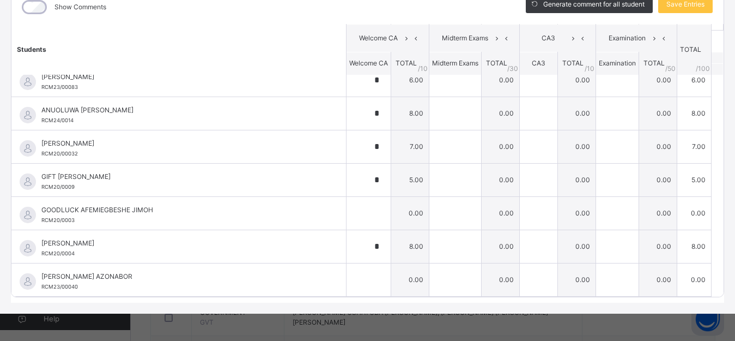
scroll to position [0, 0]
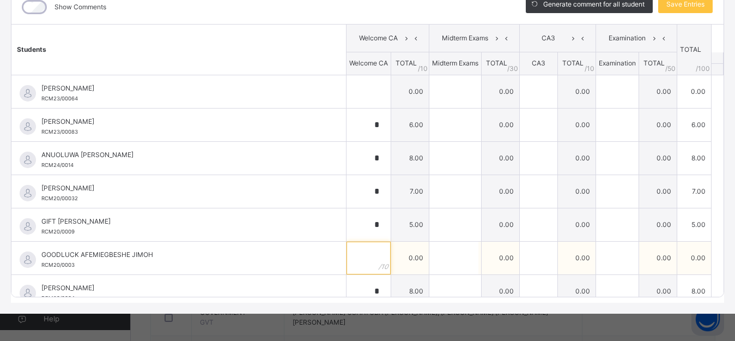
click at [359, 257] on input "text" at bounding box center [369, 257] width 44 height 33
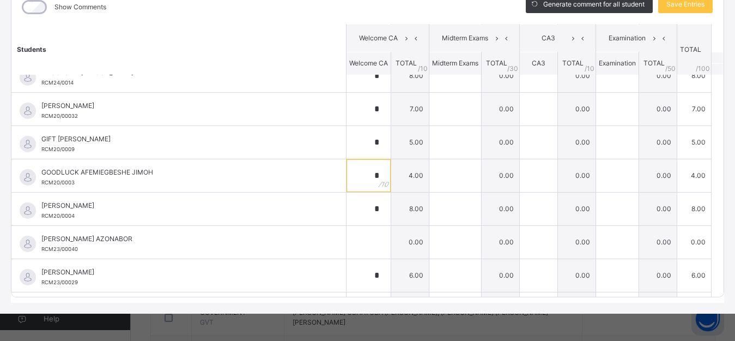
scroll to position [86, 0]
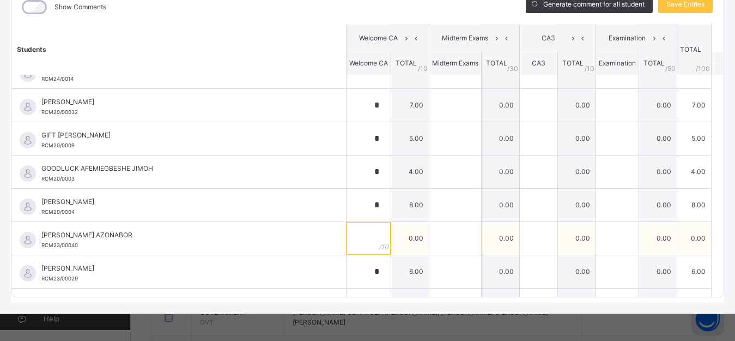
click at [364, 232] on div at bounding box center [369, 238] width 44 height 33
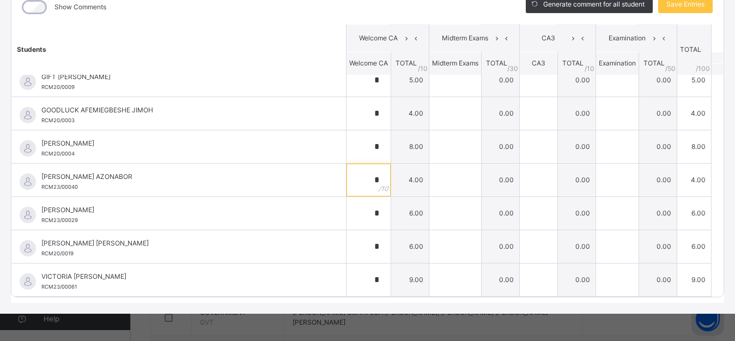
scroll to position [0, 0]
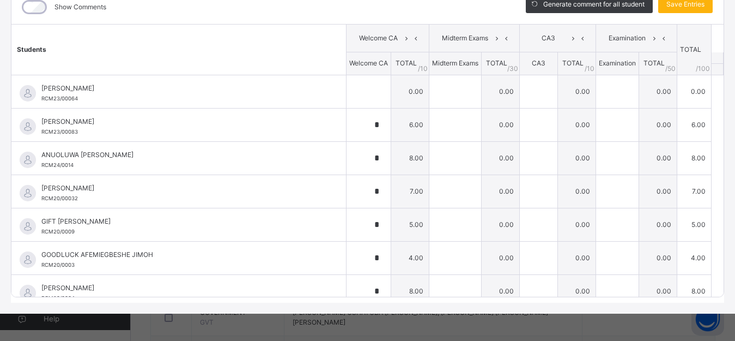
click at [678, 5] on span "Save Entries" at bounding box center [686, 4] width 38 height 10
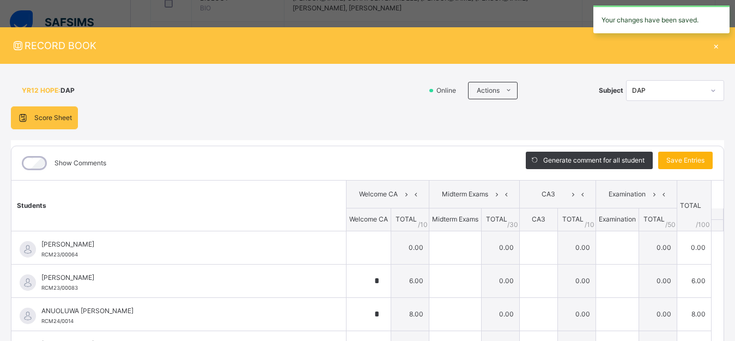
click at [682, 155] on div "Save Entries" at bounding box center [685, 160] width 54 height 17
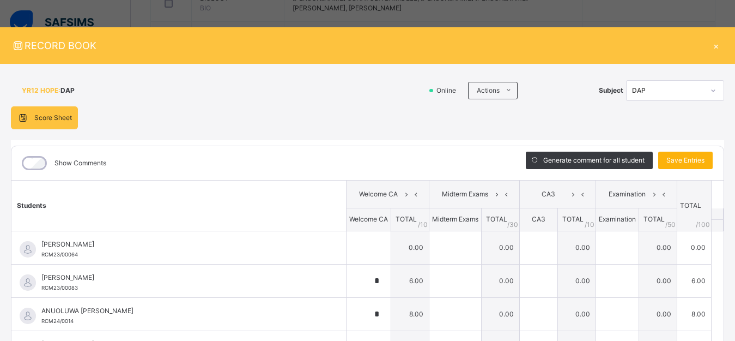
click at [676, 160] on span "Save Entries" at bounding box center [686, 160] width 38 height 10
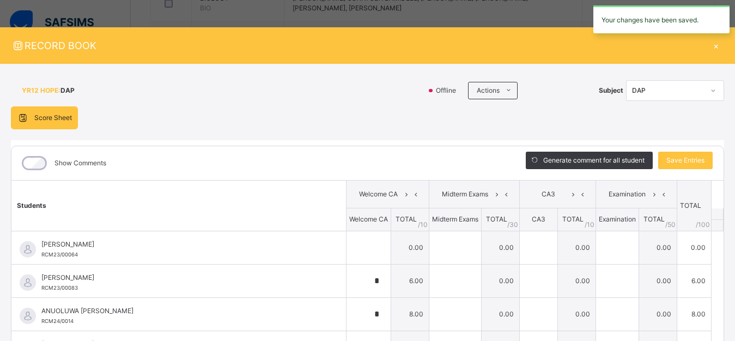
click at [710, 45] on div "×" at bounding box center [716, 45] width 16 height 15
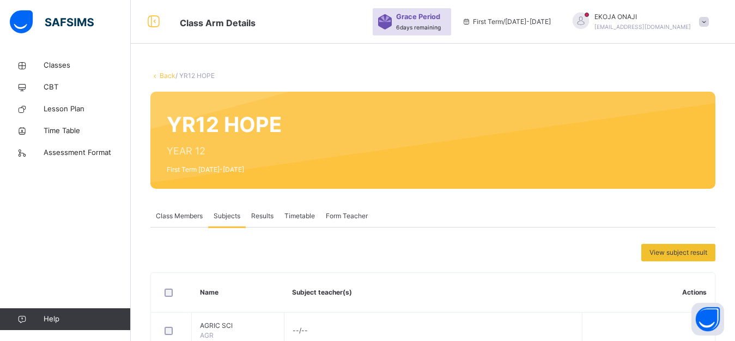
click at [168, 75] on link "Back" at bounding box center [168, 75] width 16 height 8
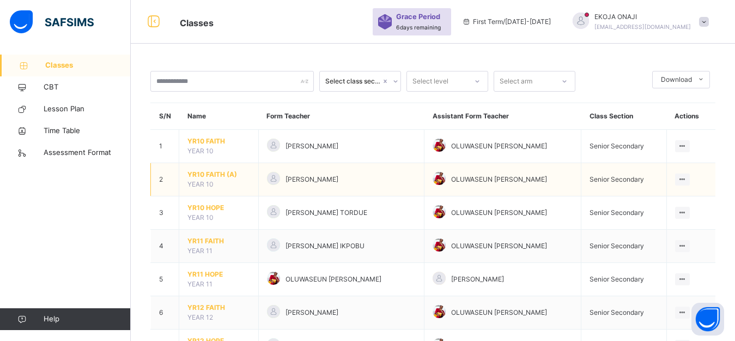
click at [207, 172] on span "YR10 FAITH (A)" at bounding box center [218, 174] width 63 height 10
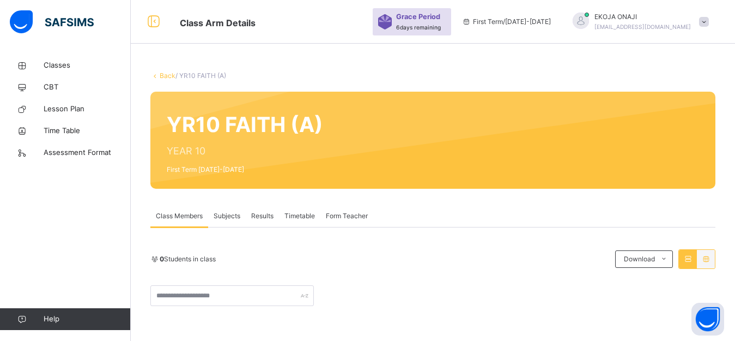
click at [227, 214] on span "Subjects" at bounding box center [227, 216] width 27 height 10
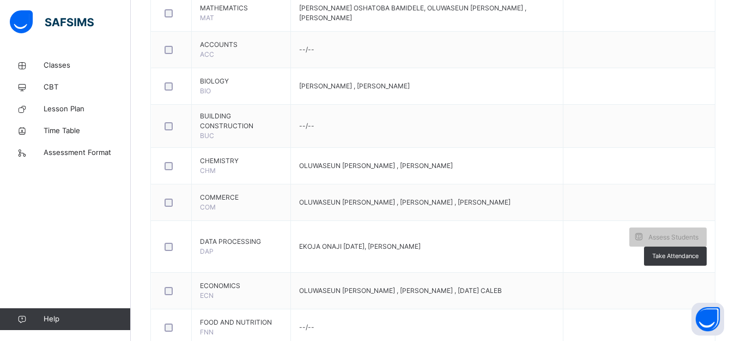
scroll to position [629, 0]
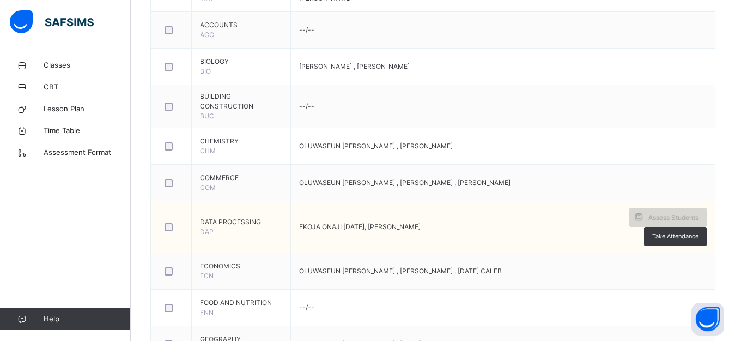
click at [688, 216] on span "Assess Students" at bounding box center [674, 218] width 50 height 10
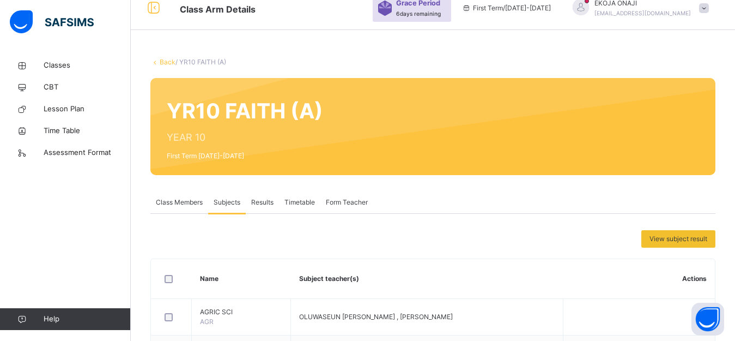
scroll to position [0, 0]
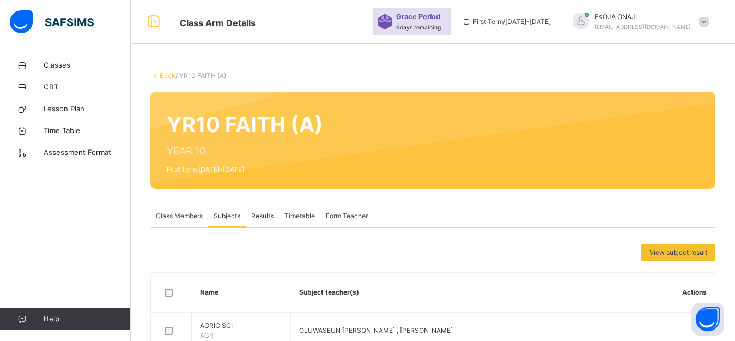
click at [167, 78] on link "Back" at bounding box center [168, 75] width 16 height 8
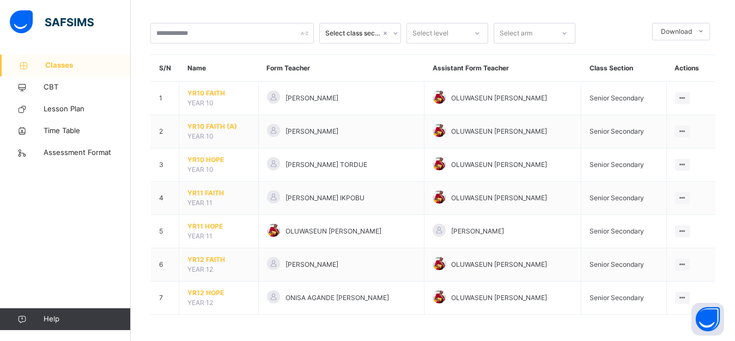
scroll to position [49, 0]
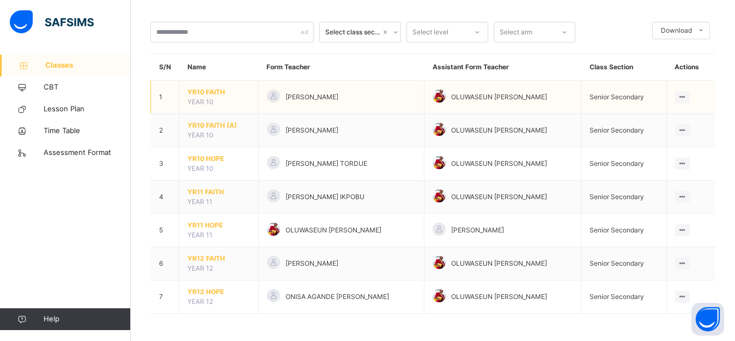
click at [216, 92] on span "YR10 FAITH" at bounding box center [218, 92] width 63 height 10
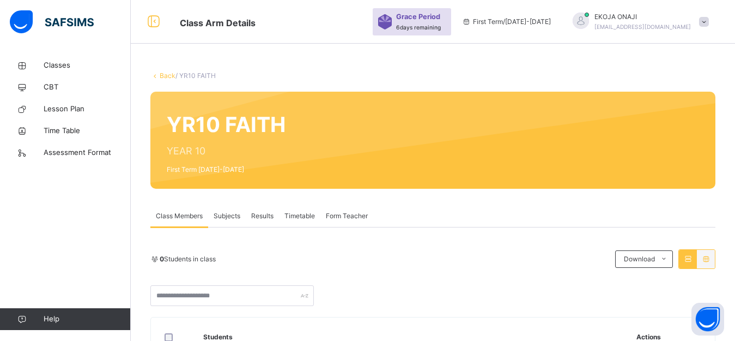
click at [222, 214] on span "Subjects" at bounding box center [227, 216] width 27 height 10
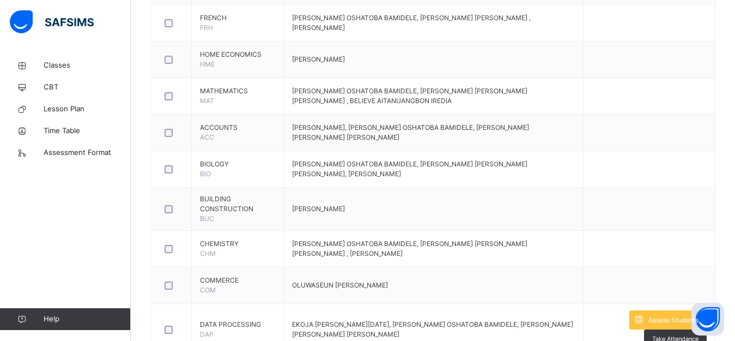
scroll to position [576, 0]
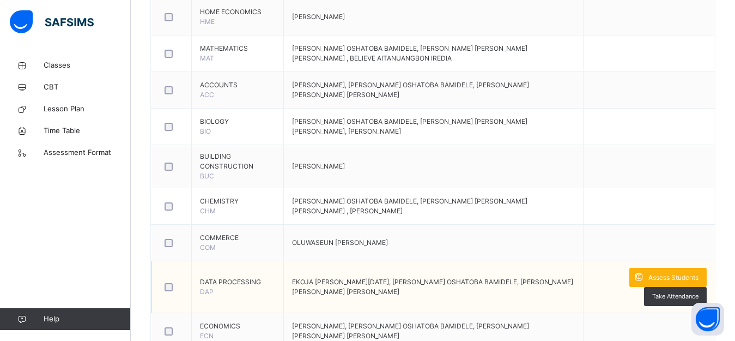
click at [680, 274] on span "Assess Students" at bounding box center [674, 277] width 50 height 10
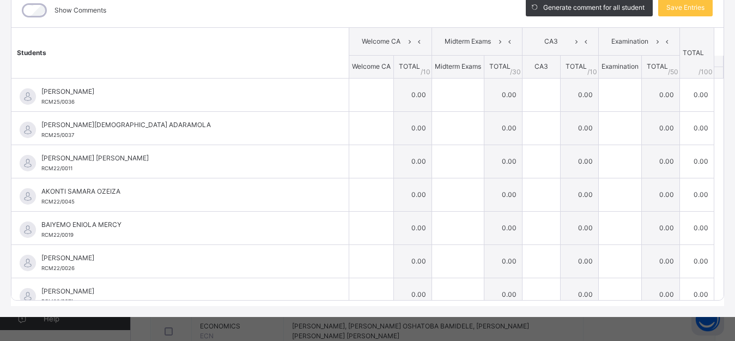
scroll to position [155, 0]
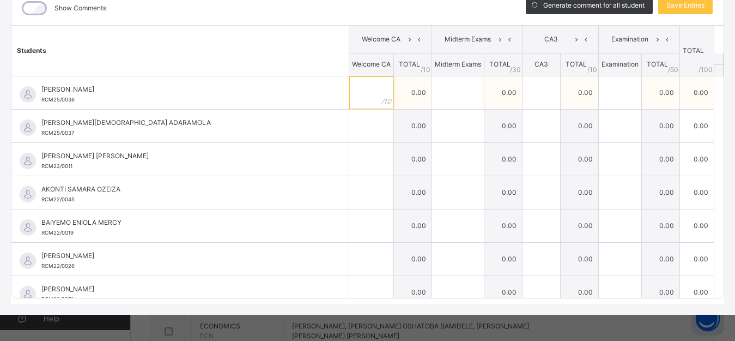
click at [354, 97] on input "text" at bounding box center [371, 92] width 44 height 33
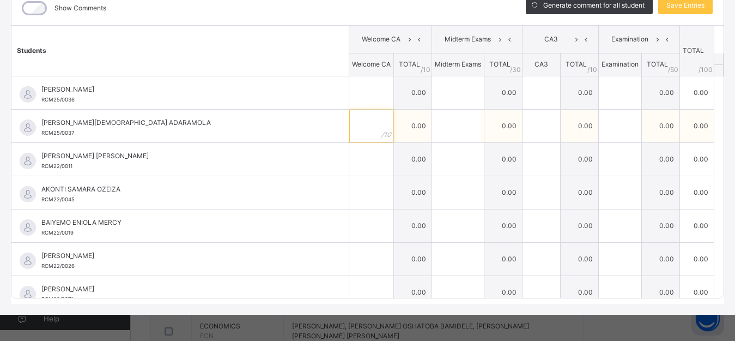
click at [362, 134] on input "text" at bounding box center [371, 126] width 44 height 33
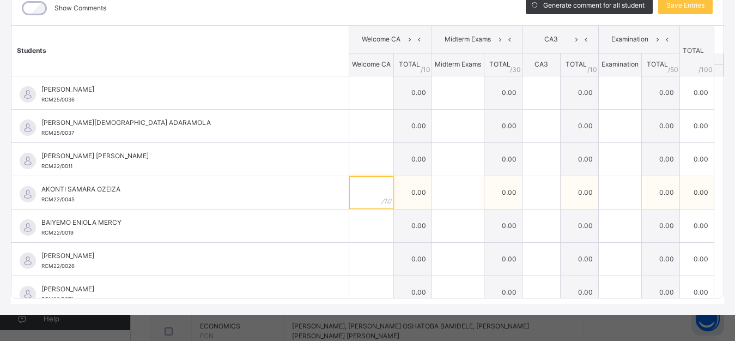
click at [353, 198] on input "text" at bounding box center [371, 192] width 44 height 33
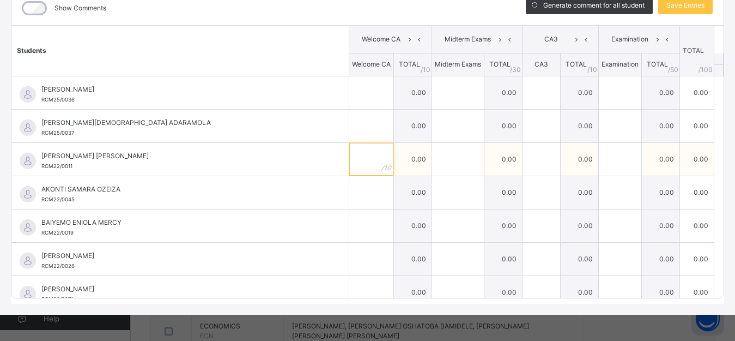
click at [349, 166] on input "text" at bounding box center [371, 159] width 44 height 33
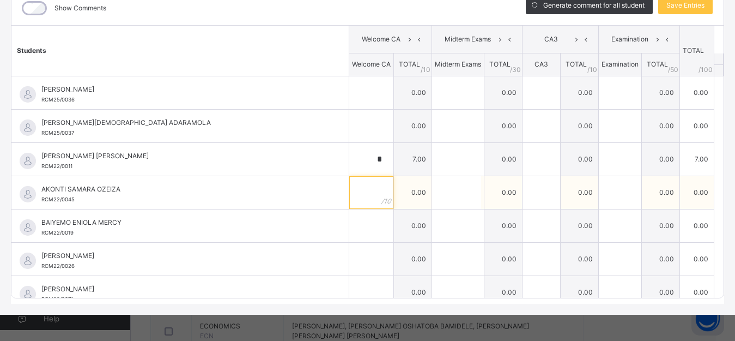
click at [350, 202] on input "text" at bounding box center [371, 192] width 44 height 33
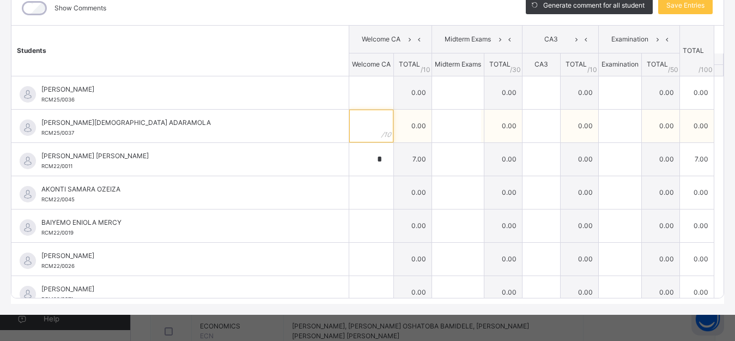
click at [352, 126] on input "text" at bounding box center [371, 126] width 44 height 33
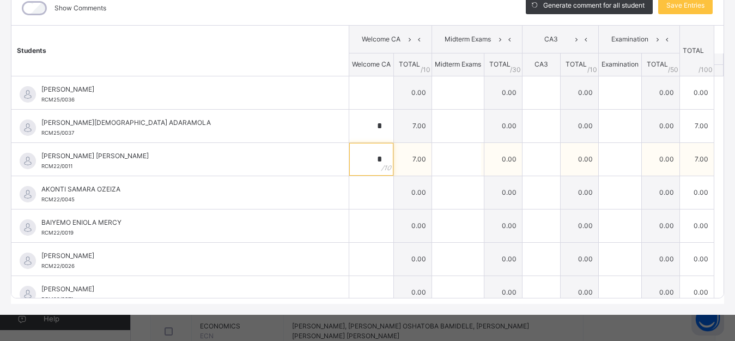
click at [373, 159] on div "*" at bounding box center [371, 159] width 44 height 33
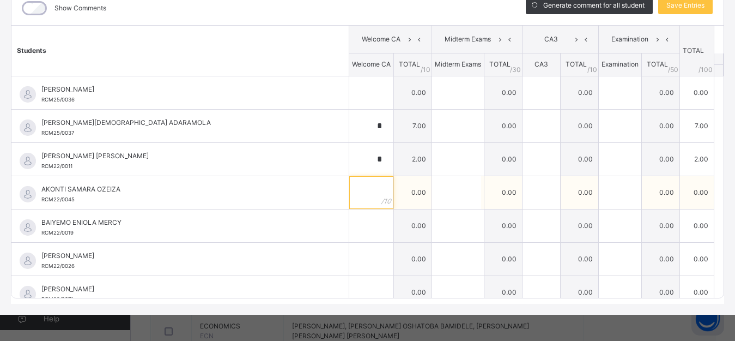
click at [360, 191] on input "text" at bounding box center [371, 192] width 44 height 33
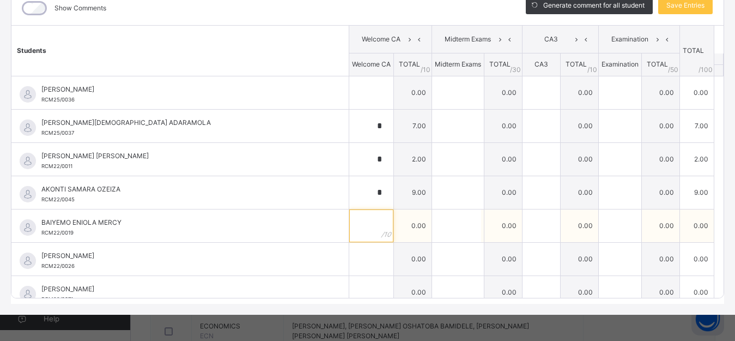
click at [354, 235] on input "text" at bounding box center [371, 225] width 44 height 33
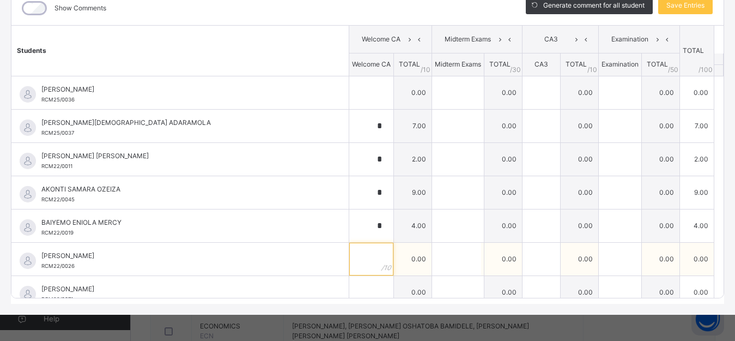
click at [350, 268] on input "text" at bounding box center [371, 259] width 44 height 33
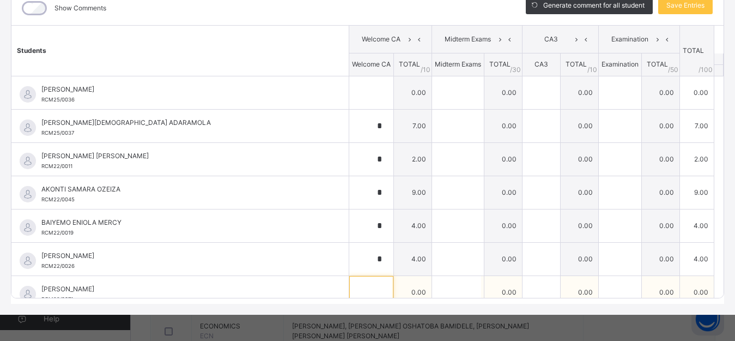
click at [352, 289] on input "text" at bounding box center [371, 292] width 44 height 33
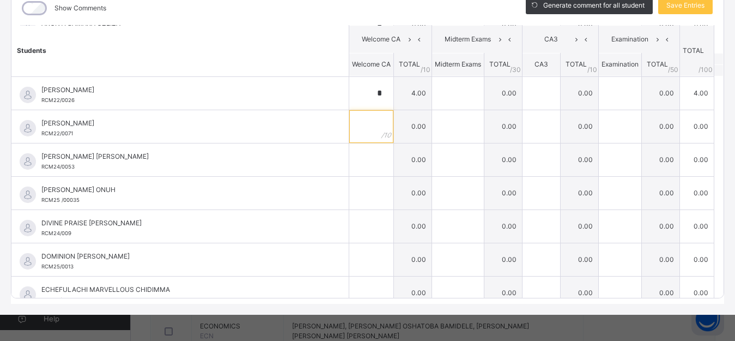
scroll to position [159, 0]
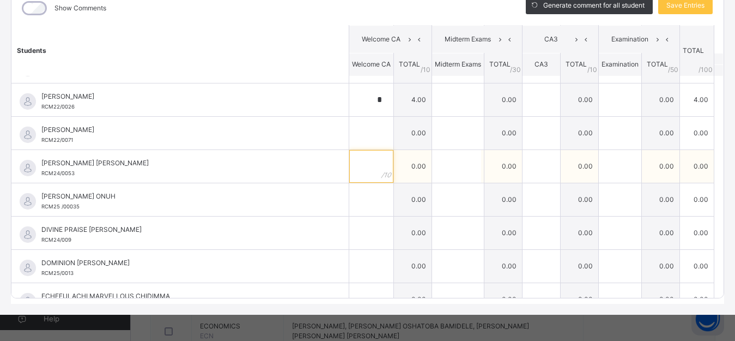
click at [367, 171] on div at bounding box center [371, 166] width 44 height 33
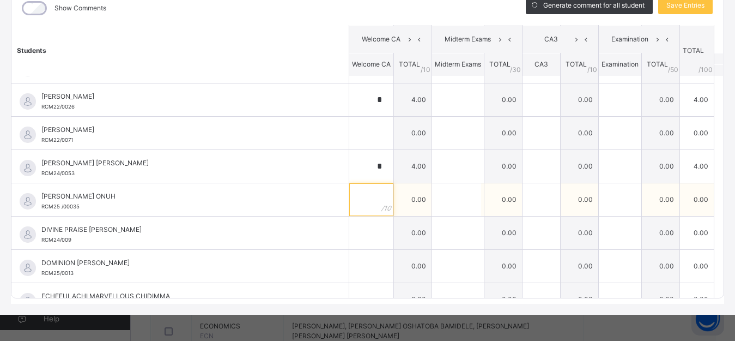
click at [359, 202] on input "text" at bounding box center [371, 199] width 44 height 33
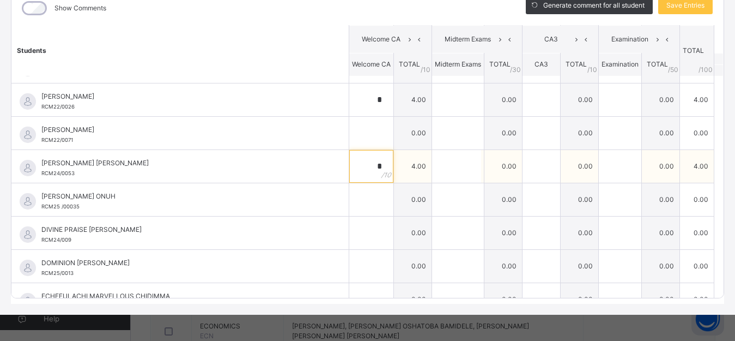
click at [369, 167] on div "*" at bounding box center [371, 166] width 44 height 33
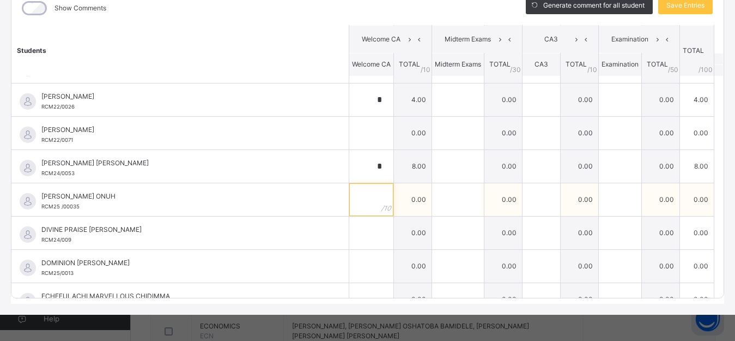
click at [361, 200] on input "text" at bounding box center [371, 199] width 44 height 33
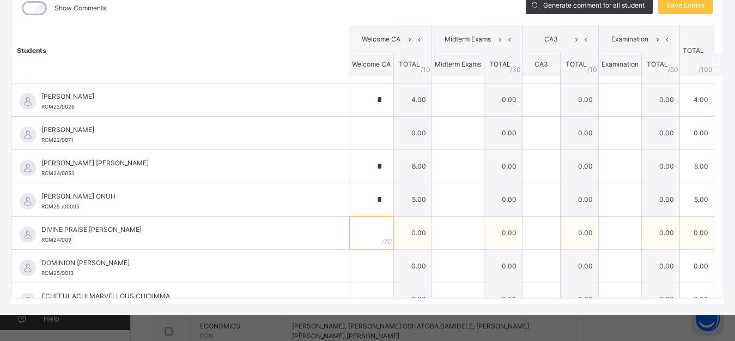
click at [362, 231] on input "text" at bounding box center [371, 232] width 44 height 33
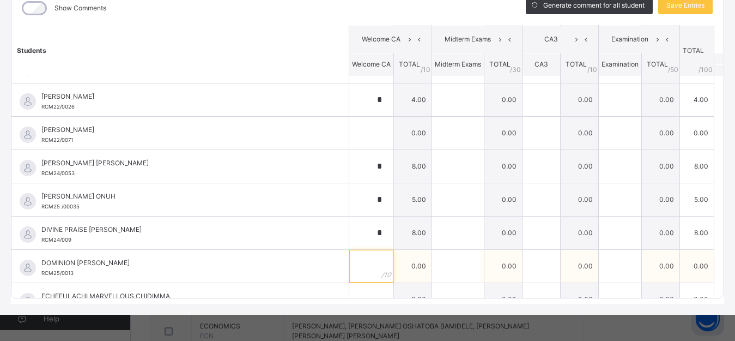
click at [358, 271] on input "text" at bounding box center [371, 266] width 44 height 33
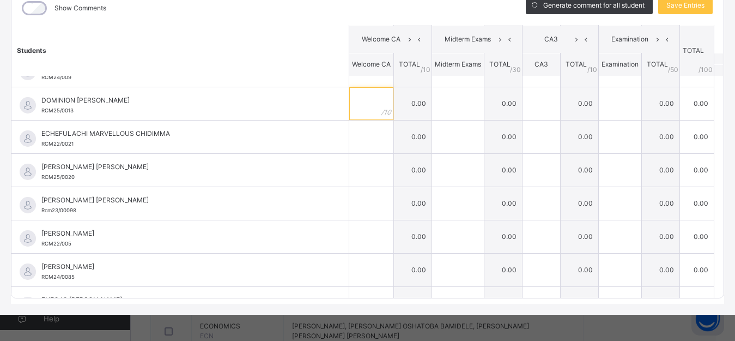
scroll to position [325, 0]
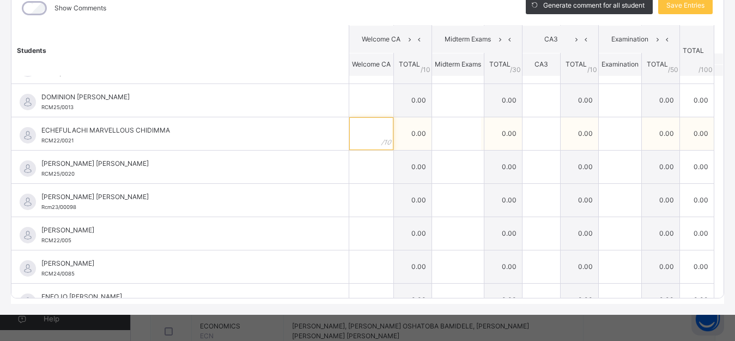
click at [359, 130] on input "text" at bounding box center [371, 133] width 44 height 33
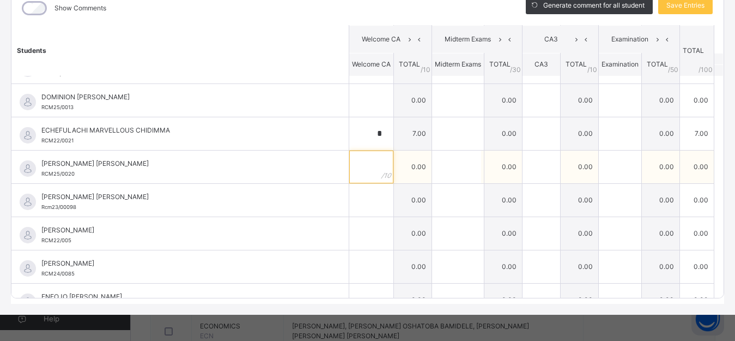
click at [349, 168] on input "text" at bounding box center [371, 166] width 44 height 33
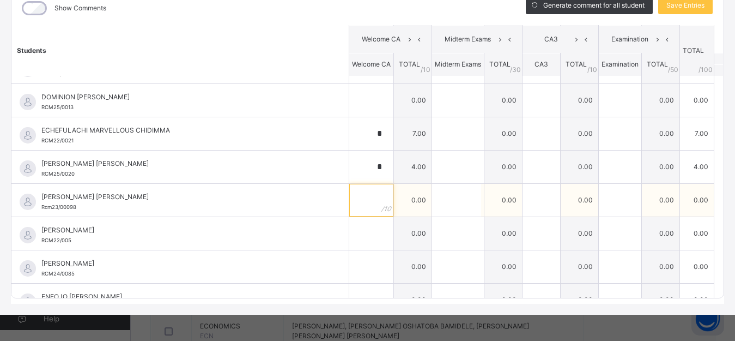
click at [349, 209] on input "text" at bounding box center [371, 200] width 44 height 33
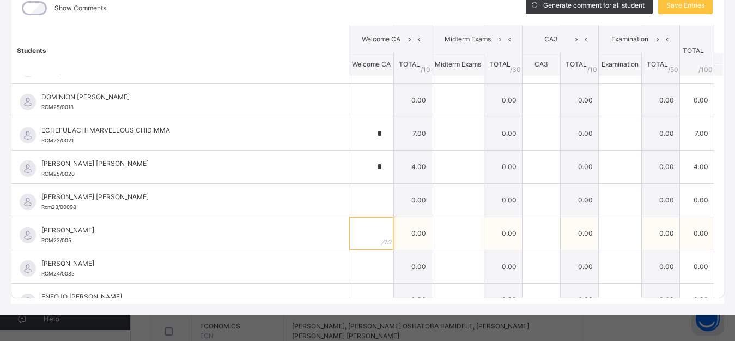
click at [355, 243] on input "text" at bounding box center [371, 233] width 44 height 33
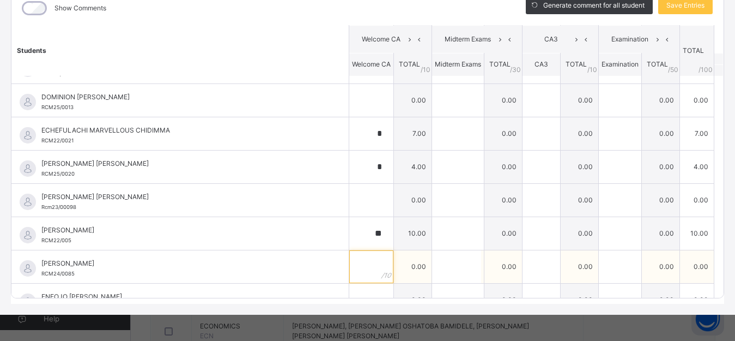
click at [361, 263] on input "text" at bounding box center [371, 266] width 44 height 33
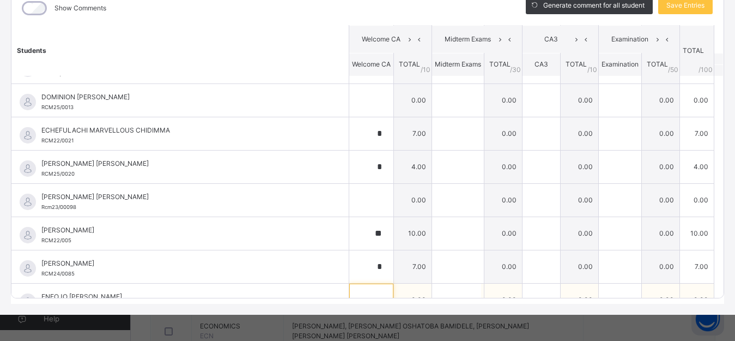
click at [355, 287] on input "text" at bounding box center [371, 299] width 44 height 33
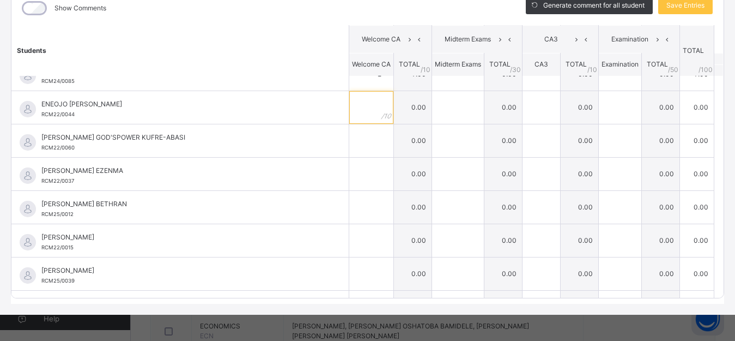
scroll to position [513, 0]
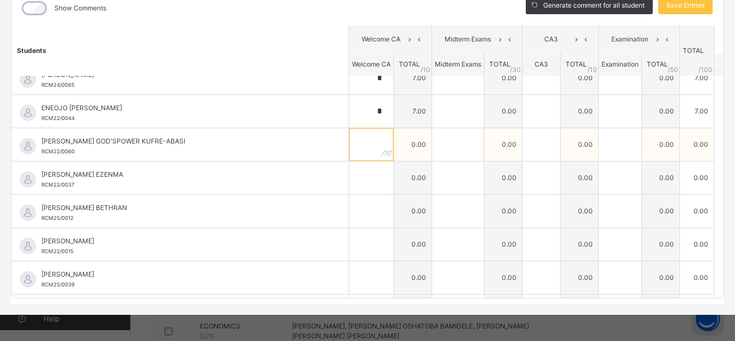
click at [350, 143] on input "text" at bounding box center [371, 144] width 44 height 33
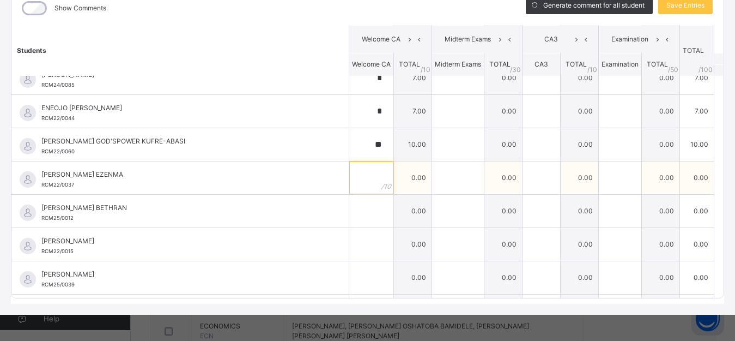
click at [349, 173] on input "text" at bounding box center [371, 177] width 44 height 33
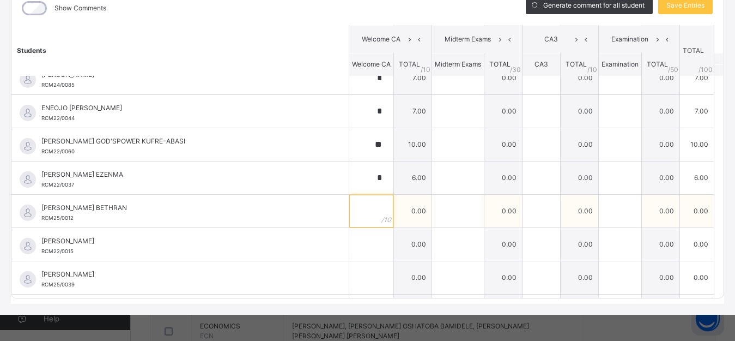
click at [349, 216] on input "text" at bounding box center [371, 211] width 44 height 33
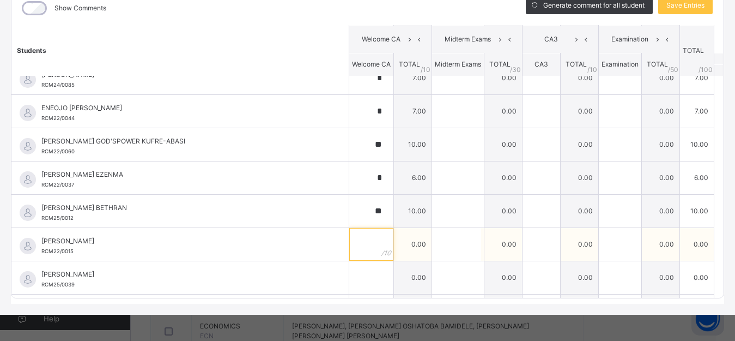
click at [356, 256] on input "text" at bounding box center [371, 244] width 44 height 33
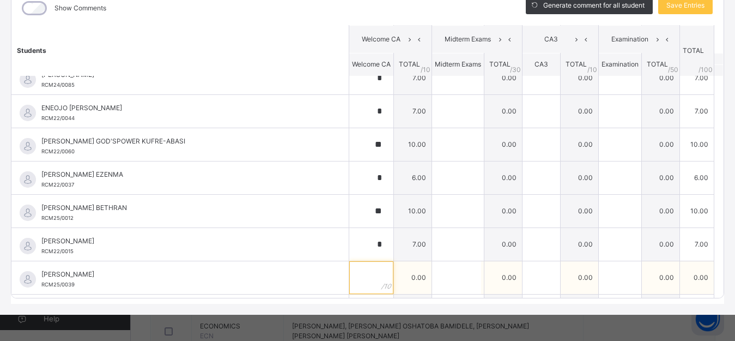
click at [358, 279] on input "text" at bounding box center [371, 277] width 44 height 33
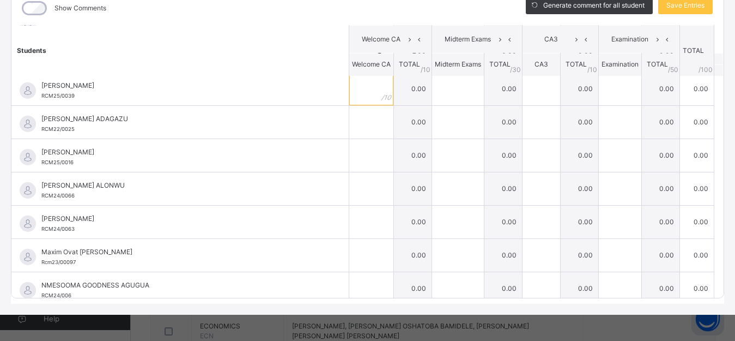
scroll to position [725, 0]
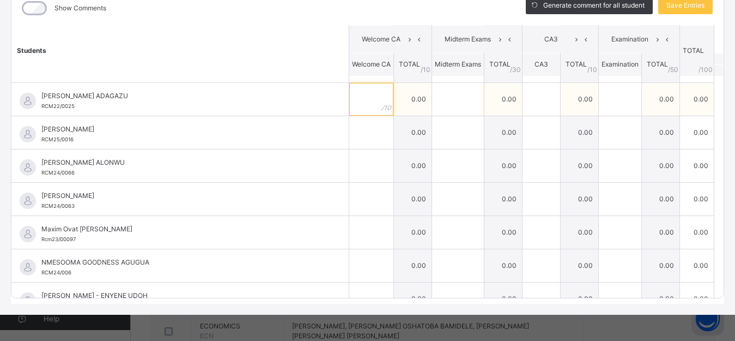
click at [353, 105] on input "text" at bounding box center [371, 99] width 44 height 33
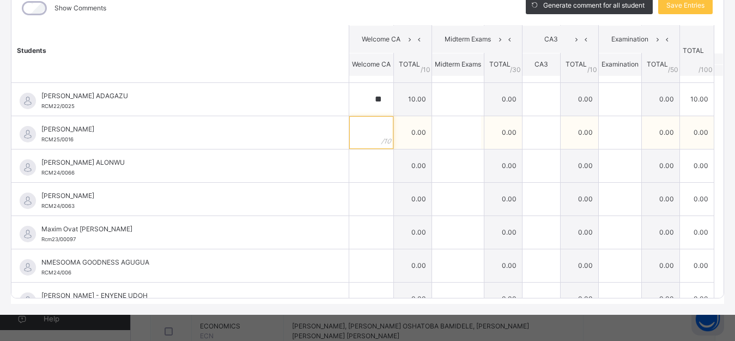
click at [360, 138] on input "text" at bounding box center [371, 132] width 44 height 33
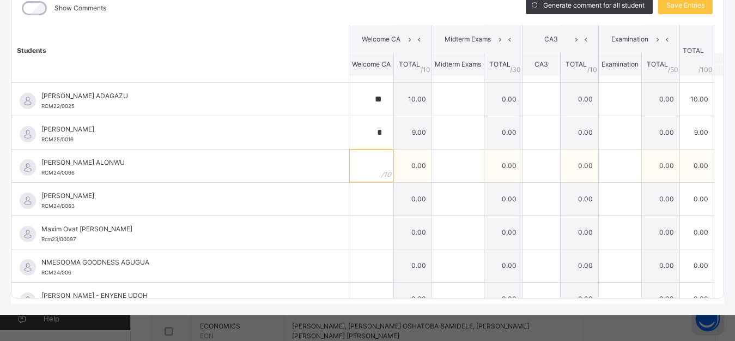
click at [361, 165] on input "text" at bounding box center [371, 165] width 44 height 33
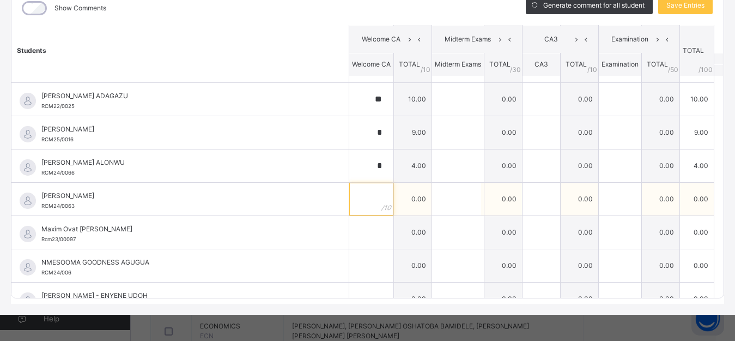
click at [360, 207] on input "text" at bounding box center [371, 199] width 44 height 33
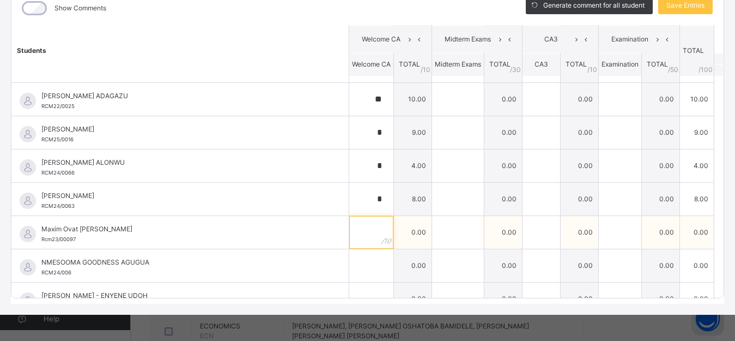
click at [359, 235] on input "text" at bounding box center [371, 232] width 44 height 33
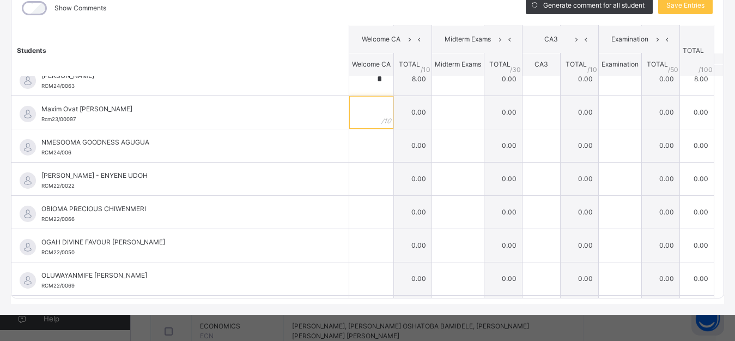
scroll to position [849, 0]
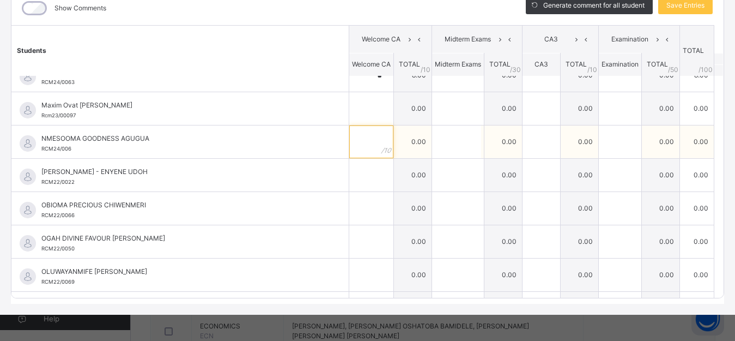
click at [361, 141] on input "text" at bounding box center [371, 141] width 44 height 33
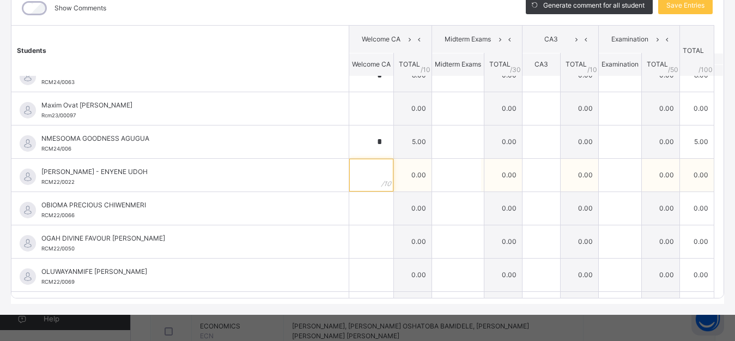
click at [361, 174] on input "text" at bounding box center [371, 175] width 44 height 33
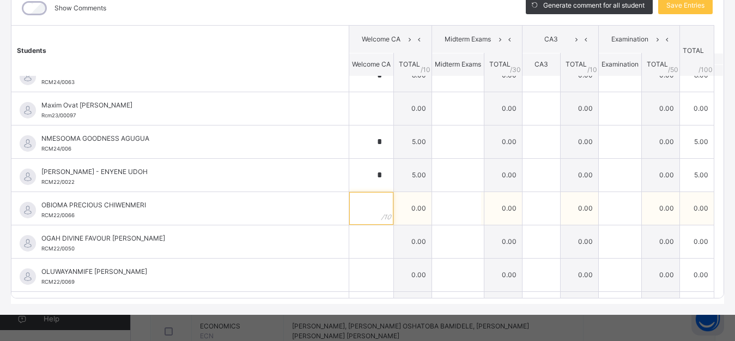
click at [368, 207] on div at bounding box center [371, 208] width 44 height 33
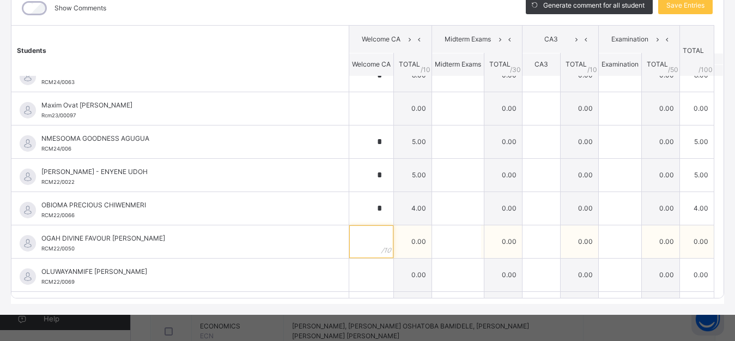
click at [365, 248] on div at bounding box center [371, 241] width 44 height 33
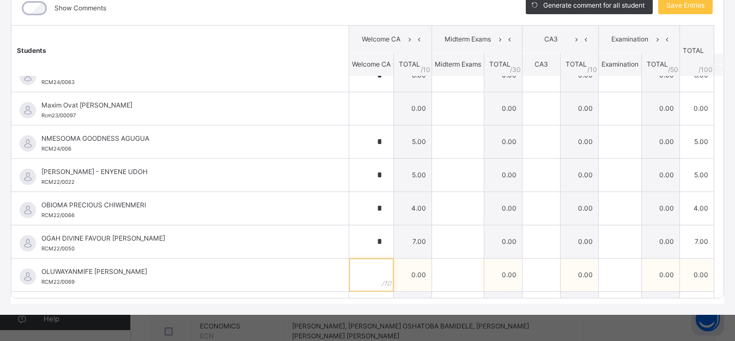
click at [359, 272] on input "text" at bounding box center [371, 274] width 44 height 33
click at [360, 276] on input "text" at bounding box center [371, 274] width 44 height 33
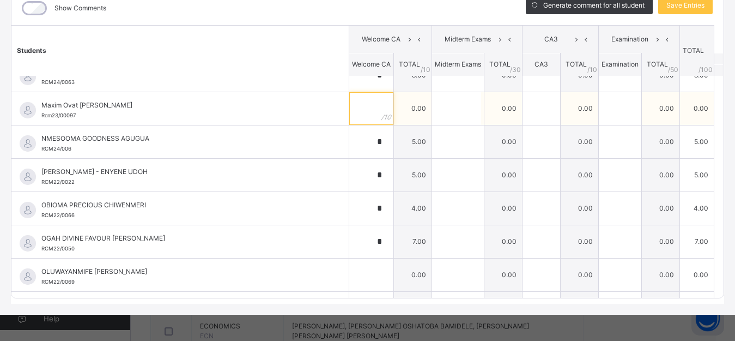
click at [352, 107] on input "text" at bounding box center [371, 108] width 44 height 33
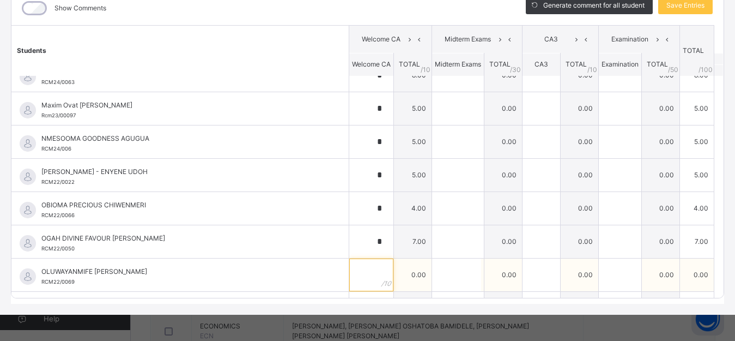
click at [359, 282] on input "text" at bounding box center [371, 274] width 44 height 33
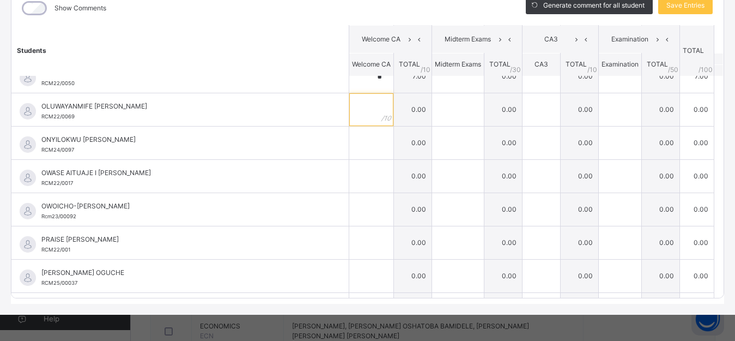
scroll to position [995, 0]
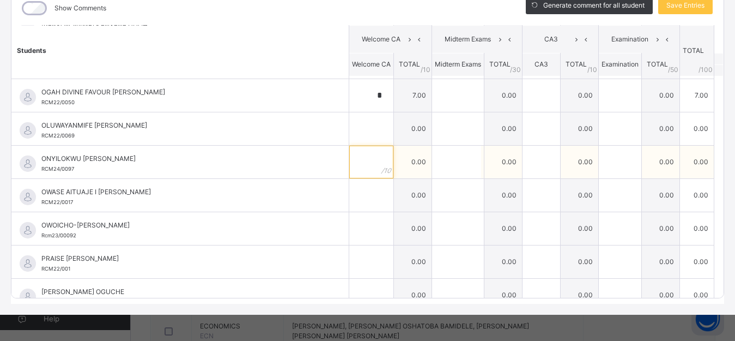
click at [356, 160] on input "text" at bounding box center [371, 162] width 44 height 33
click at [356, 160] on input "*" at bounding box center [371, 162] width 44 height 33
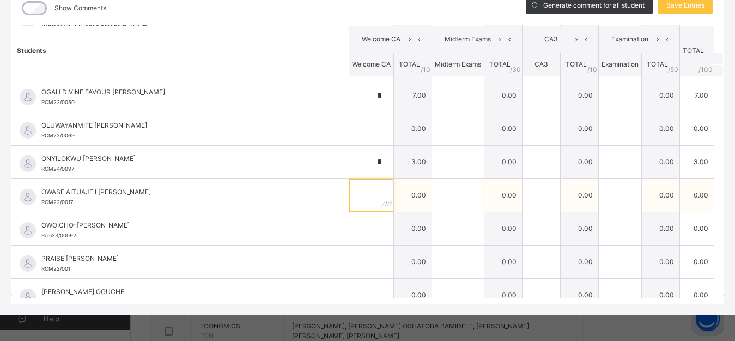
click at [363, 192] on div at bounding box center [371, 195] width 44 height 33
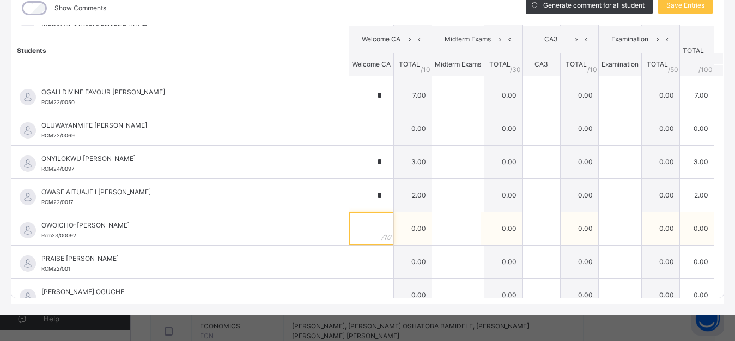
click at [355, 229] on input "text" at bounding box center [371, 228] width 44 height 33
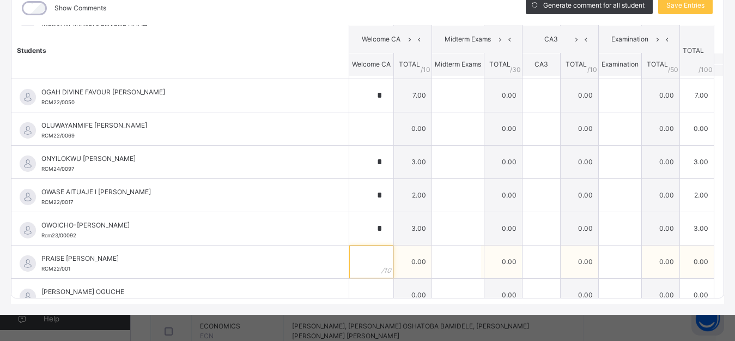
click at [361, 264] on input "text" at bounding box center [371, 261] width 44 height 33
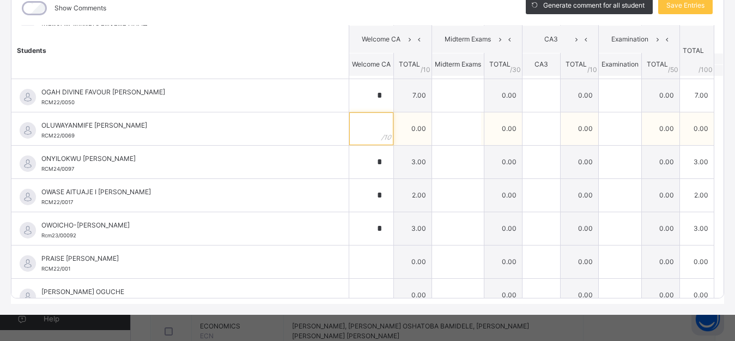
click at [349, 136] on input "text" at bounding box center [371, 128] width 44 height 33
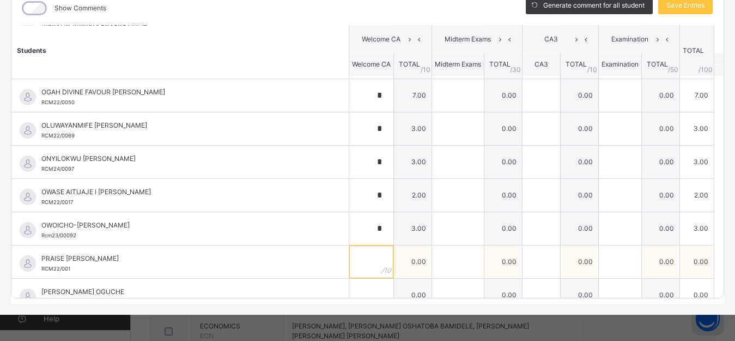
click at [359, 268] on input "text" at bounding box center [371, 261] width 44 height 33
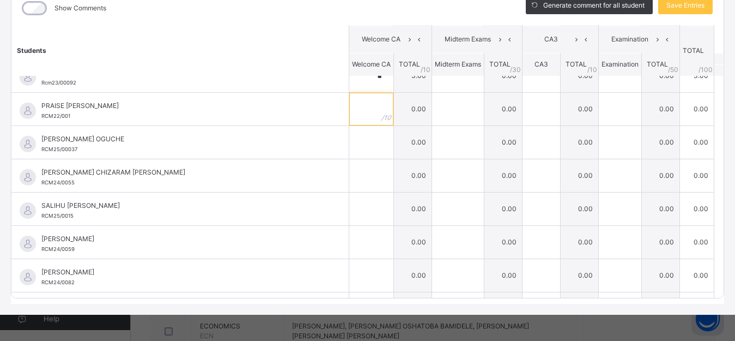
scroll to position [1124, 0]
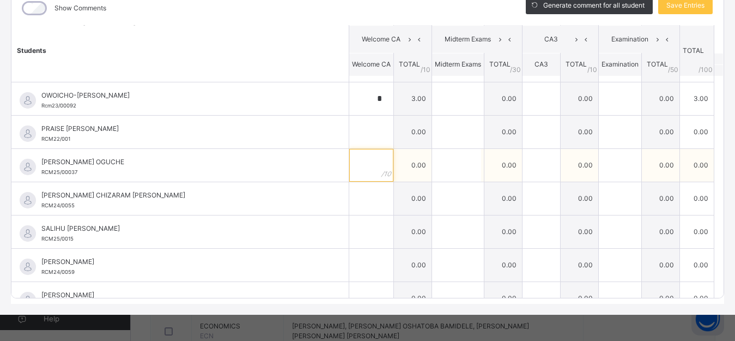
click at [362, 163] on input "text" at bounding box center [371, 165] width 44 height 33
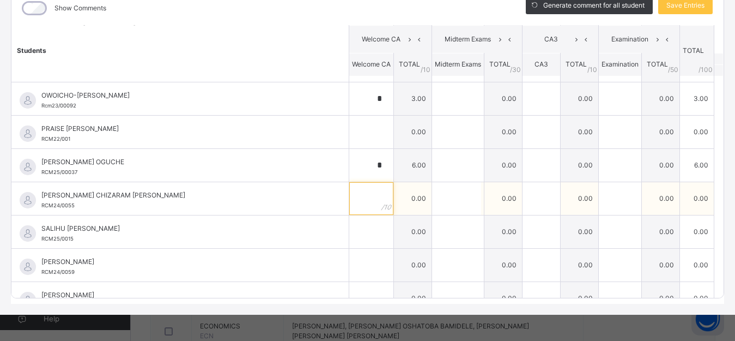
click at [363, 194] on div at bounding box center [371, 198] width 44 height 33
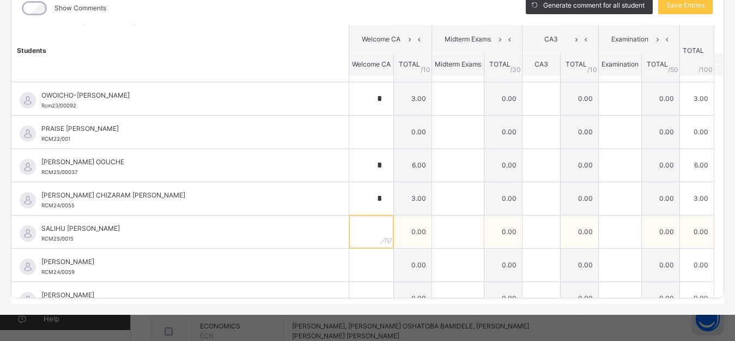
click at [360, 229] on input "text" at bounding box center [371, 231] width 44 height 33
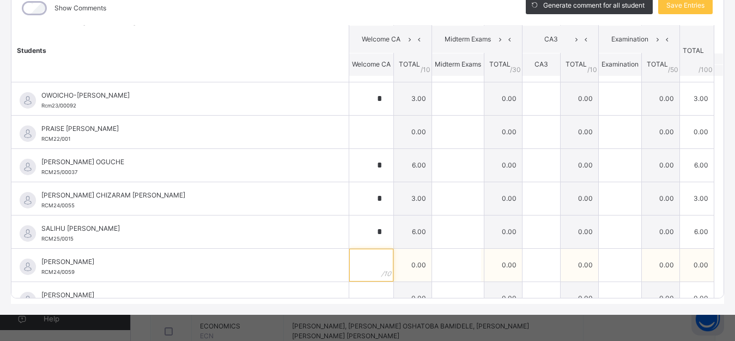
click at [362, 267] on input "text" at bounding box center [371, 265] width 44 height 33
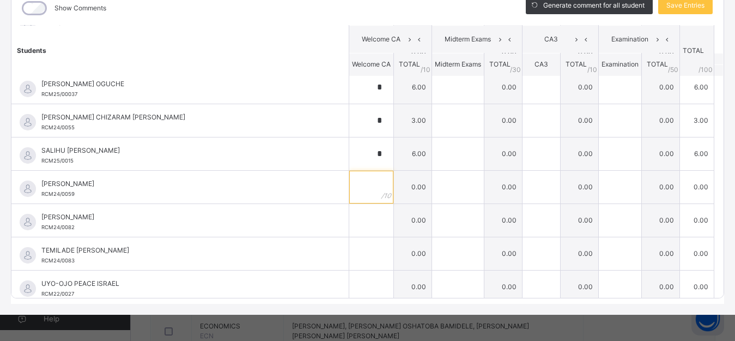
scroll to position [1242, 0]
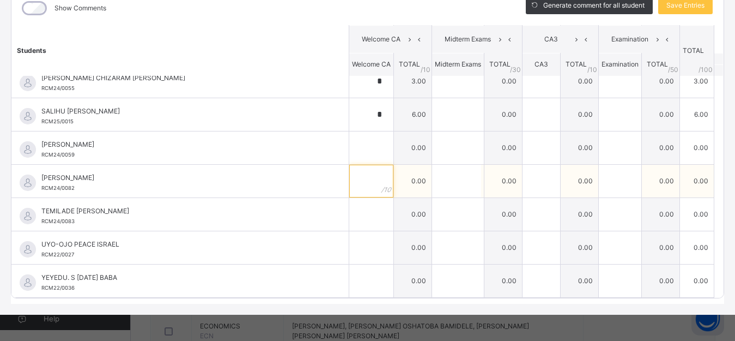
click at [355, 178] on input "text" at bounding box center [371, 181] width 44 height 33
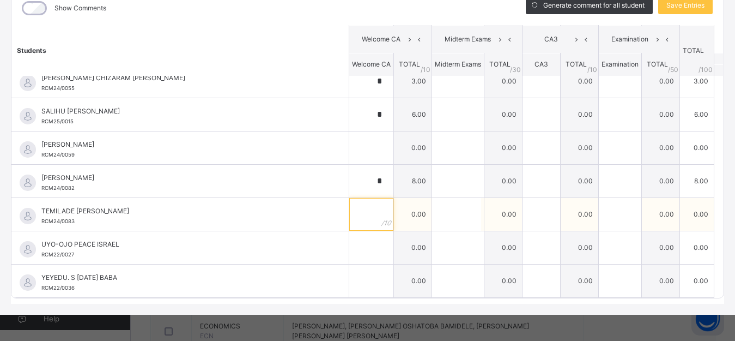
click at [366, 218] on div at bounding box center [371, 214] width 44 height 33
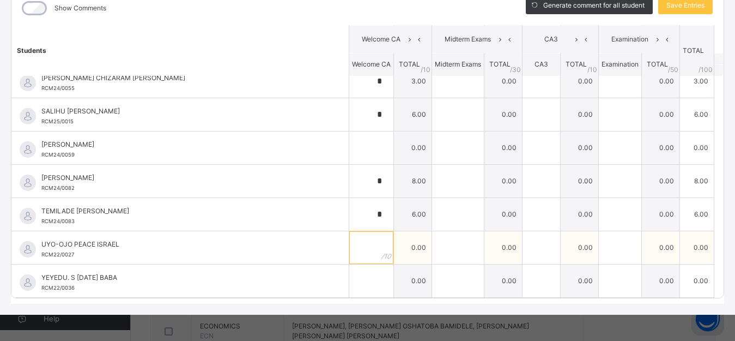
click at [359, 251] on input "text" at bounding box center [371, 247] width 44 height 33
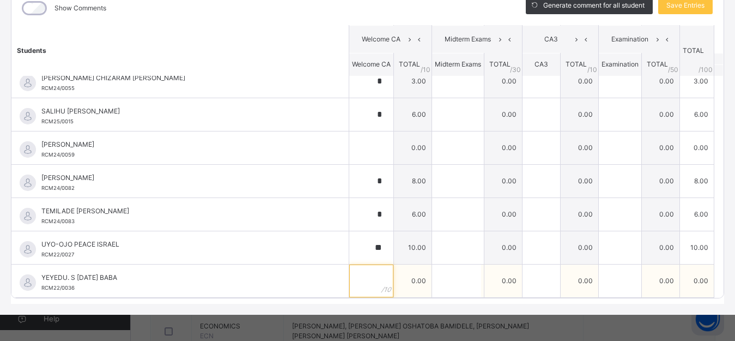
click at [357, 278] on input "text" at bounding box center [371, 280] width 44 height 33
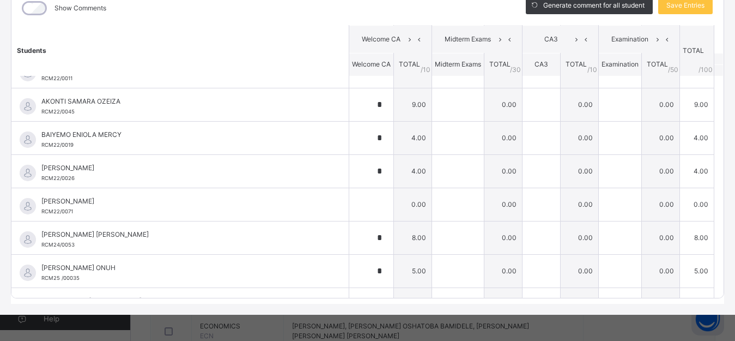
scroll to position [98, 0]
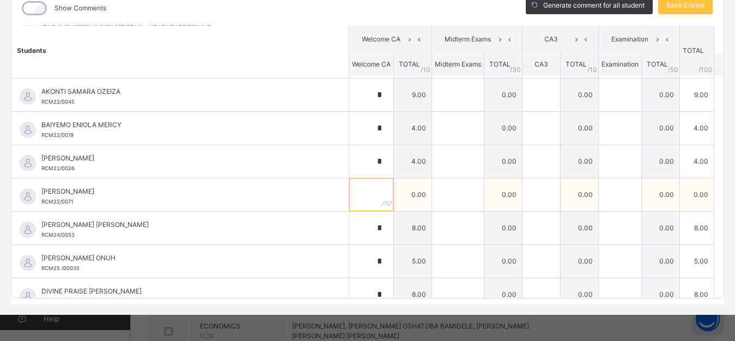
click at [360, 192] on input "text" at bounding box center [371, 194] width 44 height 33
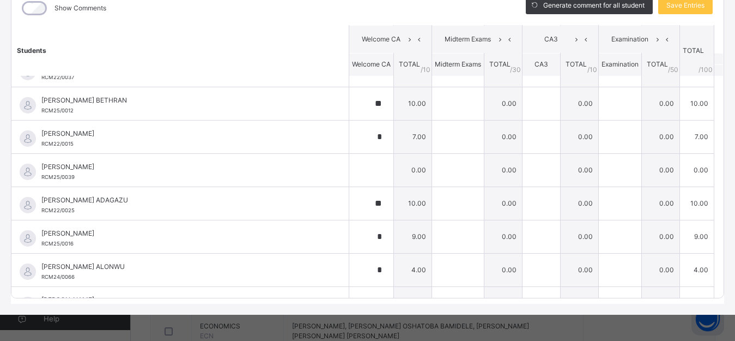
scroll to position [624, 0]
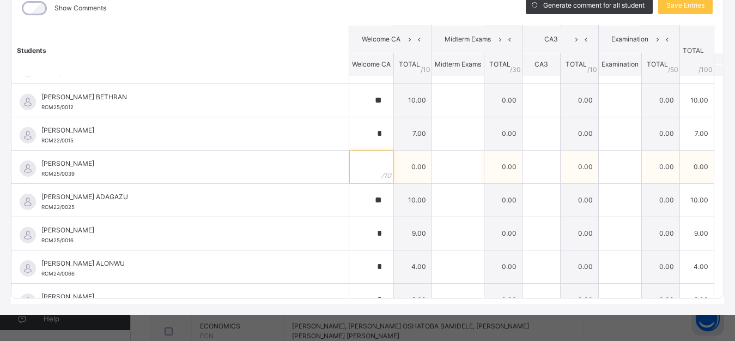
click at [349, 165] on input "text" at bounding box center [371, 166] width 44 height 33
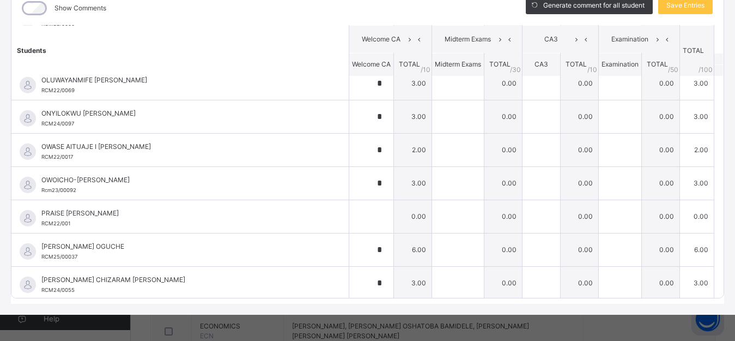
scroll to position [1046, 0]
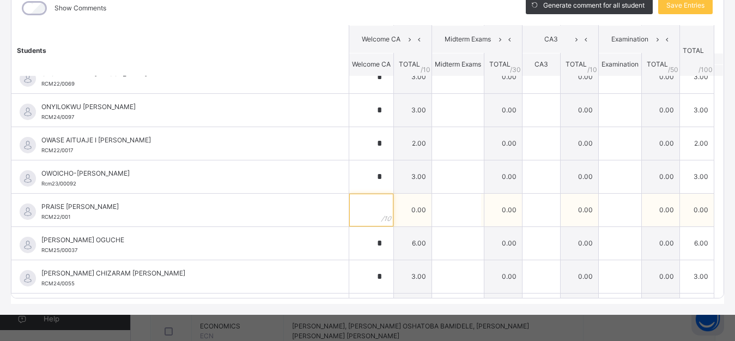
click at [365, 217] on div at bounding box center [371, 209] width 44 height 33
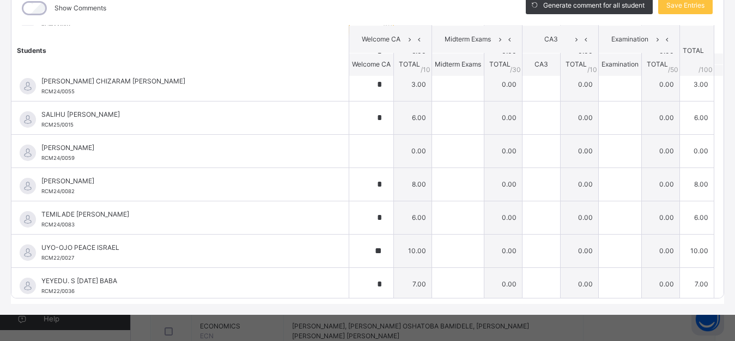
scroll to position [1242, 0]
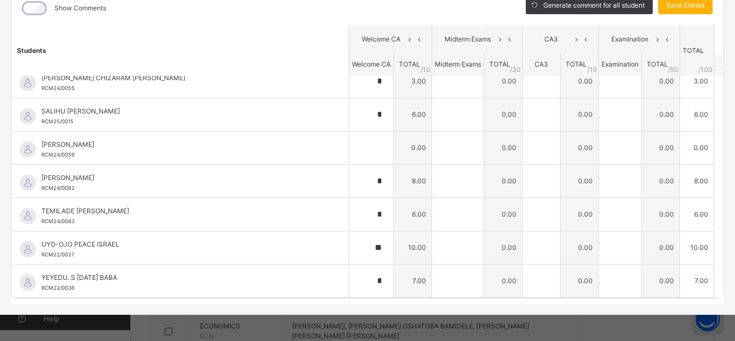
click at [684, 6] on span "Save Entries" at bounding box center [686, 6] width 38 height 10
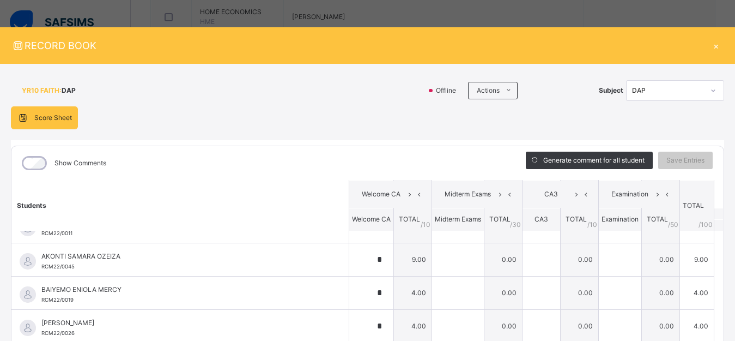
scroll to position [0, 0]
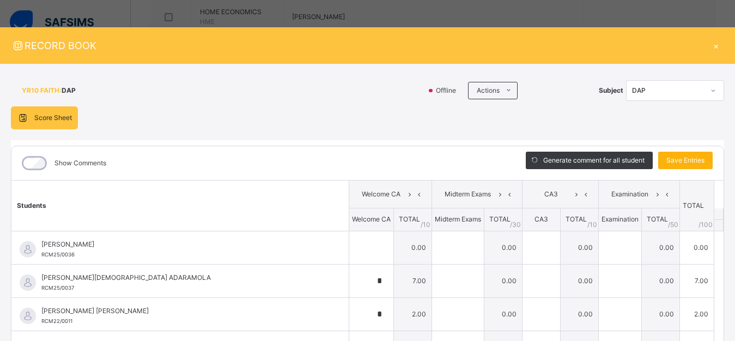
click at [680, 158] on span "Save Entries" at bounding box center [686, 160] width 38 height 10
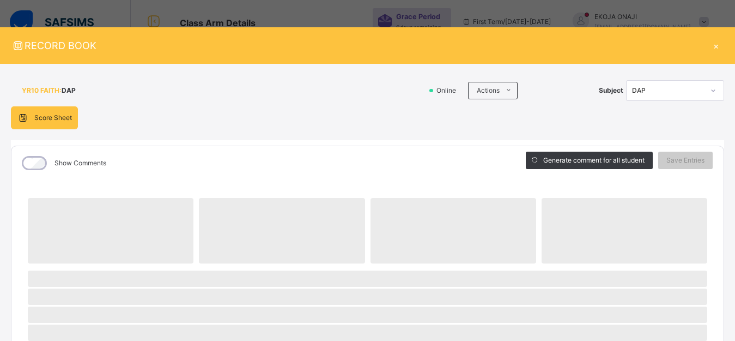
click at [708, 43] on div "×" at bounding box center [716, 45] width 16 height 15
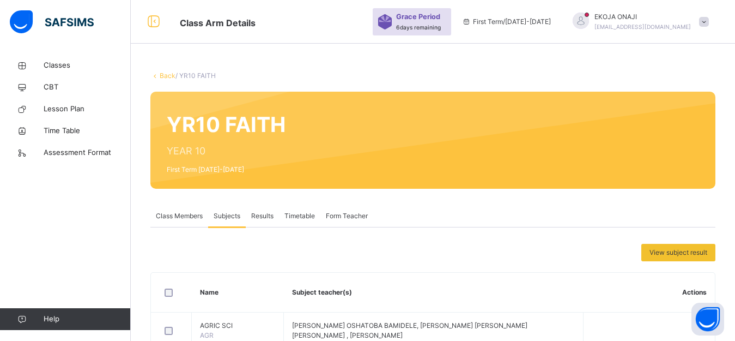
click at [162, 77] on link "Back" at bounding box center [168, 75] width 16 height 8
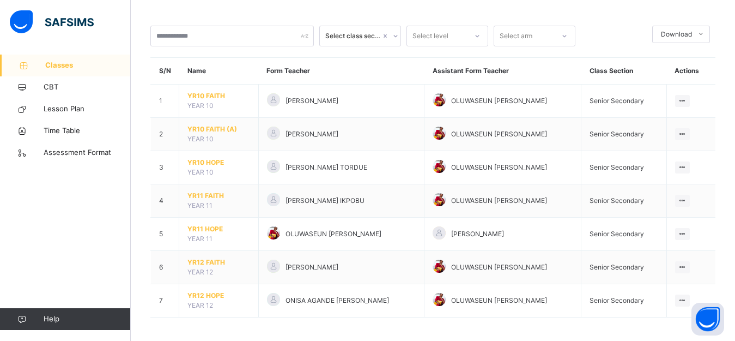
scroll to position [49, 0]
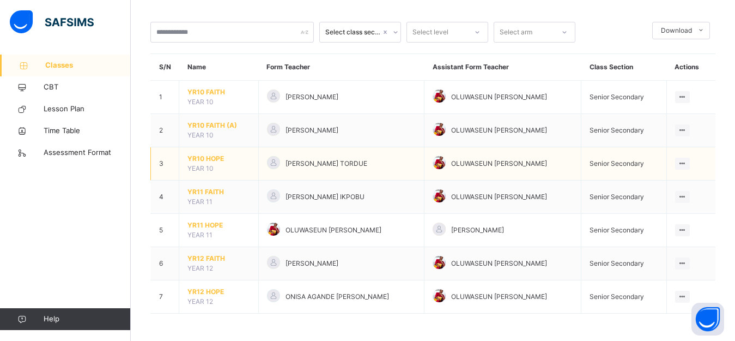
click at [207, 160] on span "YR10 HOPE" at bounding box center [218, 159] width 63 height 10
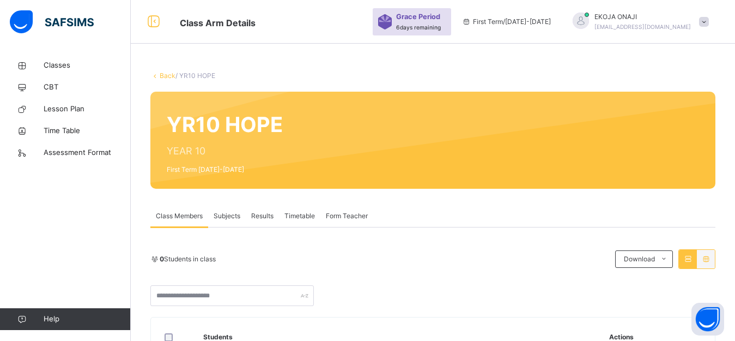
click at [229, 212] on span "Subjects" at bounding box center [227, 216] width 27 height 10
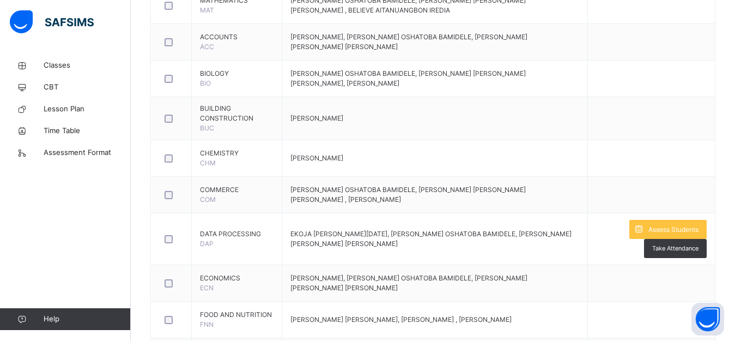
scroll to position [625, 0]
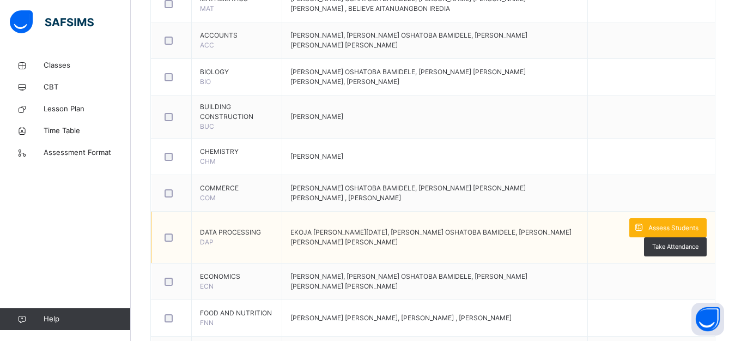
click at [668, 225] on span "Assess Students" at bounding box center [674, 228] width 50 height 10
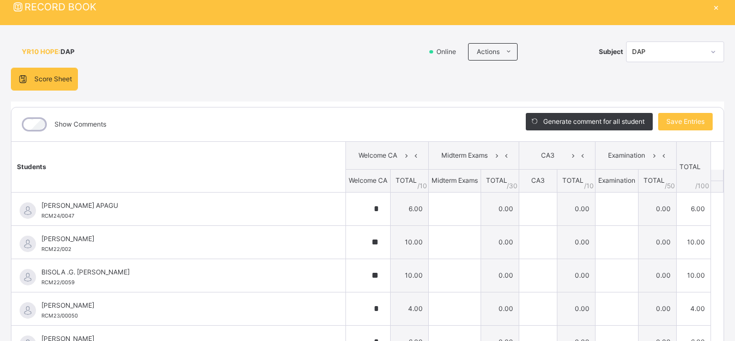
scroll to position [0, 0]
